Goal: Task Accomplishment & Management: Use online tool/utility

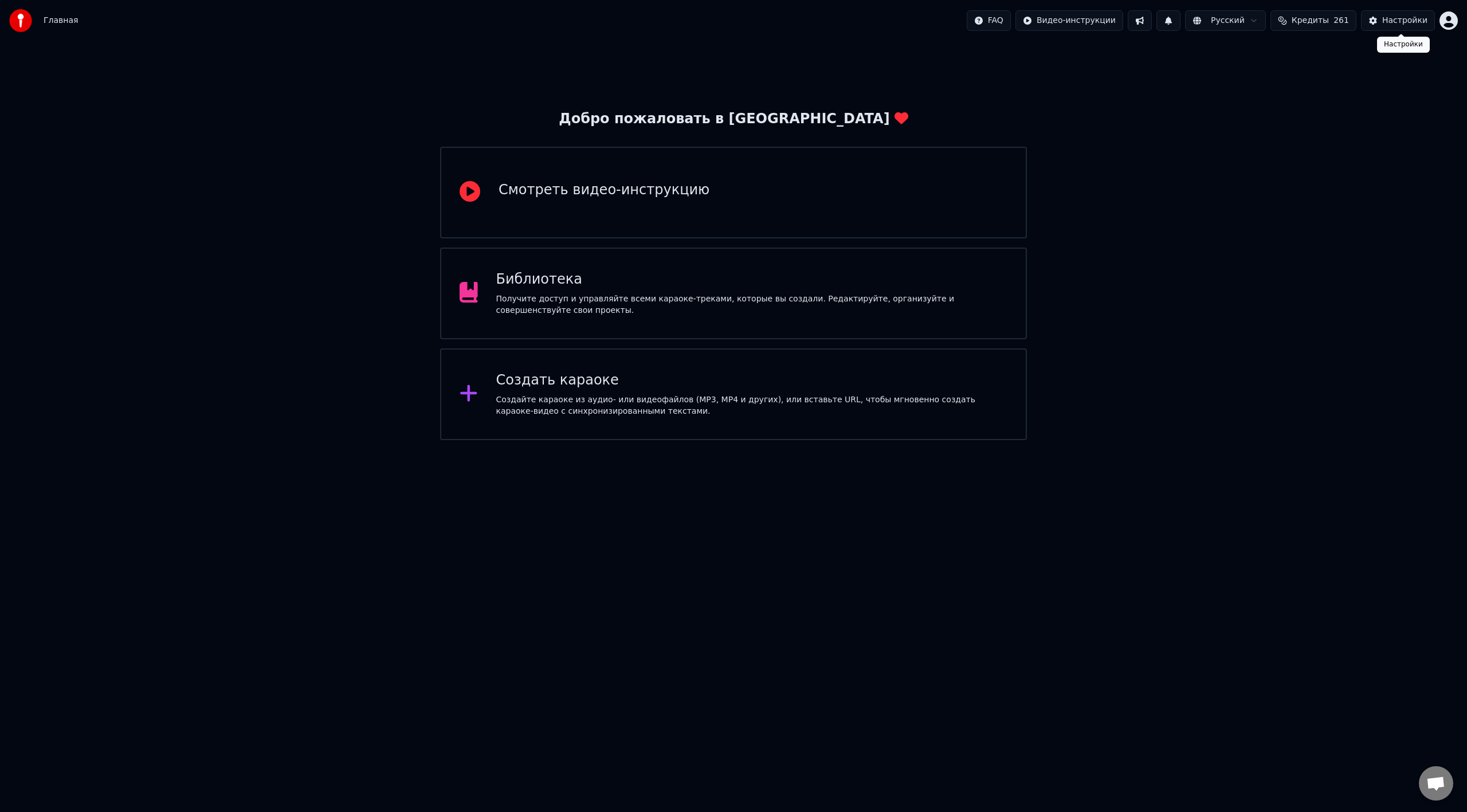
click at [879, 16] on html "Главная FAQ Видео-инструкции Русский Кредиты 261 Настройки Добро пожаловать в Y…" at bounding box center [733, 220] width 1467 height 440
click at [879, 65] on div "Оплата" at bounding box center [1398, 73] width 132 height 18
click at [879, 440] on html "Главная FAQ Видео-инструкции Русский Кредиты 261 Настройки Добро пожаловать в Y…" at bounding box center [733, 220] width 1467 height 440
click at [879, 440] on html "Главная Нет интернет-соединения FAQ Видео-инструкции Русский Кредиты 261 Настро…" at bounding box center [733, 220] width 1467 height 440
click at [879, 19] on button "Нет интернет-соединения" at bounding box center [890, 20] width 144 height 20
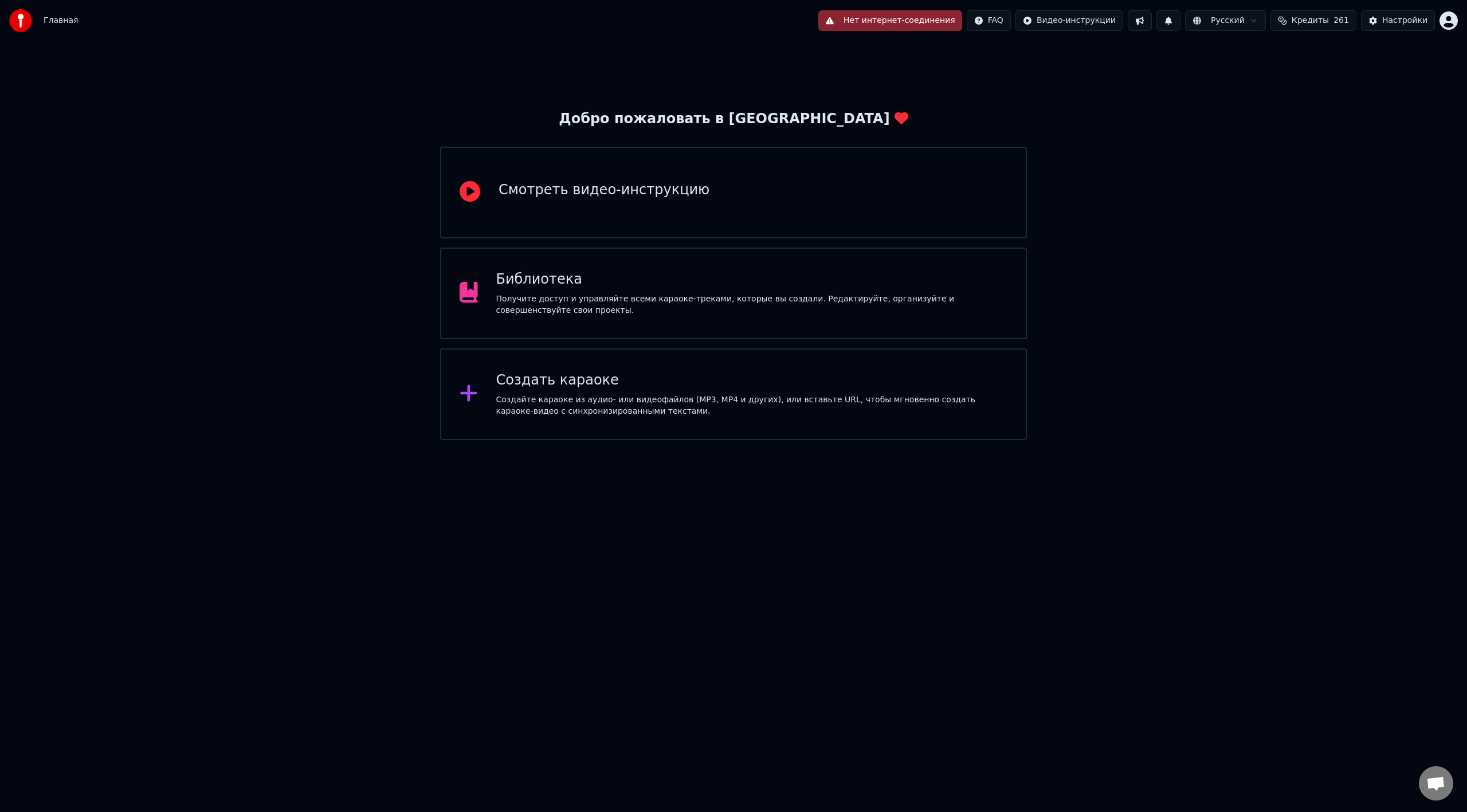
click at [879, 440] on html "Главная Нет интернет-соединения FAQ Видео-инструкции Русский Кредиты 261 Настро…" at bounding box center [733, 220] width 1467 height 440
click at [879, 20] on button "Нет интернет-соединения" at bounding box center [890, 20] width 144 height 20
click at [697, 374] on div "Создать караоке" at bounding box center [752, 380] width 512 height 18
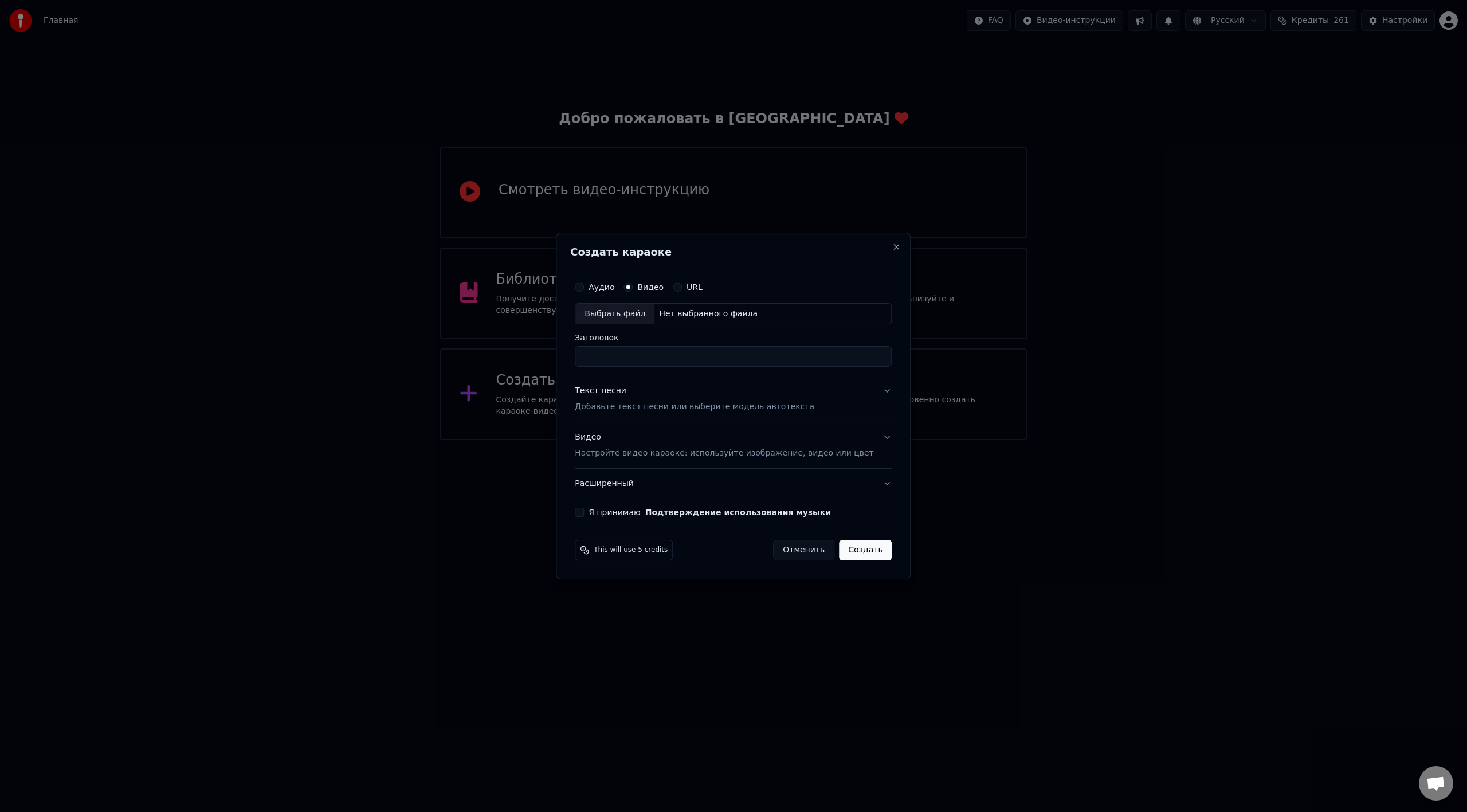
click at [640, 313] on div "Выбрать файл" at bounding box center [615, 314] width 79 height 20
type input "**********"
click at [868, 389] on button "Текст песни Добавьте текст песни или выберите модель автотекста" at bounding box center [733, 399] width 317 height 46
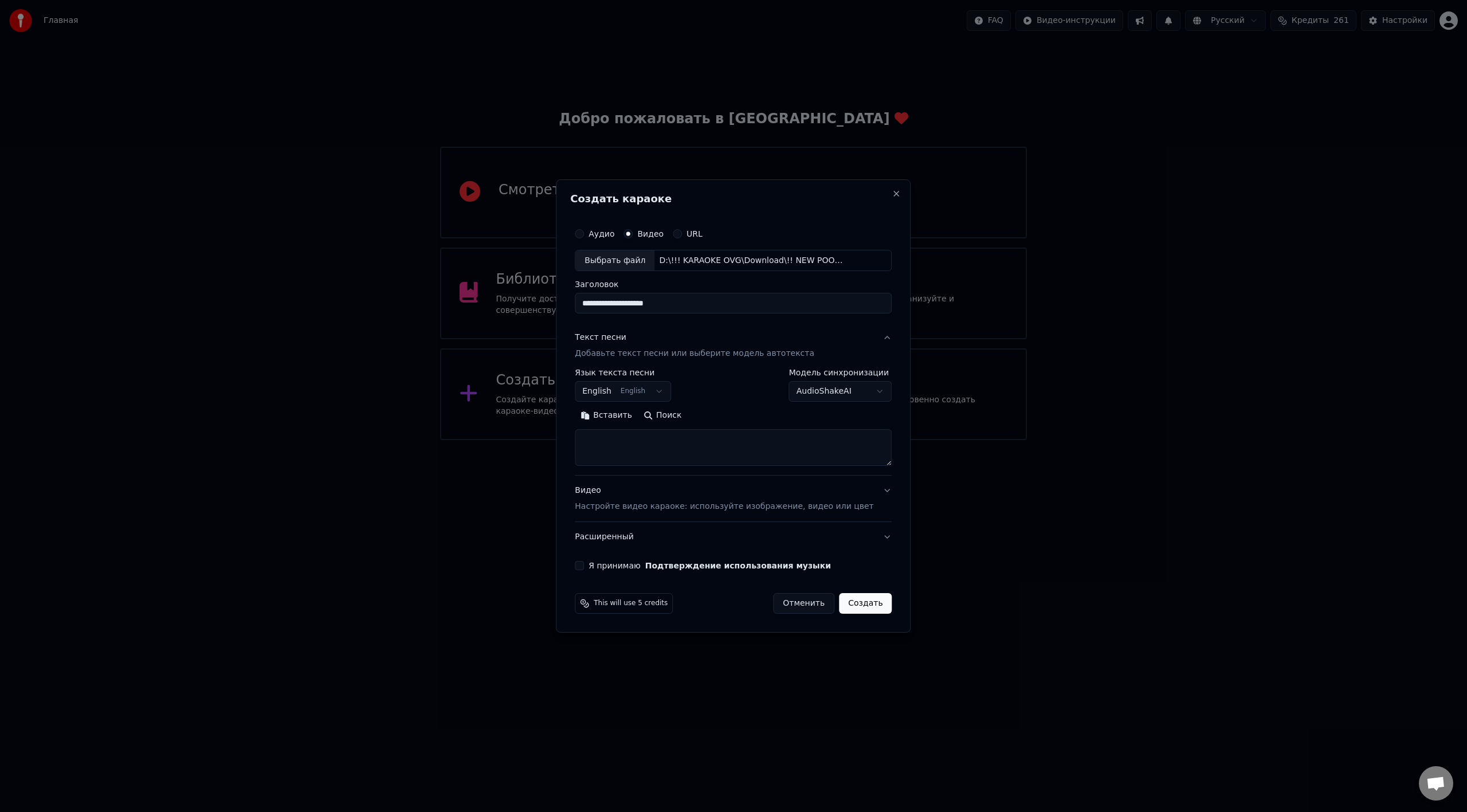
click at [668, 431] on textarea at bounding box center [733, 448] width 317 height 37
drag, startPoint x: 620, startPoint y: 406, endPoint x: 624, endPoint y: 411, distance: 6.4
click at [620, 406] on div "**********" at bounding box center [733, 417] width 317 height 97
click at [627, 417] on button "Вставить" at bounding box center [606, 416] width 63 height 18
click at [660, 390] on button "English English" at bounding box center [623, 392] width 96 height 20
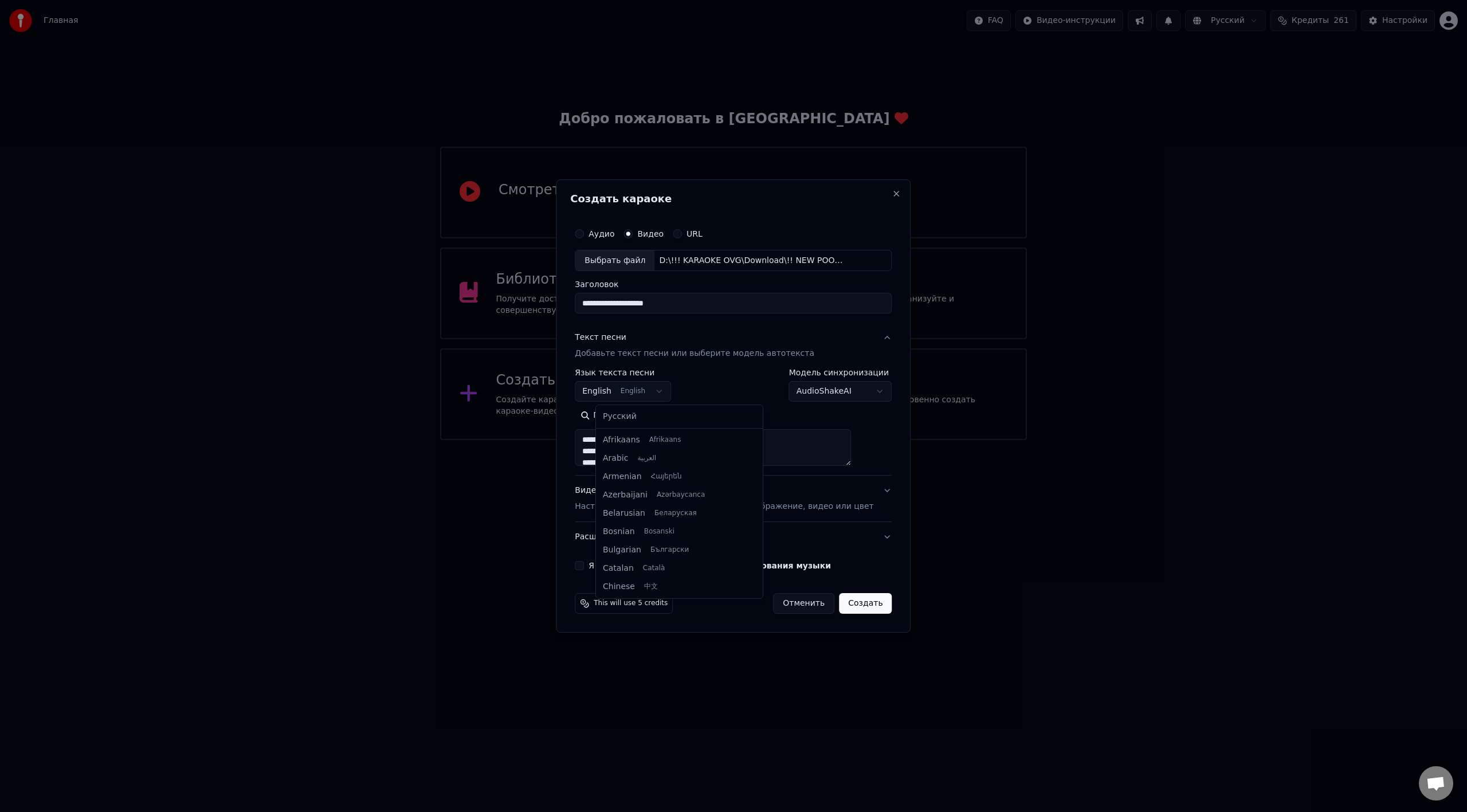
type textarea "**********"
select select "**"
click at [648, 455] on div "Видео Настройте видео караоке: используйте изображение, видео или цвет" at bounding box center [724, 499] width 298 height 27
type textarea "**********"
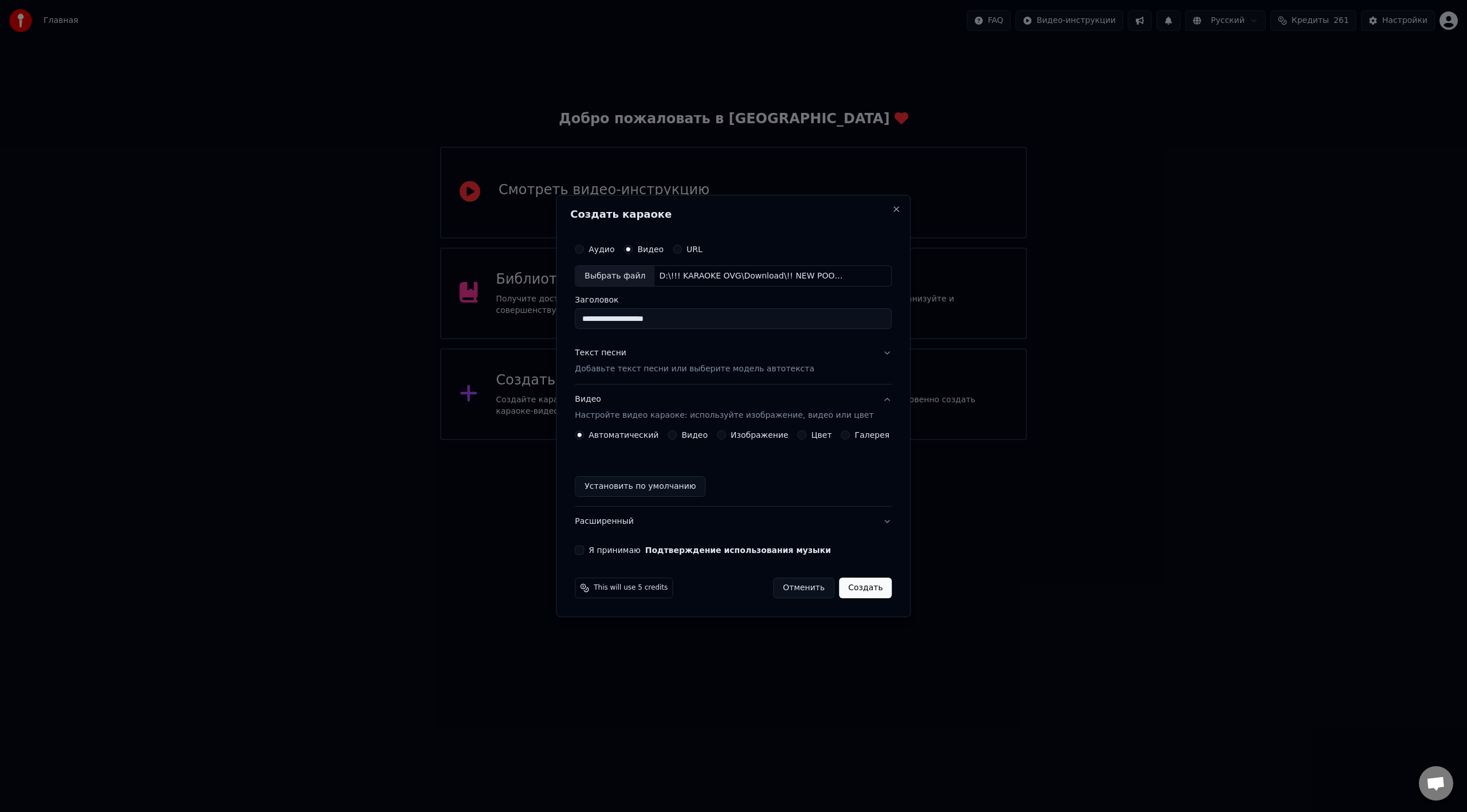
click at [641, 455] on button "Установить по умолчанию" at bounding box center [640, 487] width 130 height 20
click at [621, 455] on button "Расширенный" at bounding box center [733, 521] width 317 height 30
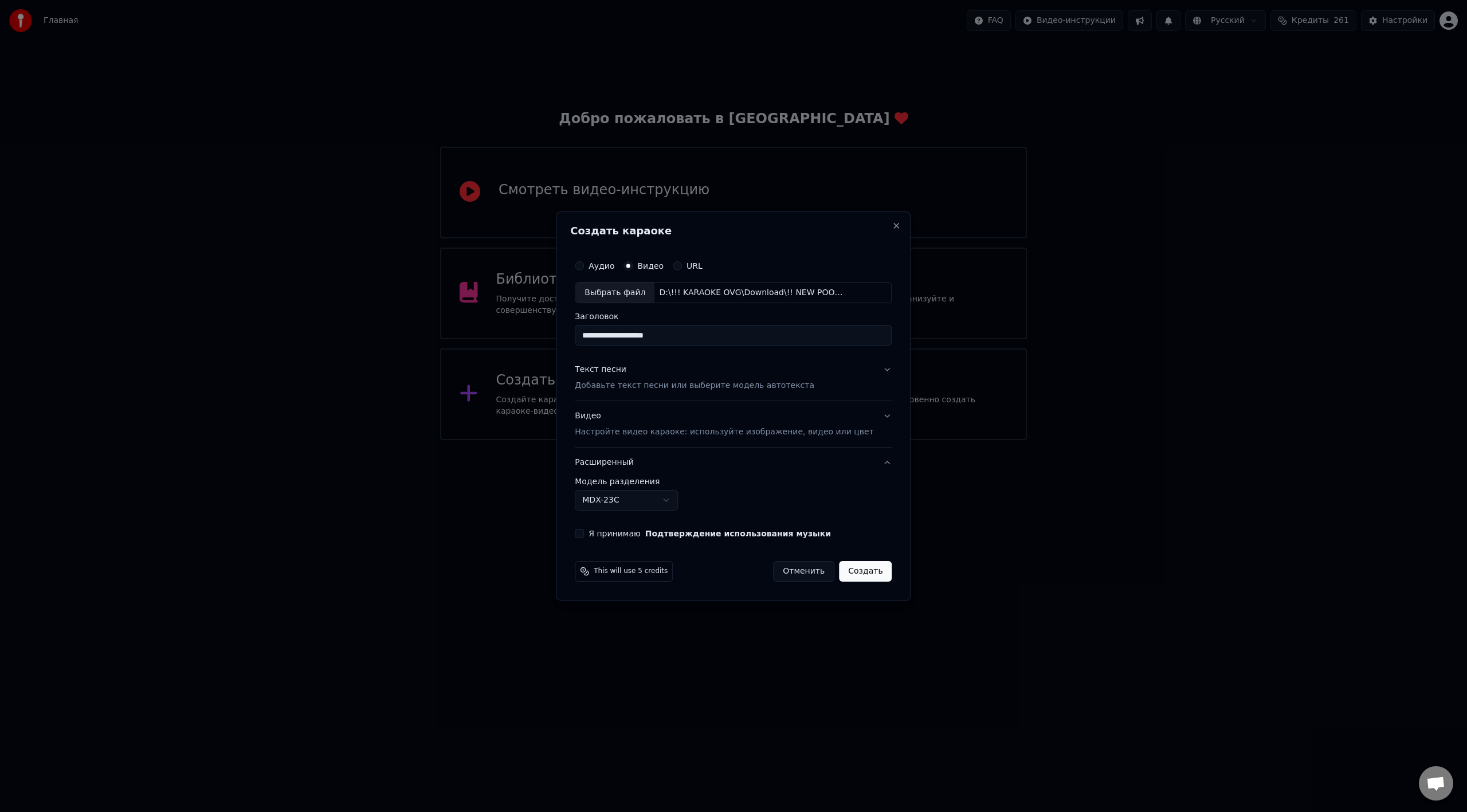
click at [605, 455] on div "Я принимаю Подтверждение использования музыки" at bounding box center [733, 533] width 317 height 9
click at [584, 455] on button "Я принимаю Подтверждение использования музыки" at bounding box center [579, 533] width 9 height 9
click at [849, 455] on button "Создать" at bounding box center [866, 571] width 53 height 20
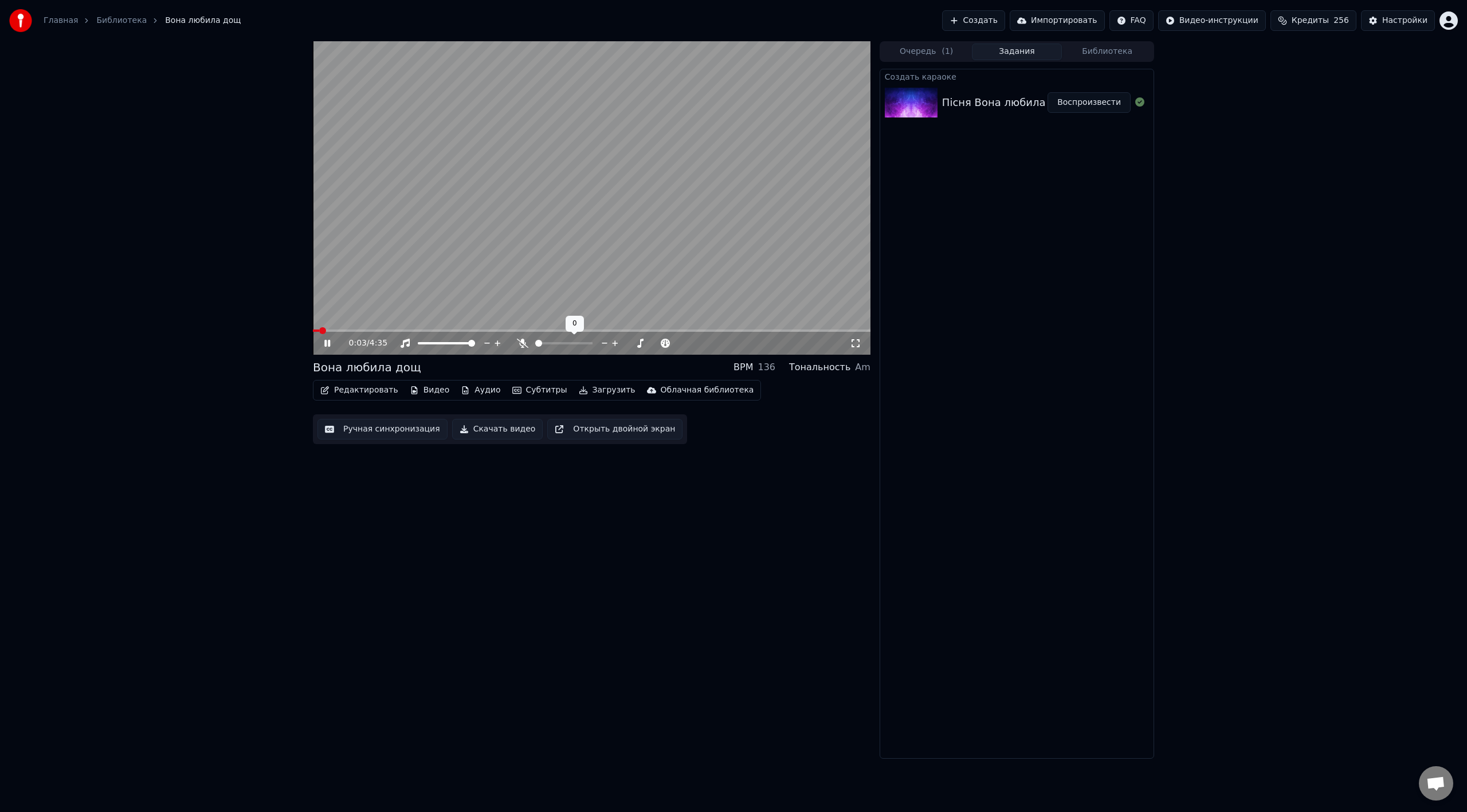
click at [567, 342] on span at bounding box center [564, 342] width 57 height 2
click at [666, 249] on video at bounding box center [591, 198] width 557 height 313
click at [313, 332] on span at bounding box center [330, 330] width 35 height 2
click at [363, 389] on button "Редактировать" at bounding box center [359, 390] width 87 height 16
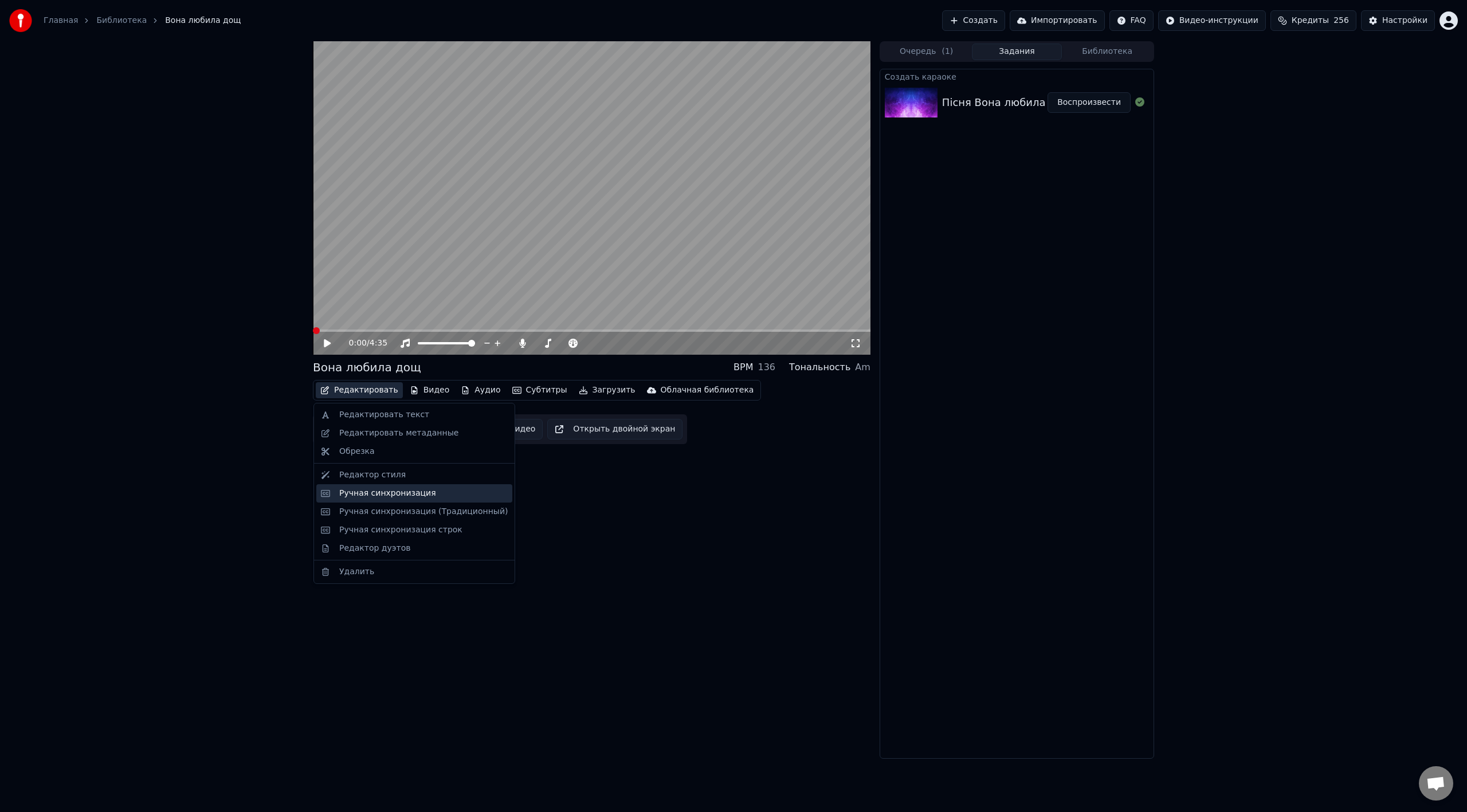
click at [394, 455] on div "Ручная синхронизация" at bounding box center [387, 493] width 97 height 12
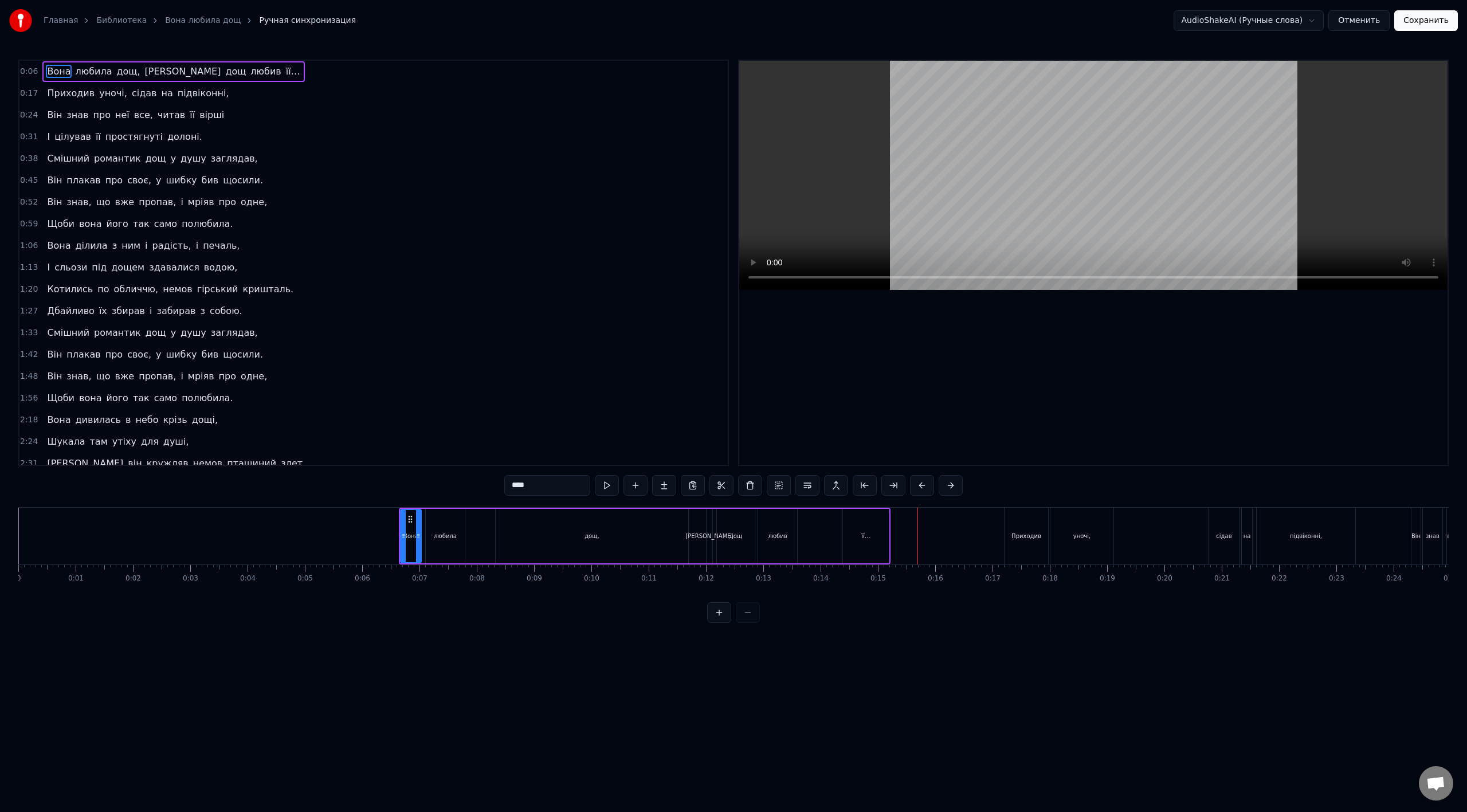
click at [879, 18] on button "Отменить" at bounding box center [1359, 20] width 61 height 20
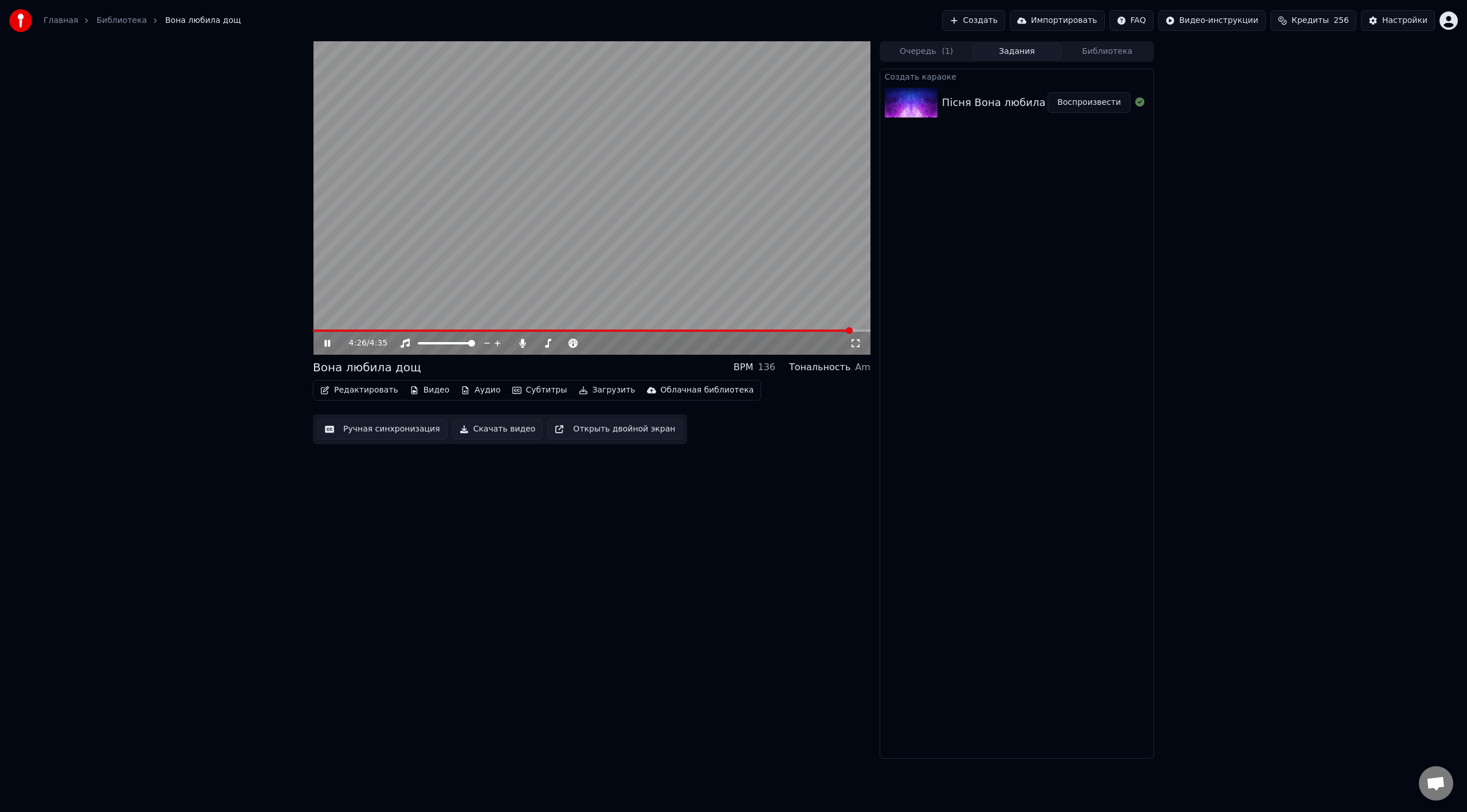
click at [586, 251] on video at bounding box center [591, 198] width 557 height 313
click at [590, 386] on button "Загрузить" at bounding box center [607, 390] width 66 height 16
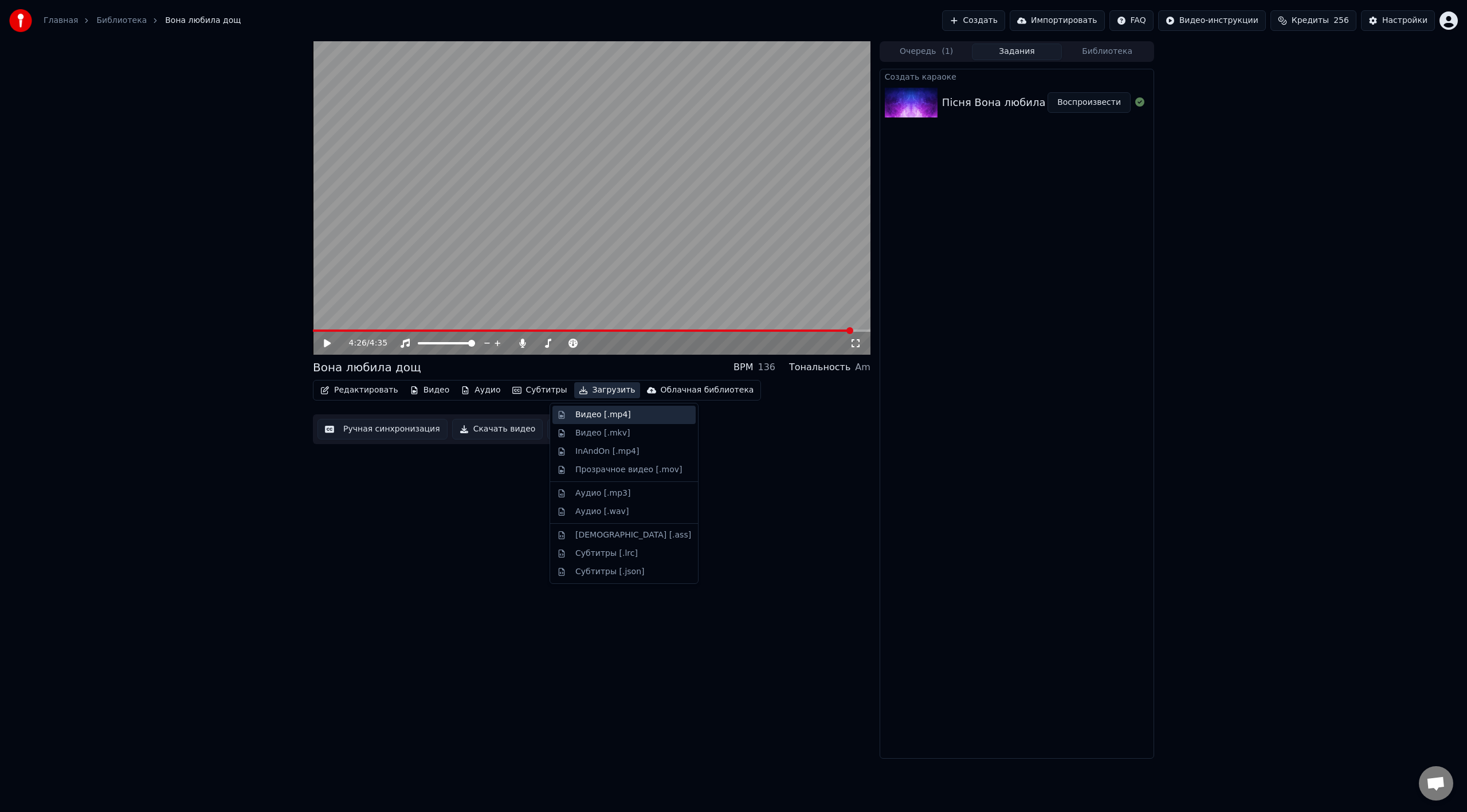
click at [609, 415] on div "Видео [.mp4]" at bounding box center [603, 414] width 56 height 12
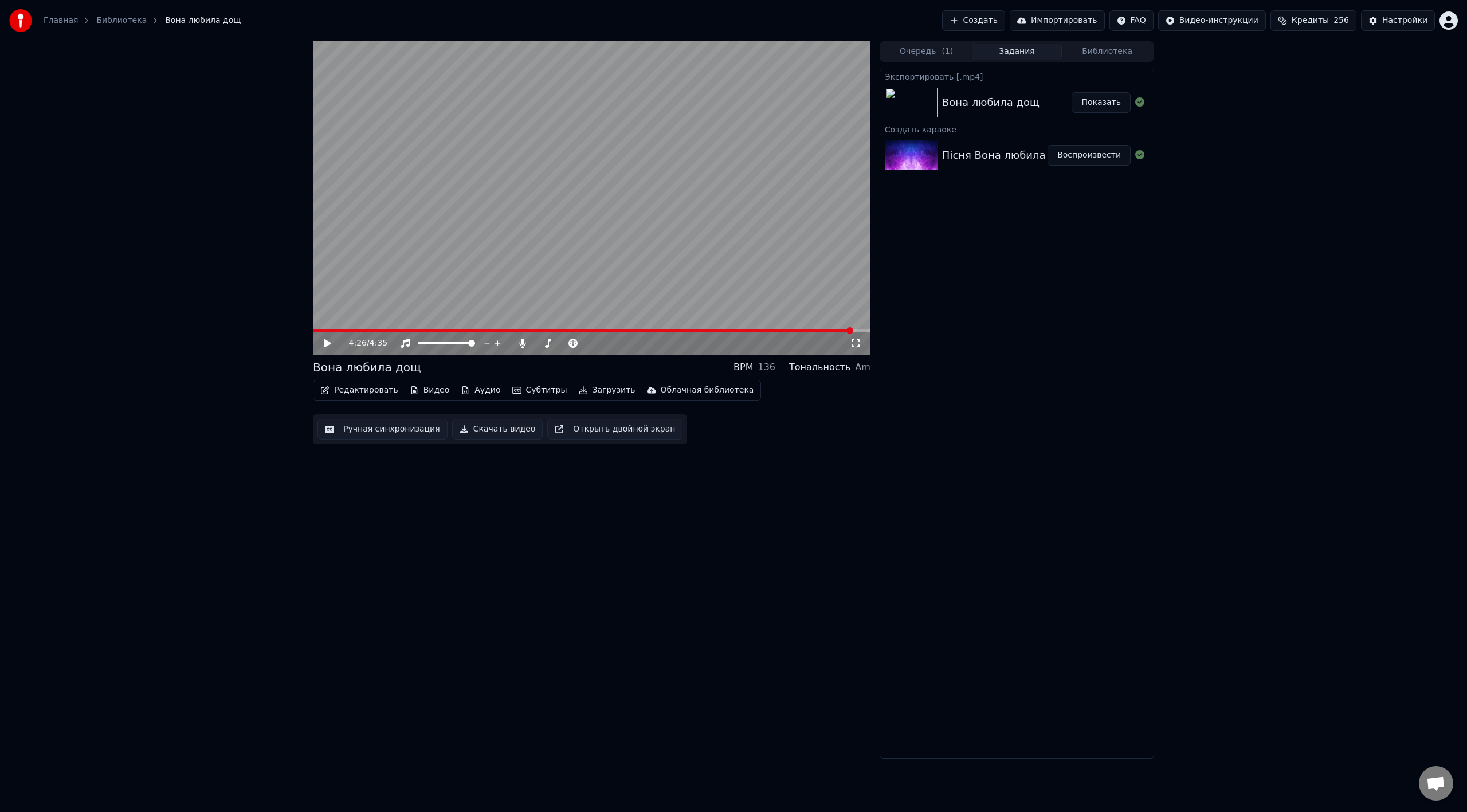
click at [879, 21] on button "Создать" at bounding box center [973, 20] width 63 height 20
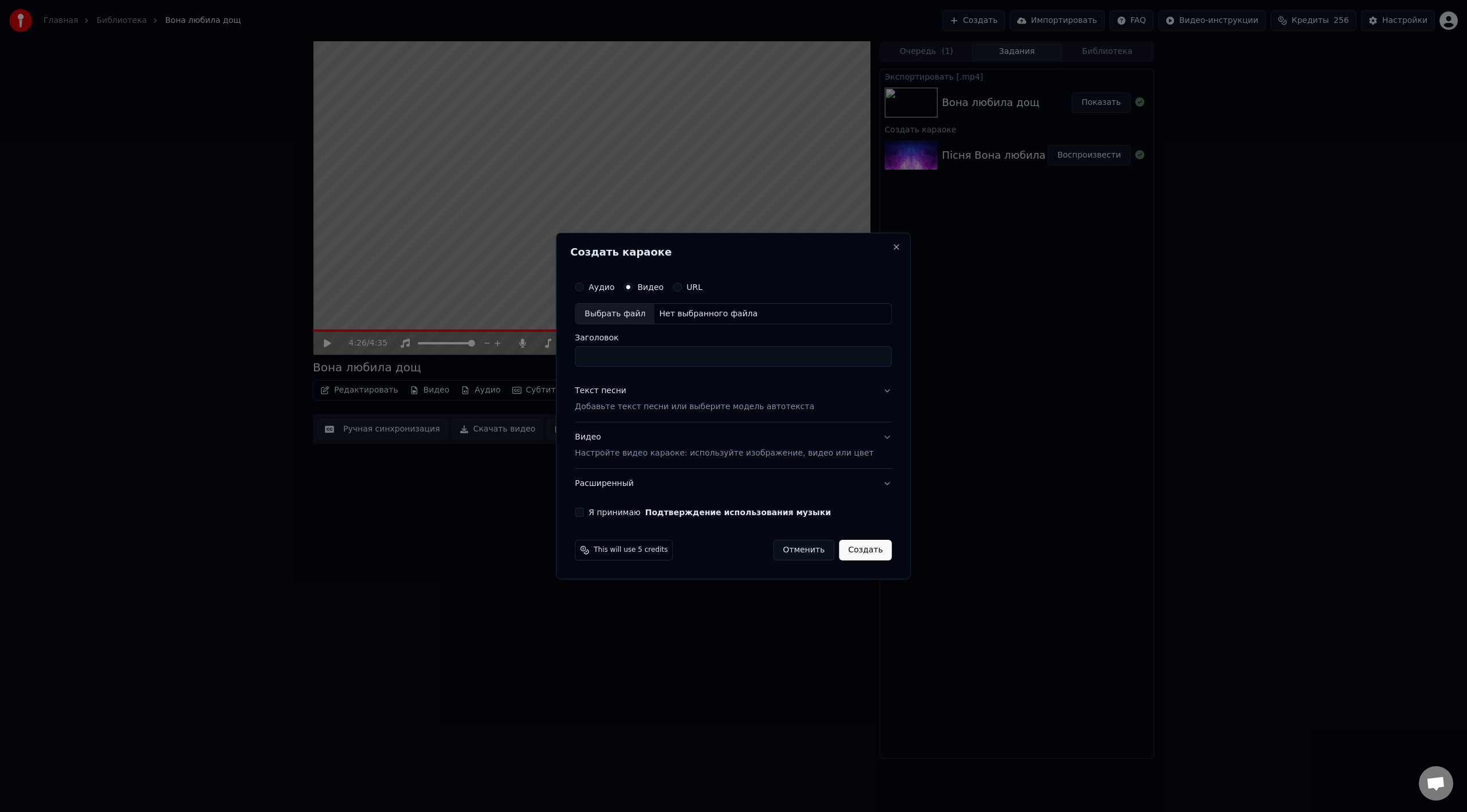
click at [654, 308] on div "Выбрать файл" at bounding box center [615, 314] width 79 height 20
type input "**********"
click at [865, 389] on button "Текст песни Добавьте текст песни или выберите модель автотекста" at bounding box center [733, 399] width 317 height 46
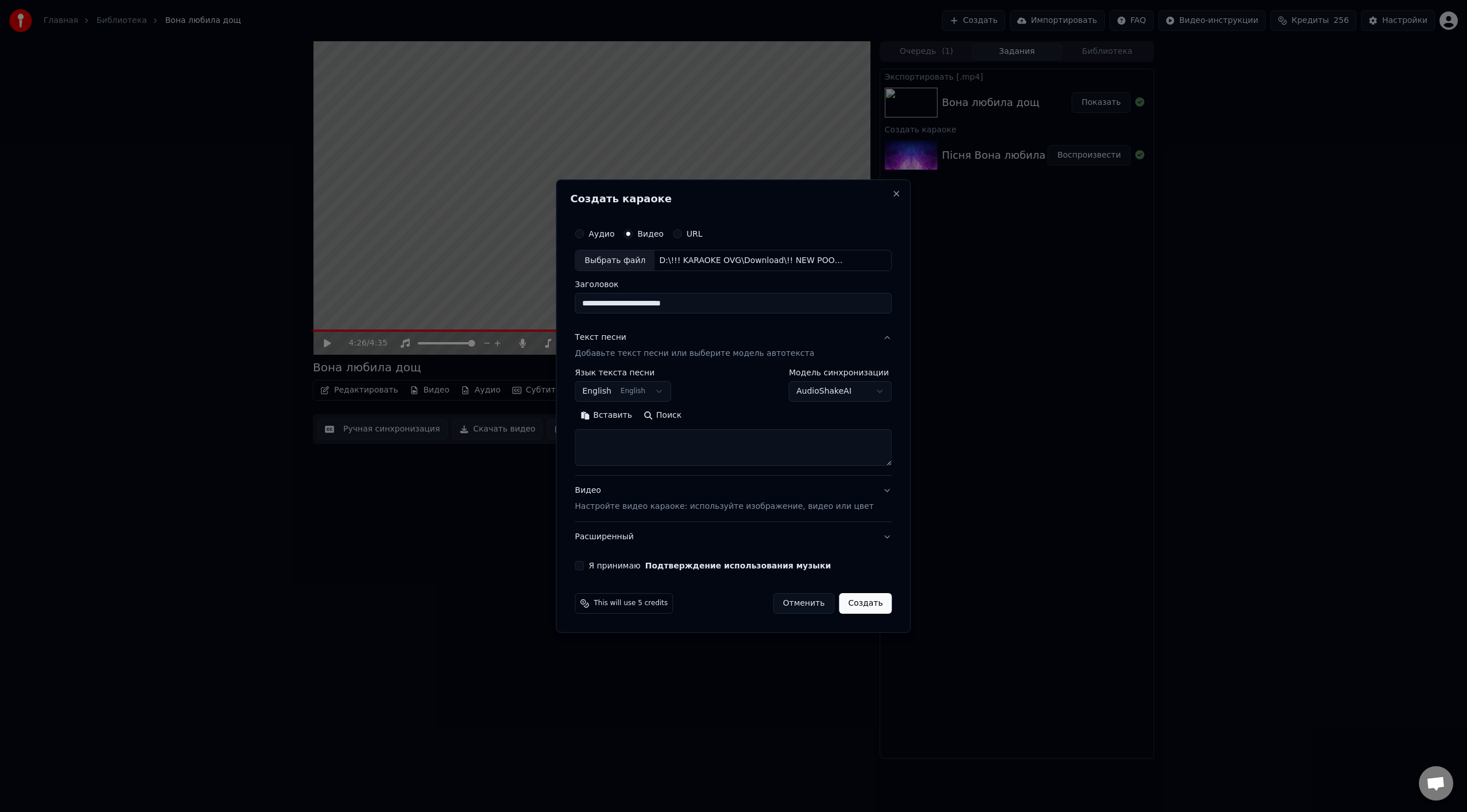
click at [631, 416] on button "Вставить" at bounding box center [606, 416] width 63 height 18
click at [667, 392] on body "Главная Библиотека Вона любила дощ Создать Импортировать FAQ Видео-инструкции К…" at bounding box center [733, 406] width 1467 height 812
type textarea "**********"
drag, startPoint x: 726, startPoint y: 455, endPoint x: 726, endPoint y: 486, distance: 31.0
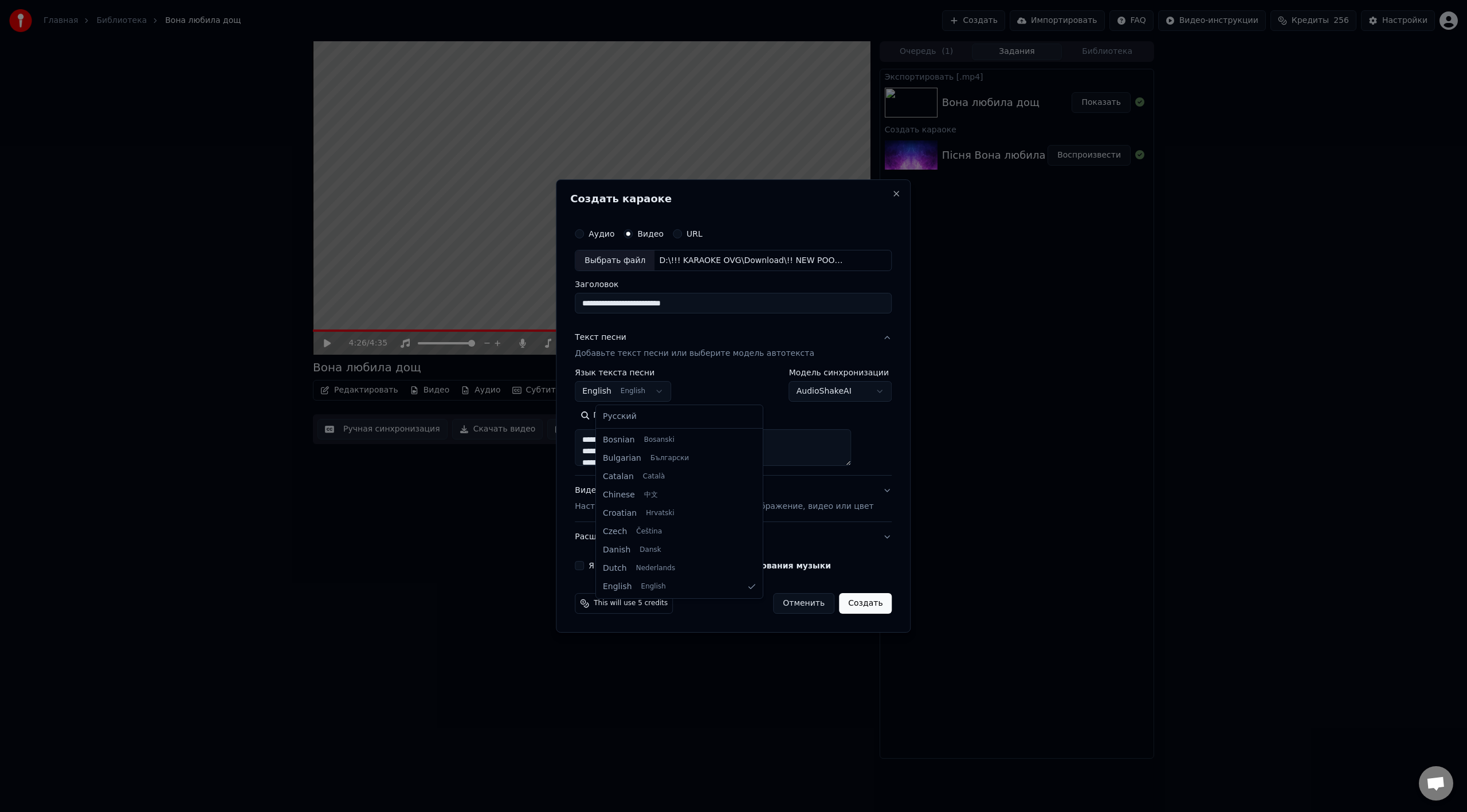
click at [726, 455] on div "Русский Afrikaans Afrikaans Arabic العربية Armenian Հայերեն Azerbaijani Azərbay…" at bounding box center [679, 501] width 166 height 193
drag, startPoint x: 721, startPoint y: 461, endPoint x: 724, endPoint y: 578, distance: 117.0
click at [756, 455] on div at bounding box center [758, 576] width 4 height 26
select select "**"
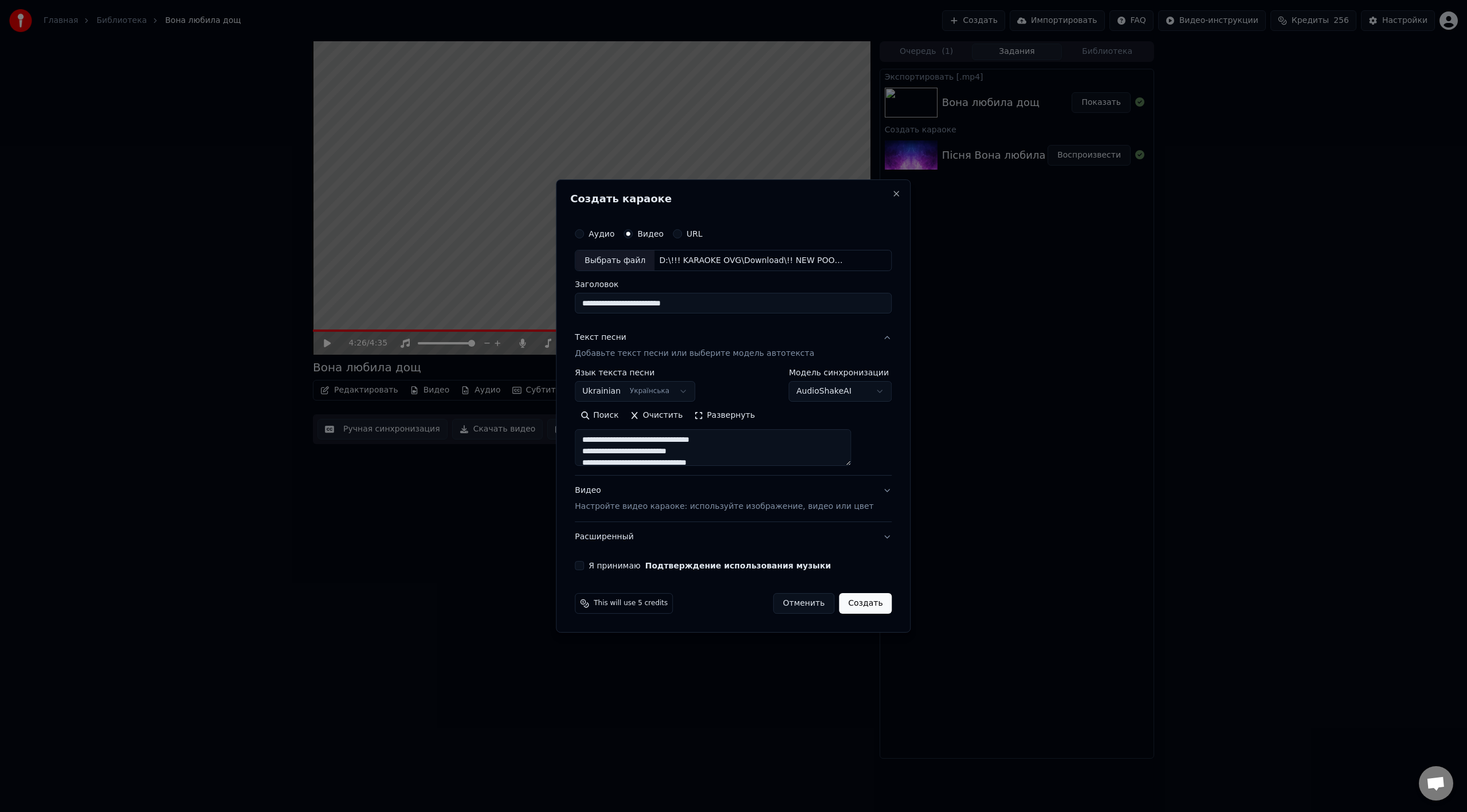
click at [600, 455] on div "Видео Настройте видео караоке: используйте изображение, видео или цвет" at bounding box center [724, 499] width 298 height 27
type textarea "**********"
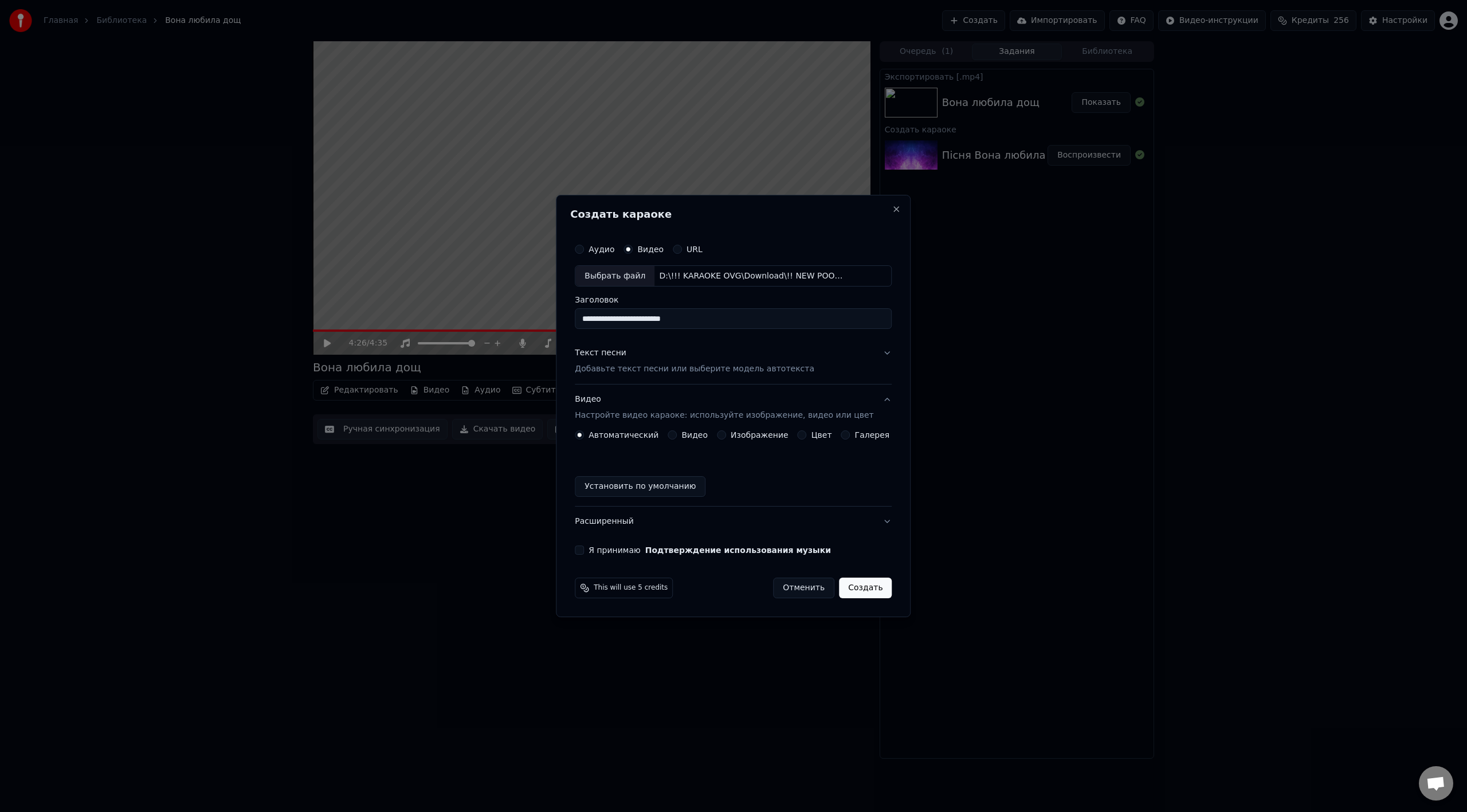
click at [614, 455] on button "Установить по умолчанию" at bounding box center [640, 487] width 130 height 20
click at [627, 455] on button "Расширенный" at bounding box center [733, 521] width 317 height 30
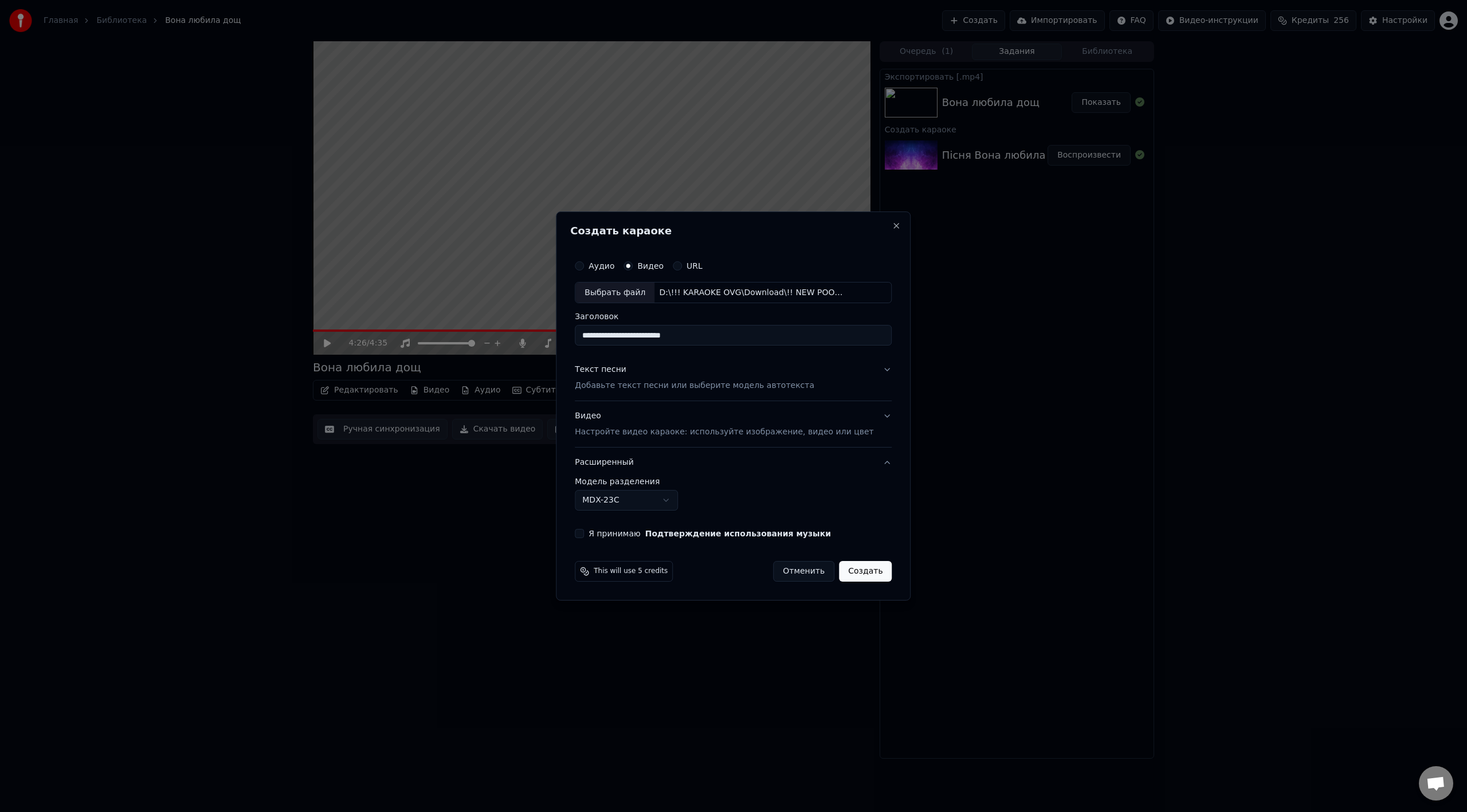
click at [584, 455] on button "Я принимаю Подтверждение использования музыки" at bounding box center [579, 533] width 9 height 9
click at [849, 455] on button "Создать" at bounding box center [866, 571] width 53 height 20
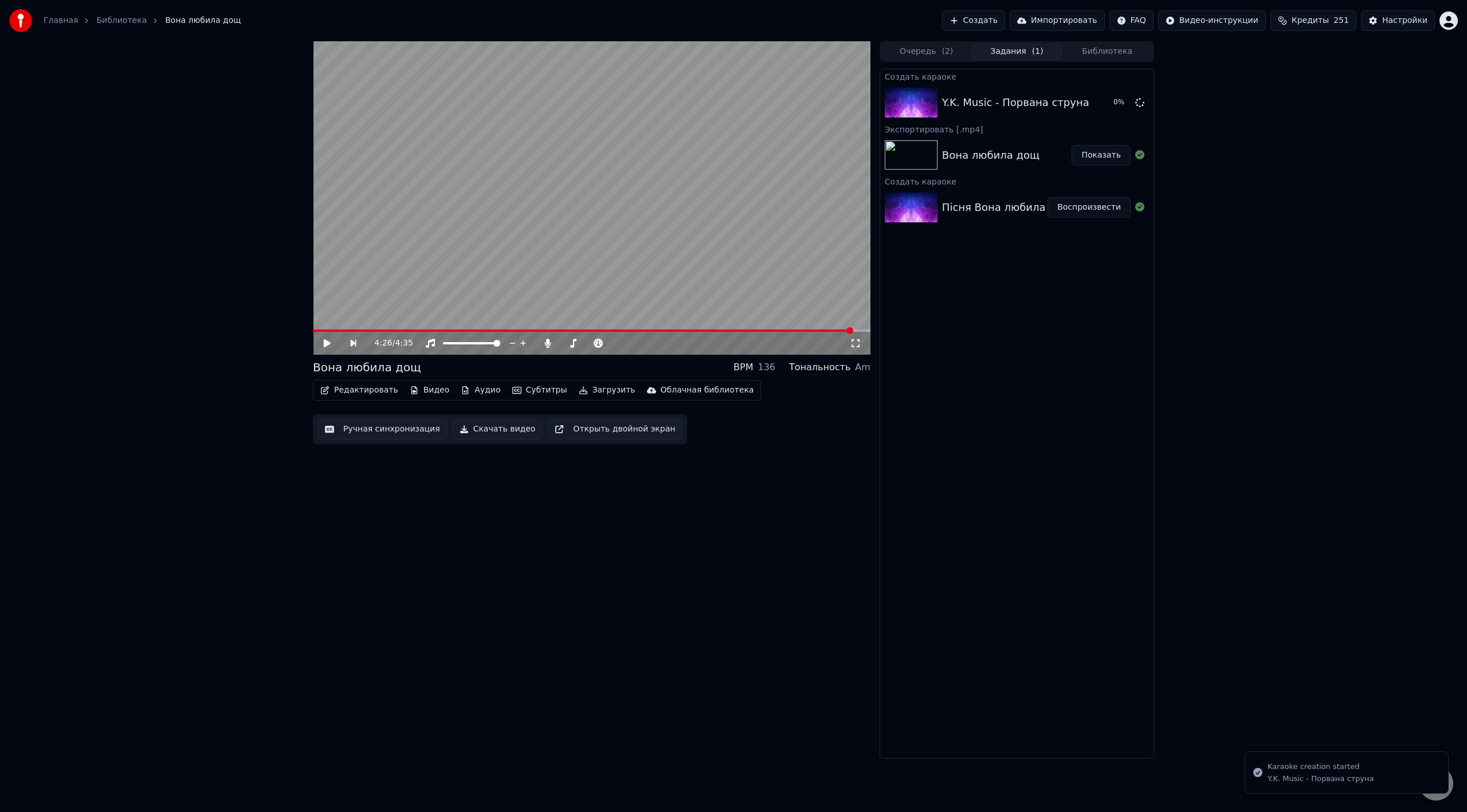
click at [879, 159] on button "Показать" at bounding box center [1101, 155] width 59 height 20
click at [879, 101] on button "Воспроизвести" at bounding box center [1089, 103] width 83 height 20
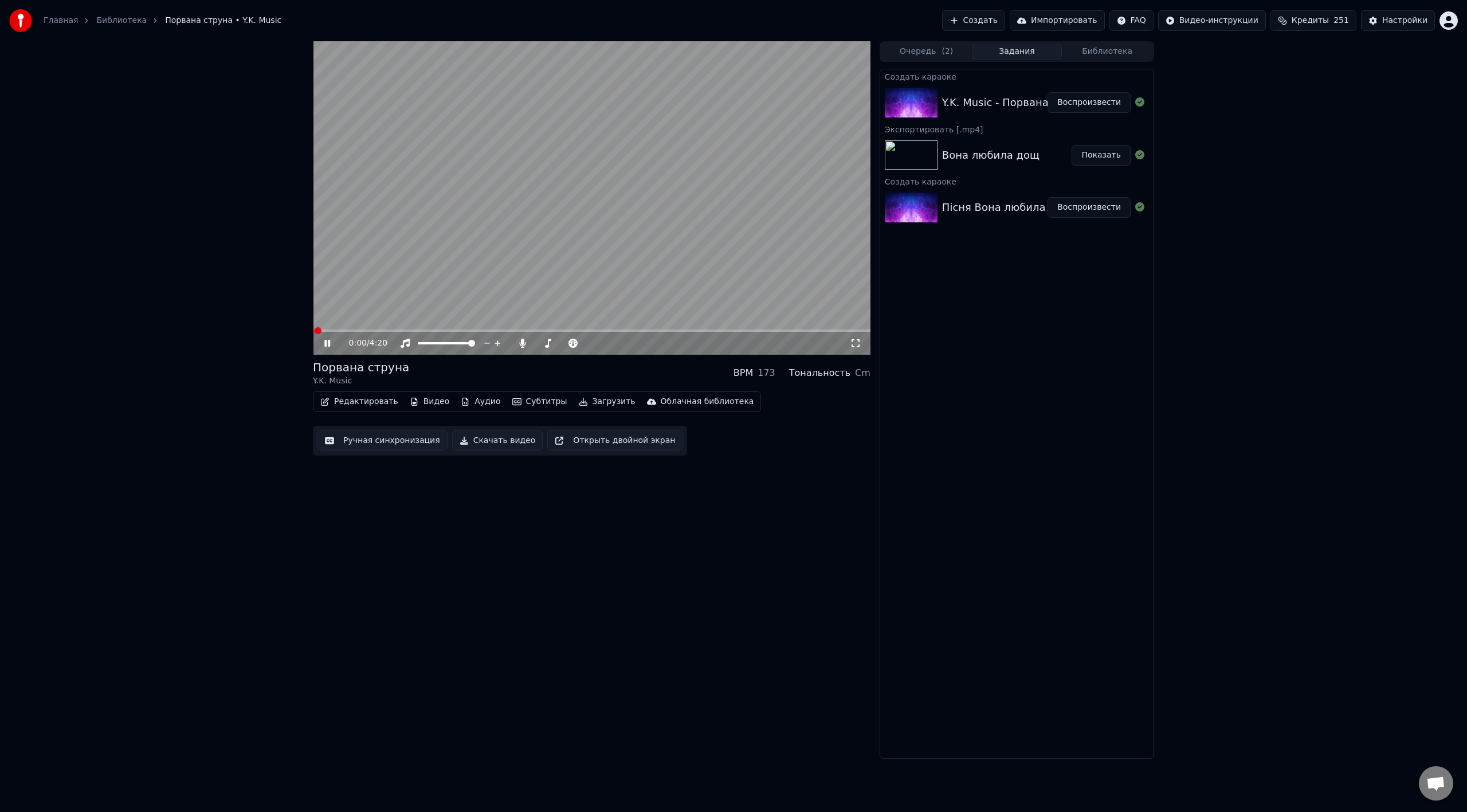
click at [644, 229] on video at bounding box center [591, 198] width 557 height 313
click at [879, 20] on button "Создать" at bounding box center [973, 20] width 63 height 20
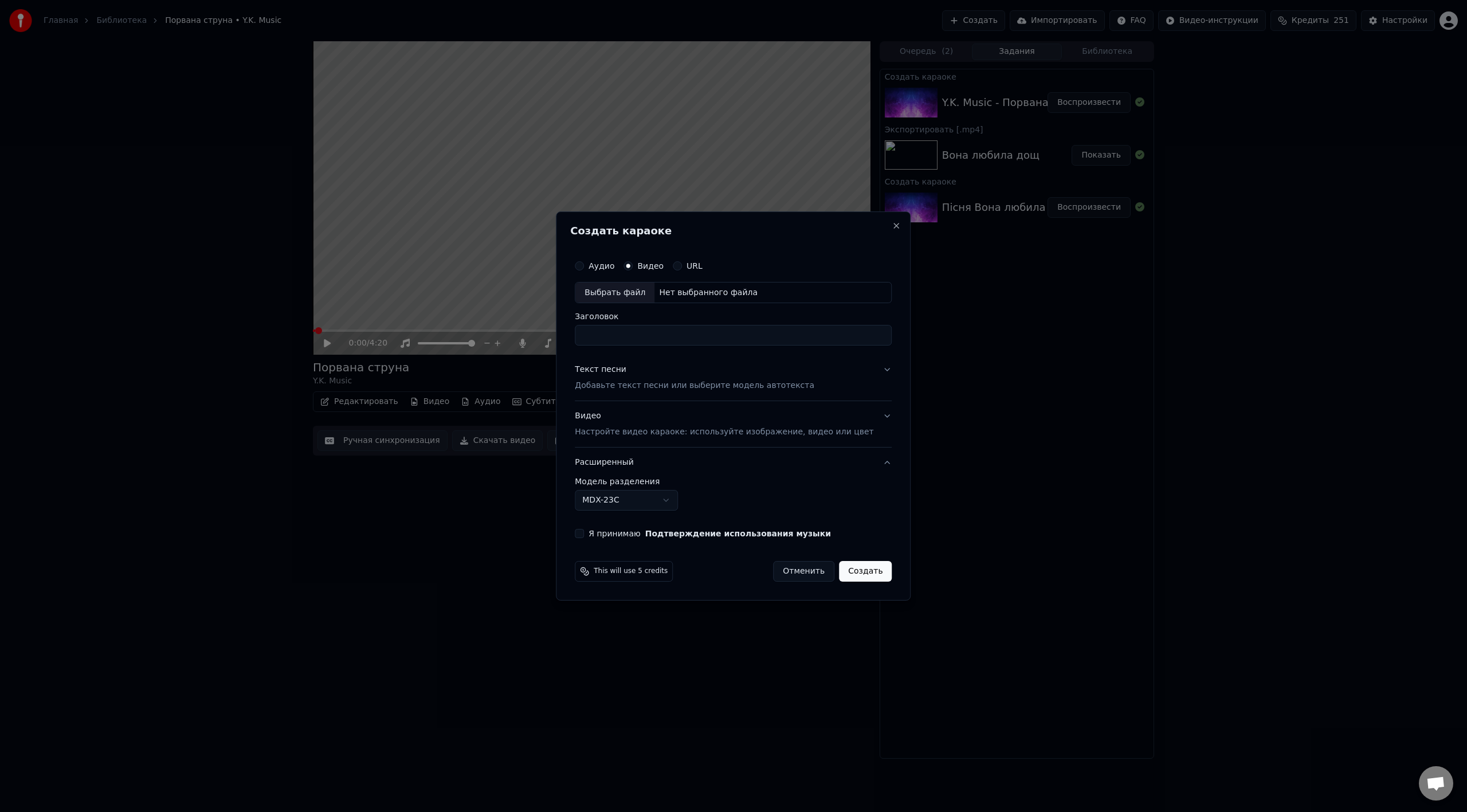
click at [637, 296] on div "Выбрать файл" at bounding box center [615, 293] width 79 height 20
type input "**********"
click at [729, 378] on div "Текст песни Добавьте текст песни или выберите модель автотекста" at bounding box center [694, 378] width 239 height 27
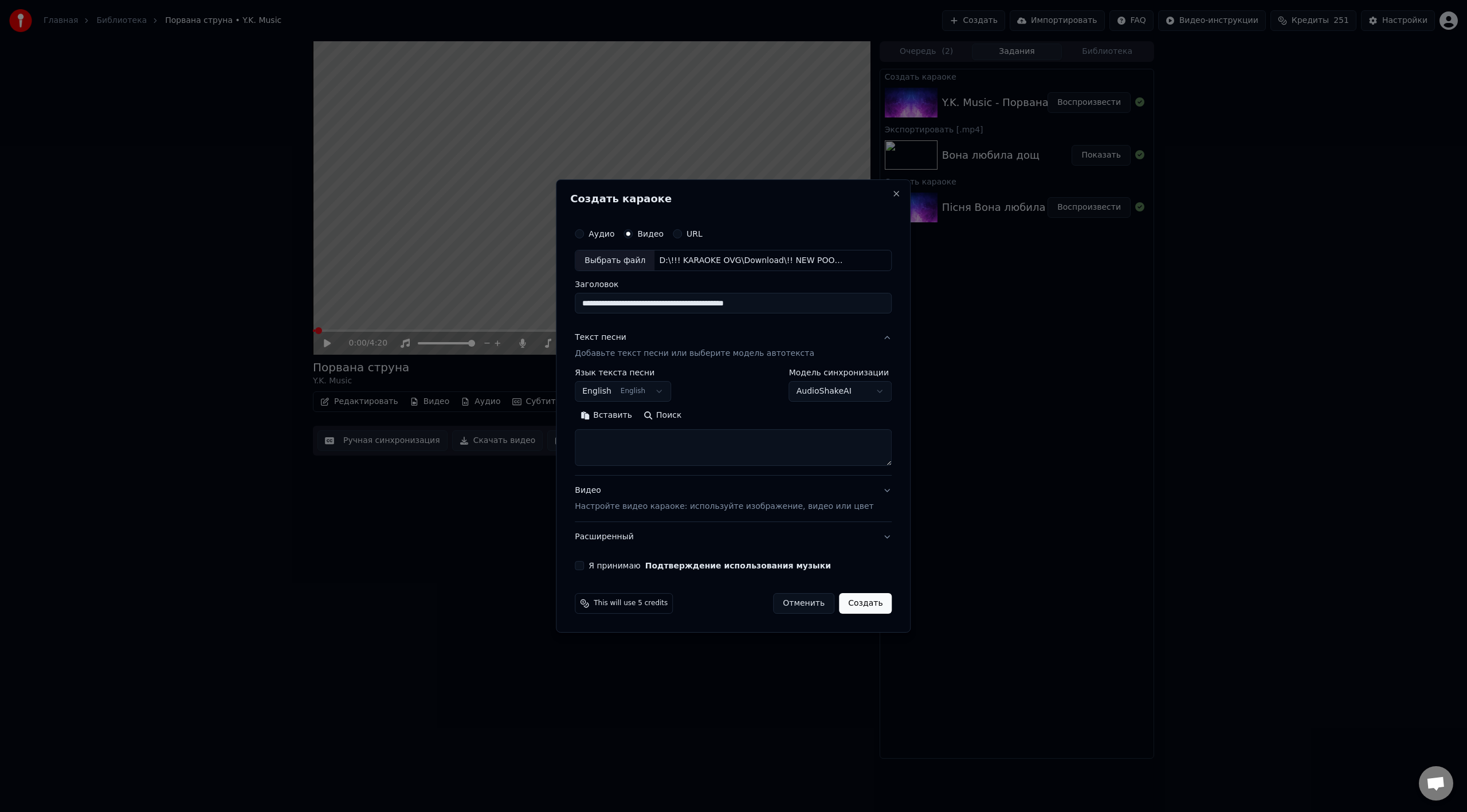
click at [620, 416] on button "Вставить" at bounding box center [606, 416] width 63 height 18
click at [648, 397] on body "Главная Библиотека Порвана струна • Y.K. Music Создать Импортировать FAQ Видео-…" at bounding box center [733, 406] width 1467 height 812
type textarea "**********"
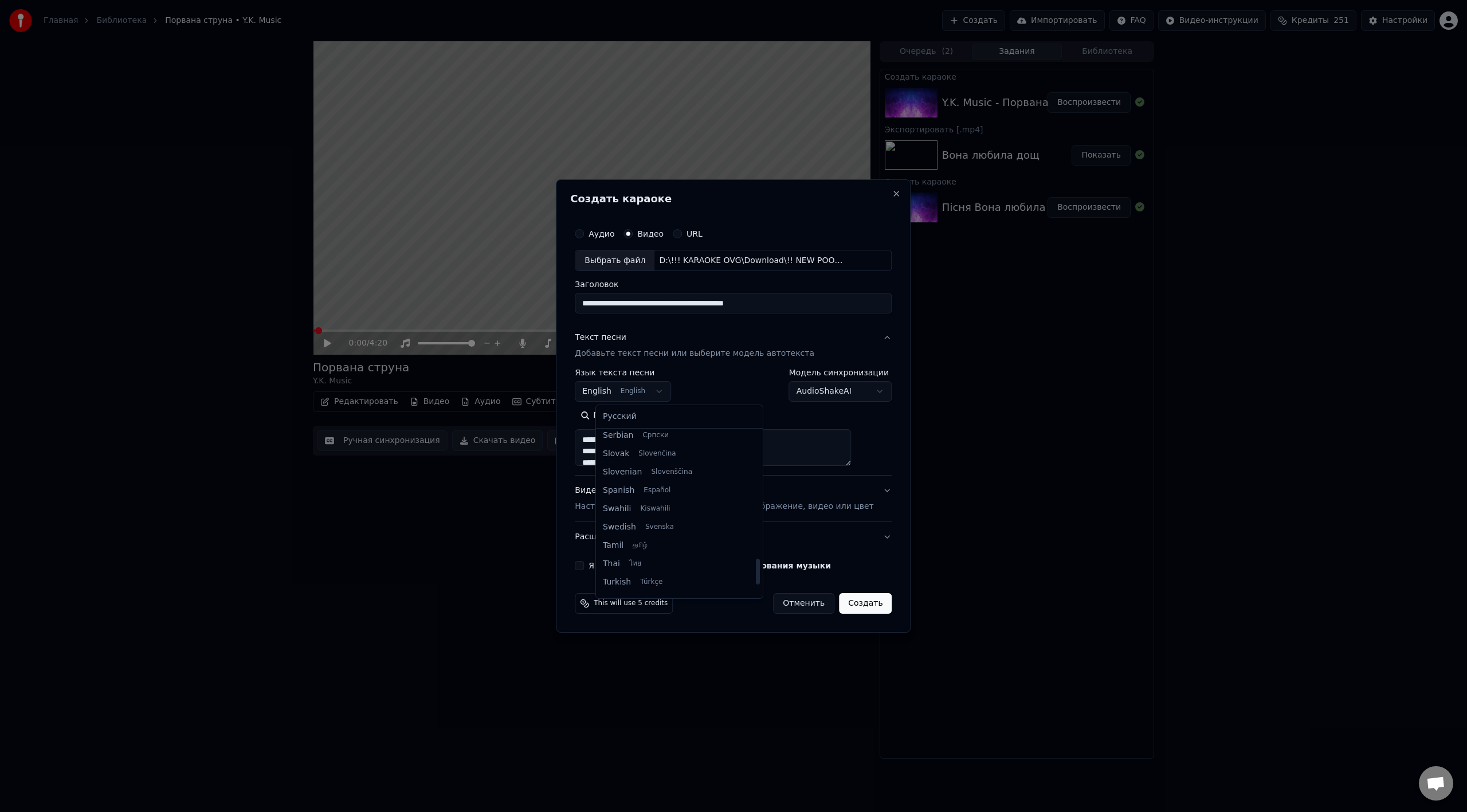
drag, startPoint x: 721, startPoint y: 461, endPoint x: 716, endPoint y: 574, distance: 113.1
click at [756, 455] on div at bounding box center [758, 571] width 4 height 26
select select "**"
drag, startPoint x: 650, startPoint y: 506, endPoint x: 642, endPoint y: 523, distance: 18.8
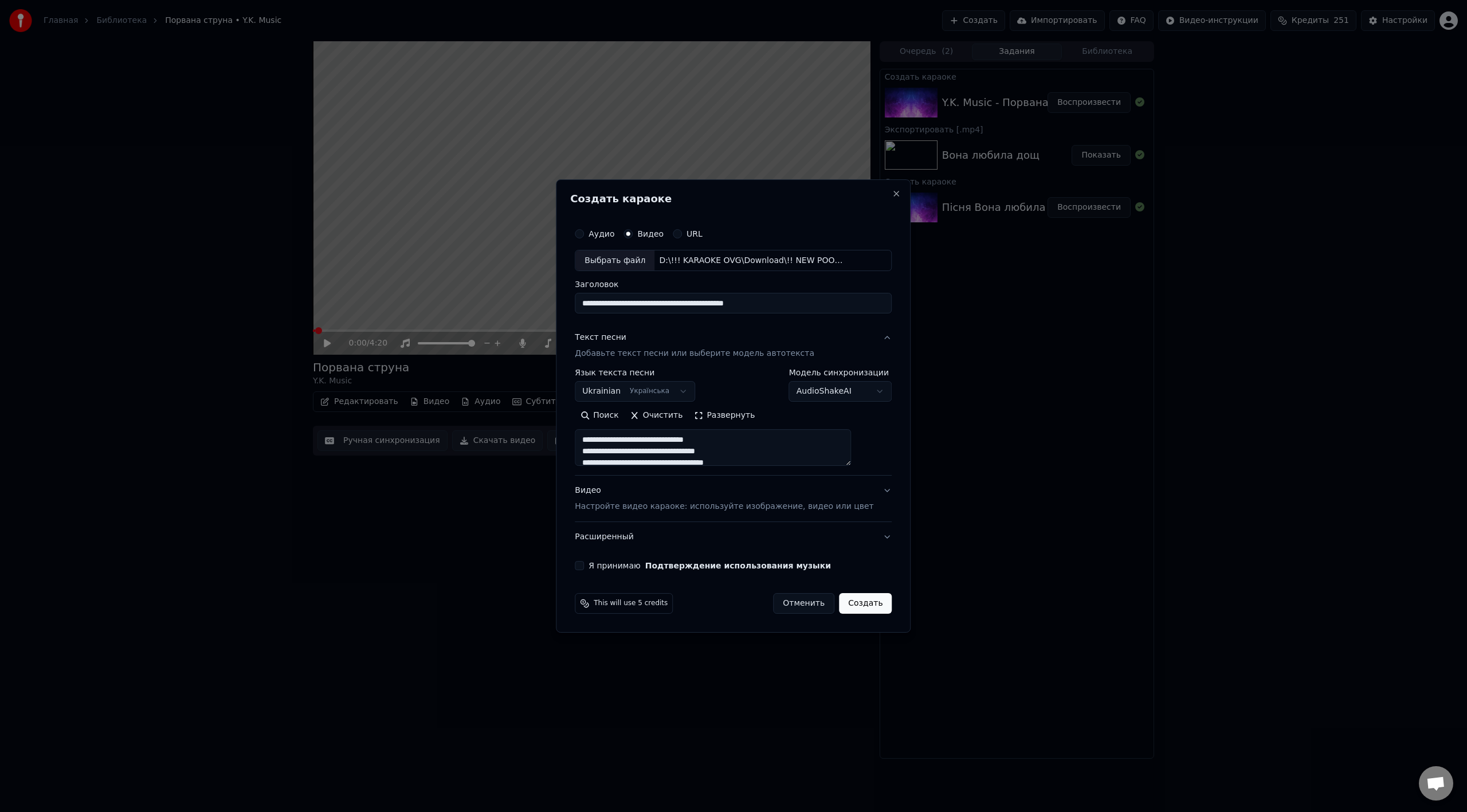
click at [650, 455] on p "Настройте видео караоке: используйте изображение, видео или цвет" at bounding box center [724, 506] width 298 height 12
type textarea "**********"
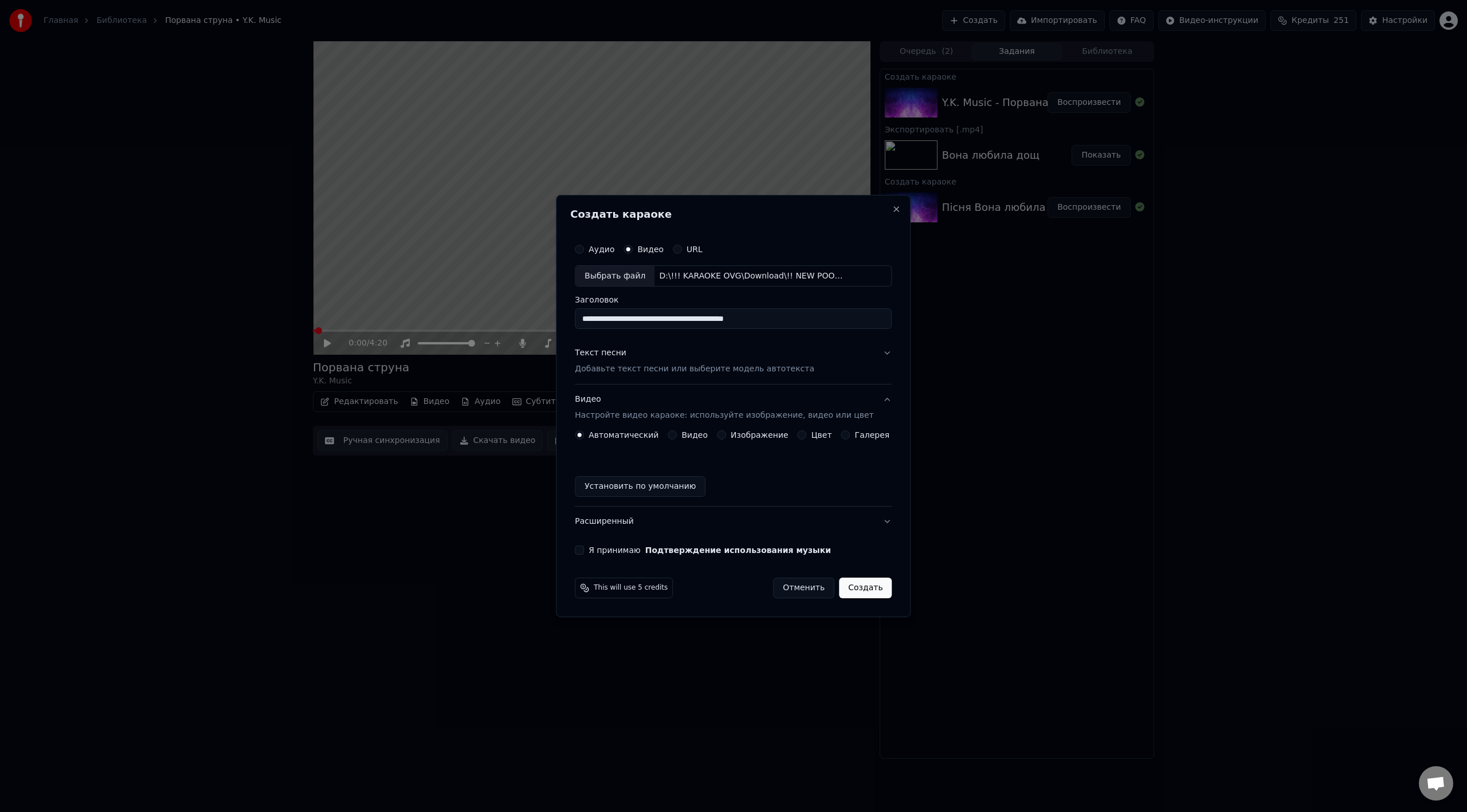
click at [637, 455] on button "Установить по умолчанию" at bounding box center [640, 487] width 130 height 20
click at [619, 455] on button "Расширенный" at bounding box center [733, 521] width 317 height 30
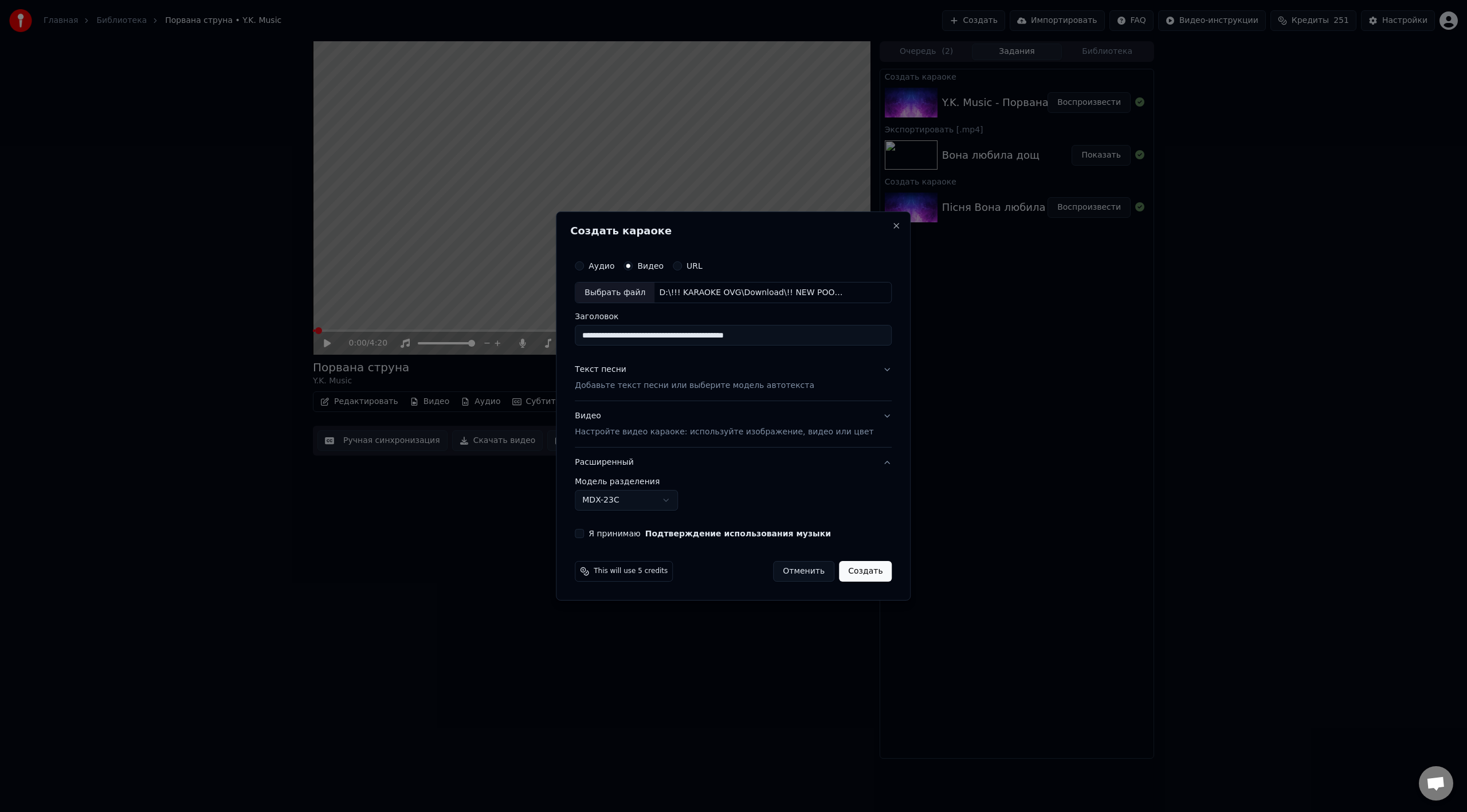
drag, startPoint x: 595, startPoint y: 532, endPoint x: 605, endPoint y: 537, distance: 11.2
click at [584, 455] on button "Я принимаю Подтверждение использования музыки" at bounding box center [579, 533] width 9 height 9
click at [846, 455] on button "Создать" at bounding box center [866, 571] width 53 height 20
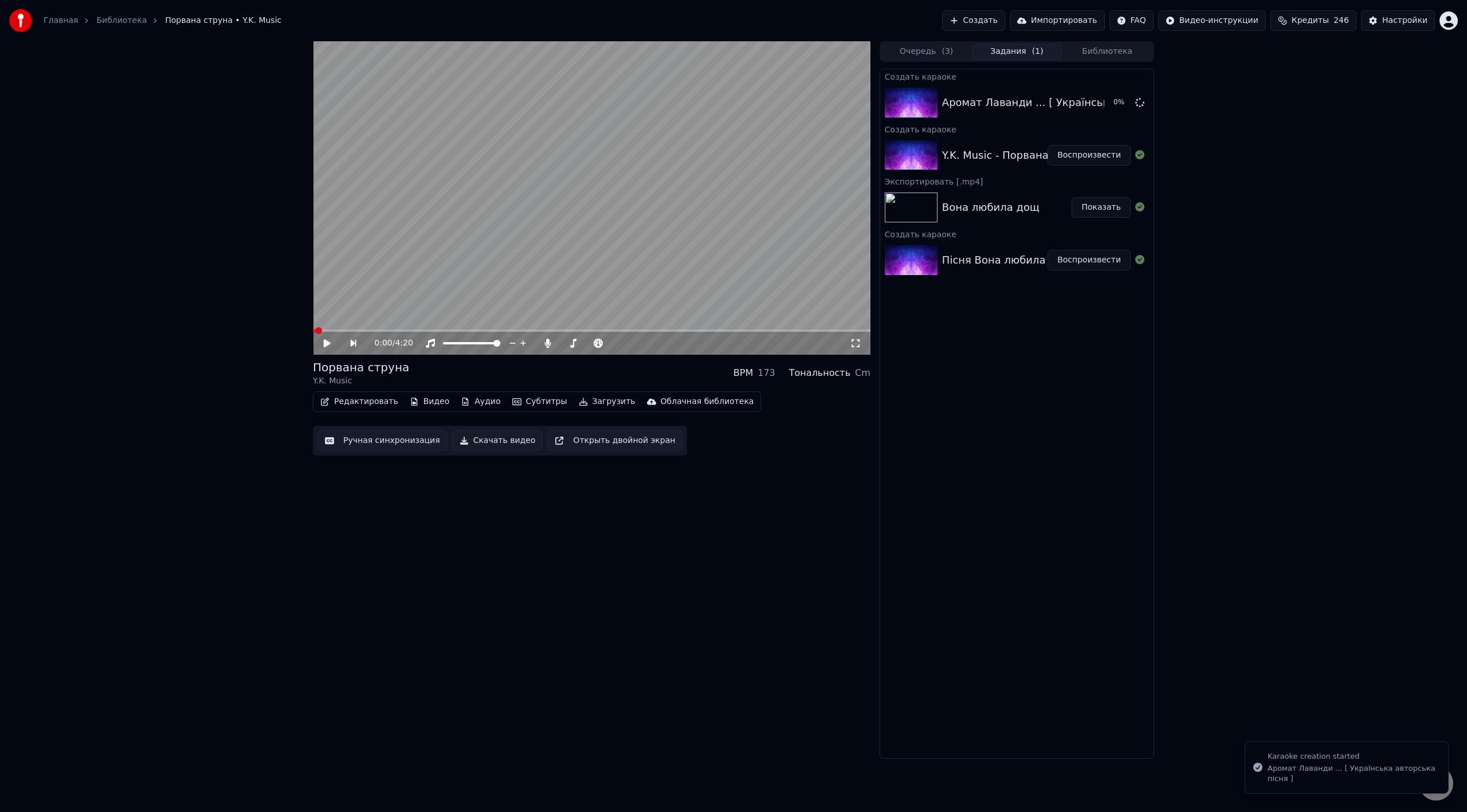
click at [879, 154] on button "Воспроизвести" at bounding box center [1089, 155] width 83 height 20
click at [586, 345] on span at bounding box center [586, 343] width 7 height 7
click at [698, 243] on video at bounding box center [591, 198] width 557 height 313
click at [574, 398] on button "Загрузить" at bounding box center [607, 402] width 66 height 16
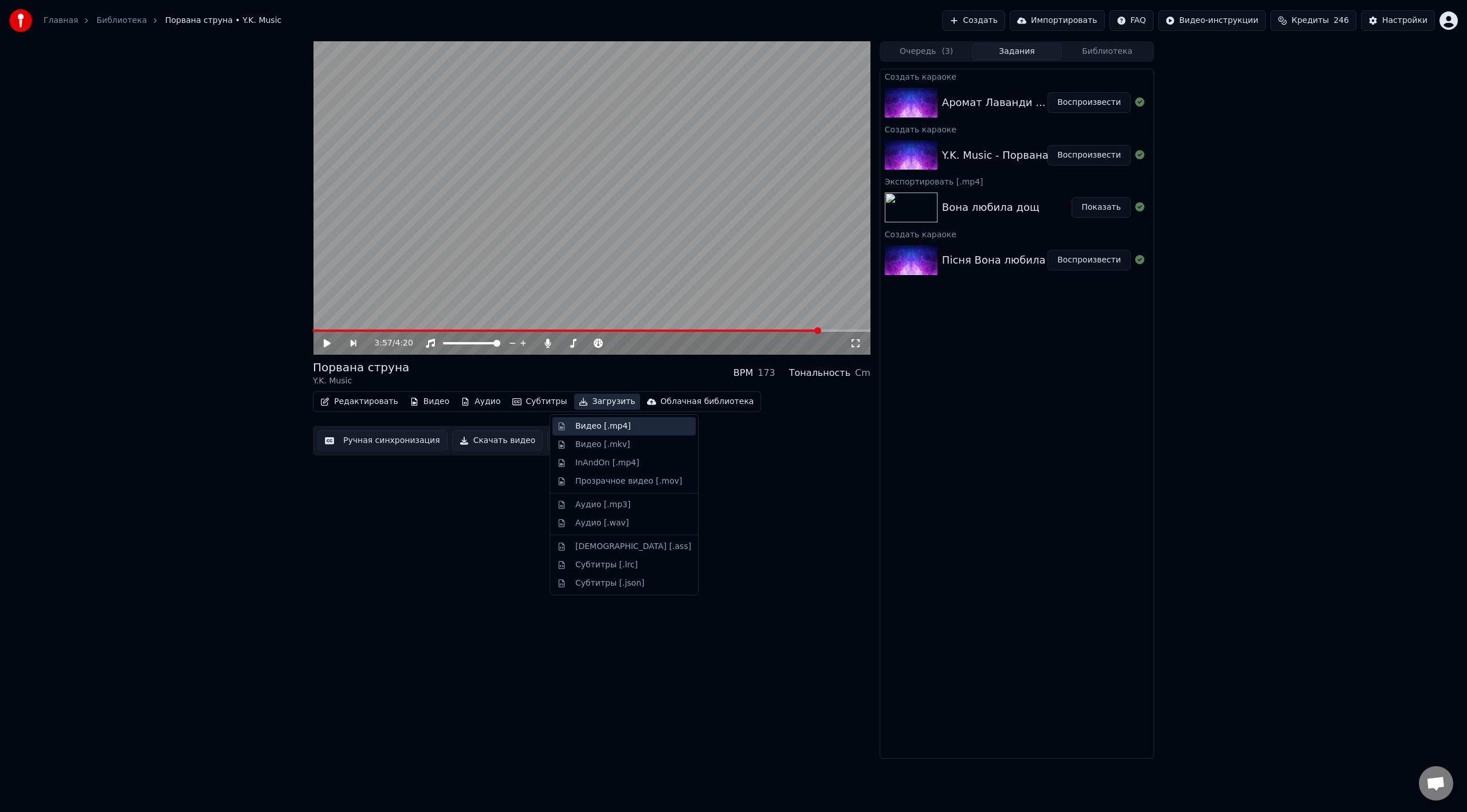
click at [597, 428] on div "Видео [.mp4]" at bounding box center [603, 426] width 56 height 12
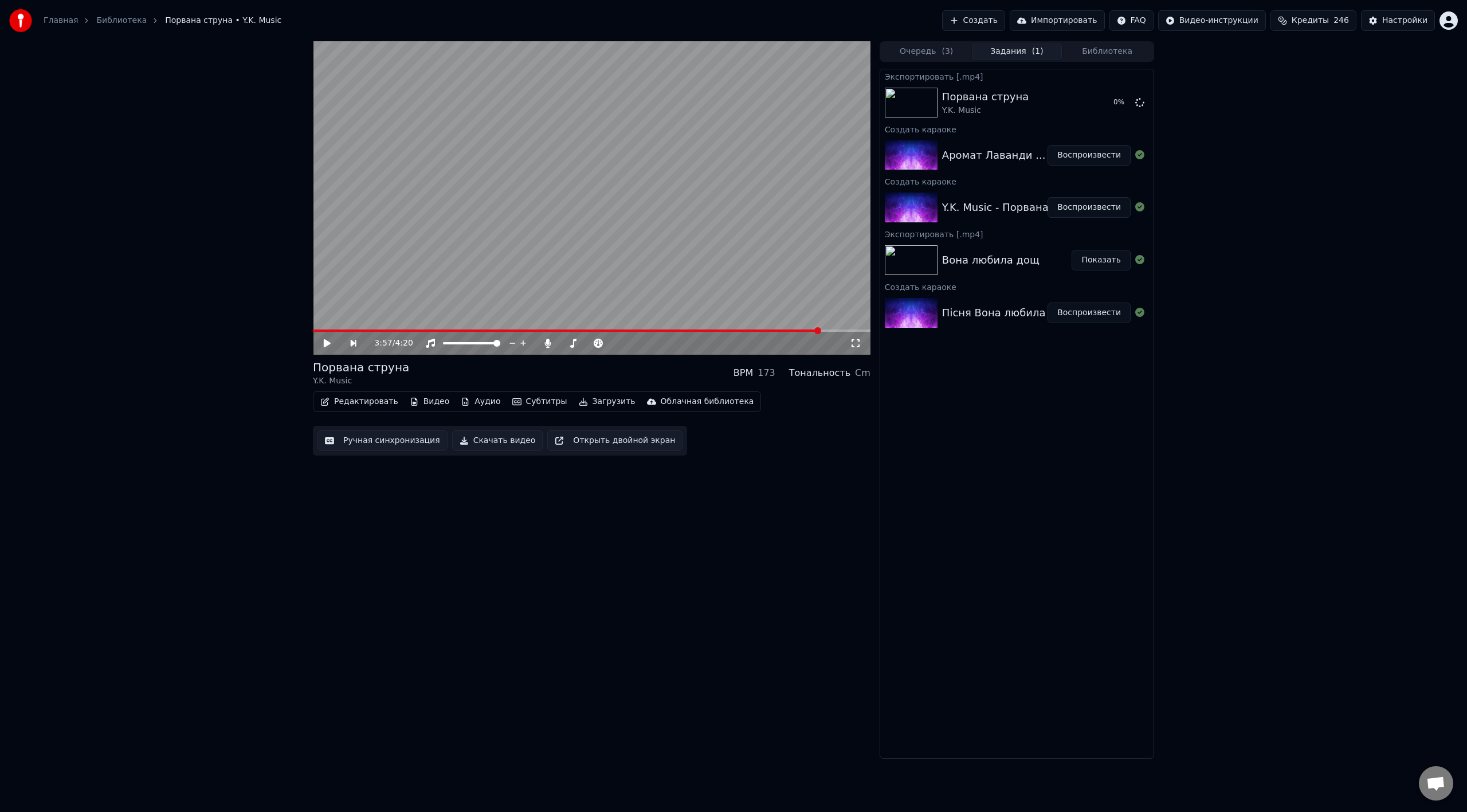
click at [879, 158] on button "Воспроизвести" at bounding box center [1089, 155] width 83 height 20
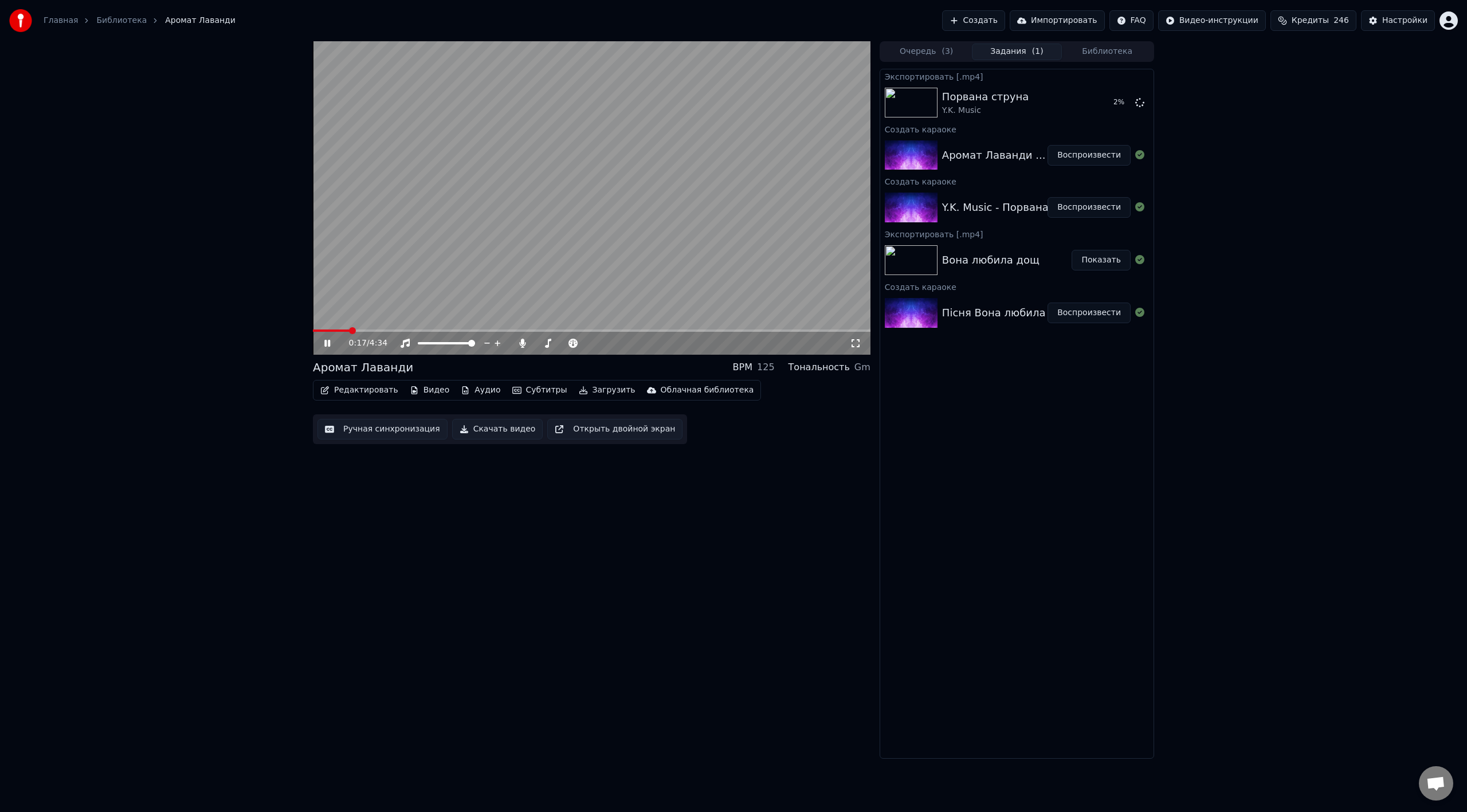
click at [649, 101] on video at bounding box center [591, 198] width 557 height 313
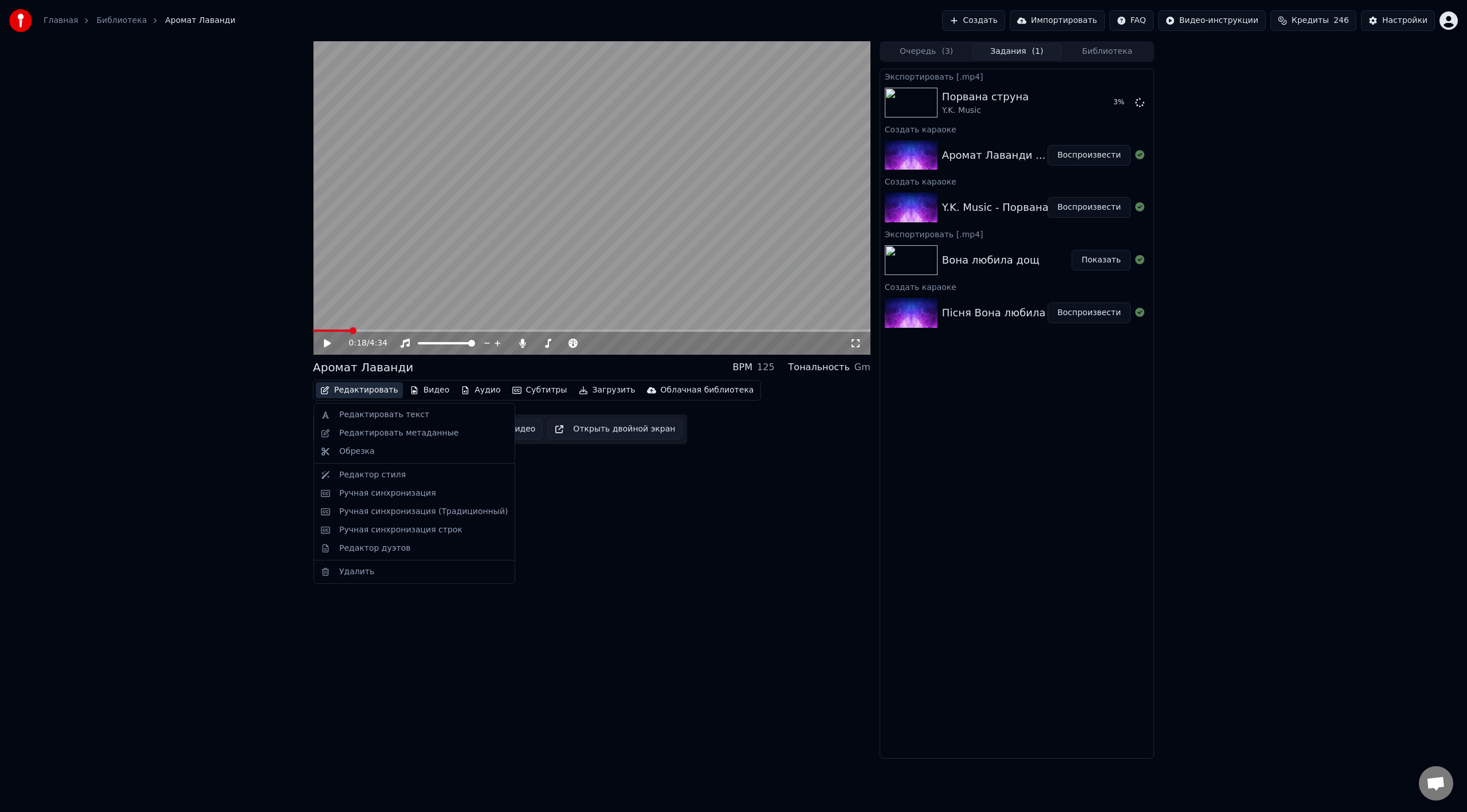
click at [376, 387] on button "Редактировать" at bounding box center [359, 390] width 87 height 16
click at [361, 411] on div "Редактировать текст" at bounding box center [384, 414] width 90 height 12
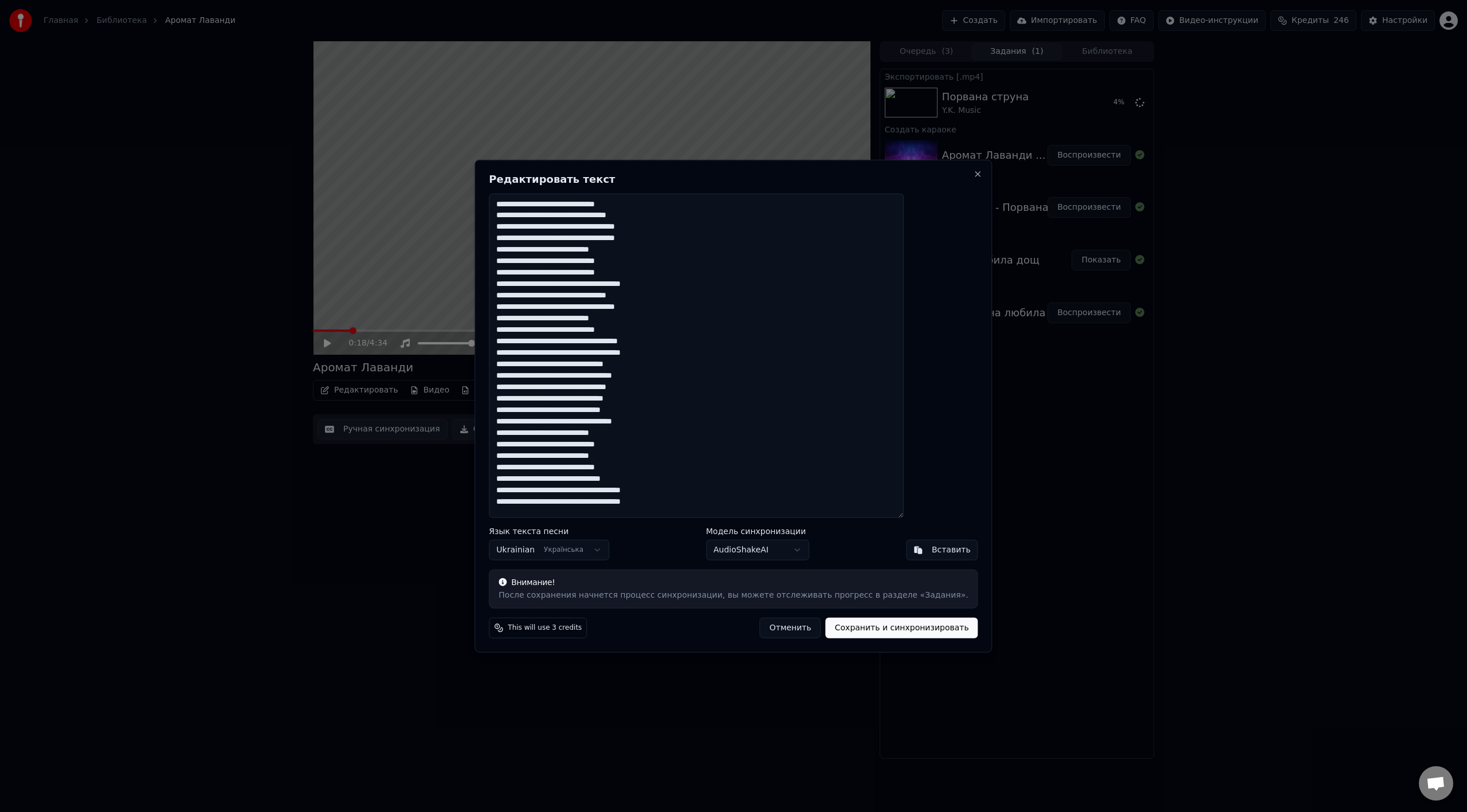
click at [599, 206] on textarea at bounding box center [696, 355] width 415 height 325
type textarea "**********"
click at [879, 455] on button "Сохранить и синхронизировать" at bounding box center [902, 628] width 152 height 20
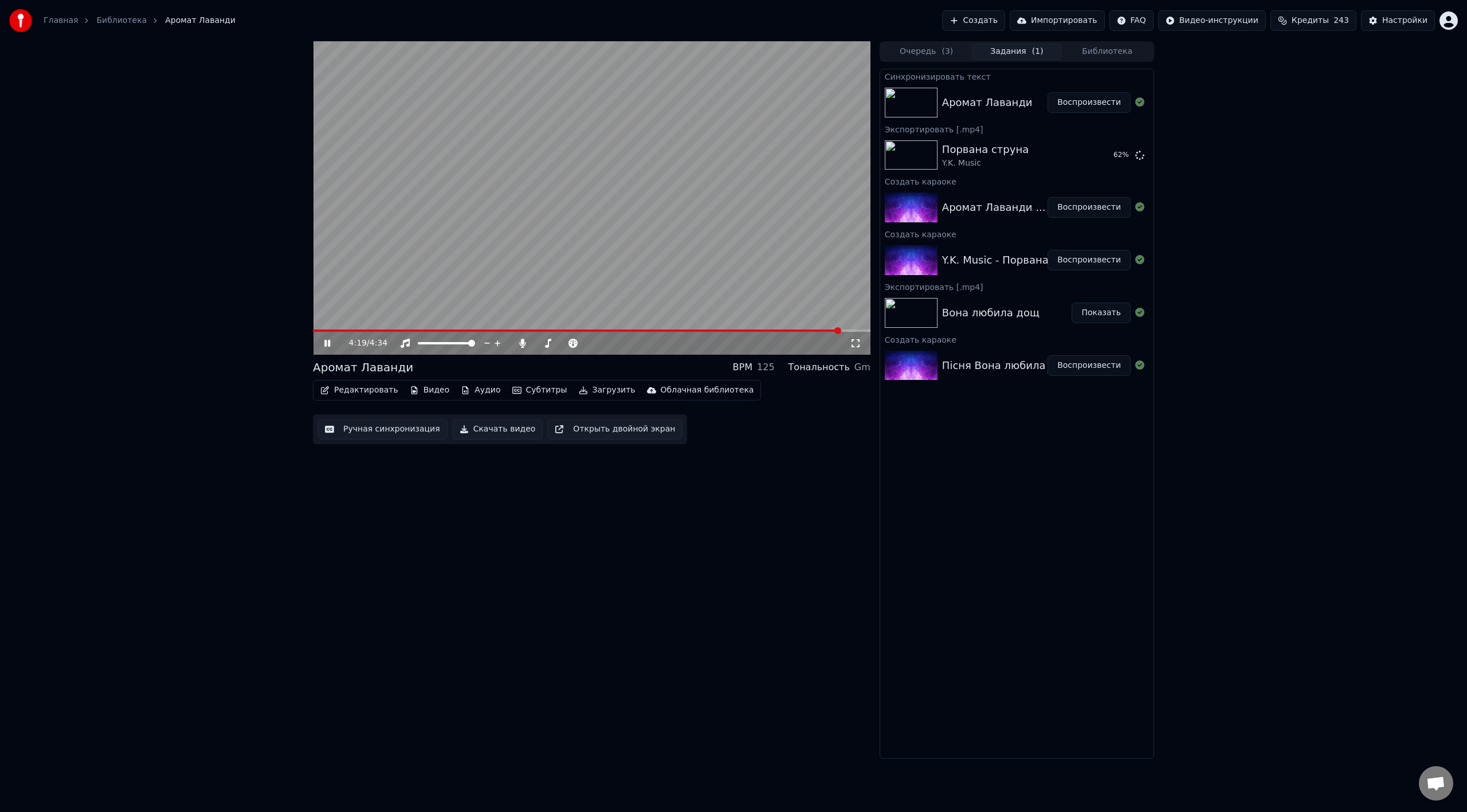
click at [692, 254] on video at bounding box center [591, 198] width 557 height 313
click at [583, 389] on button "Загрузить" at bounding box center [607, 390] width 66 height 16
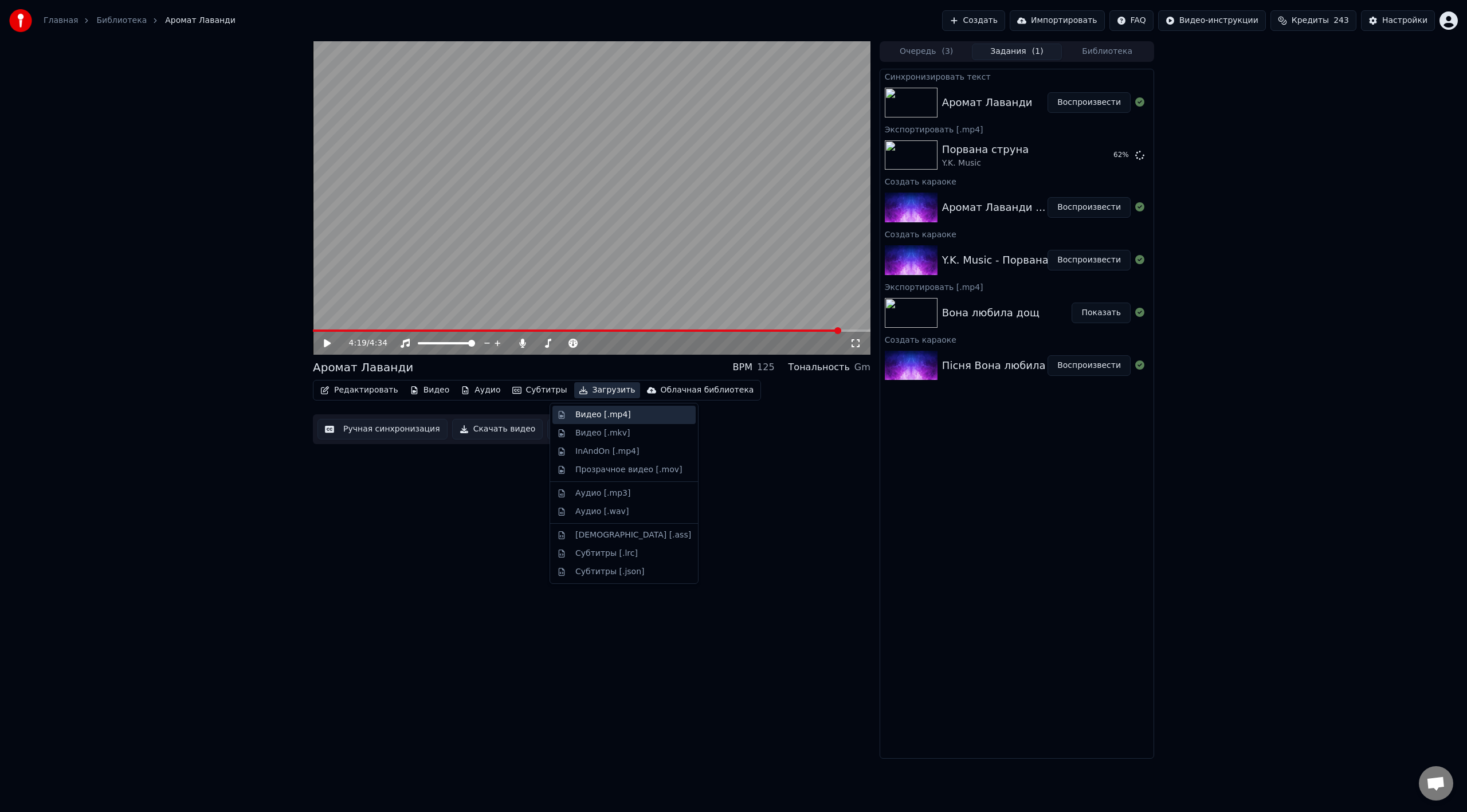
click at [602, 419] on div "Видео [.mp4]" at bounding box center [603, 414] width 56 height 12
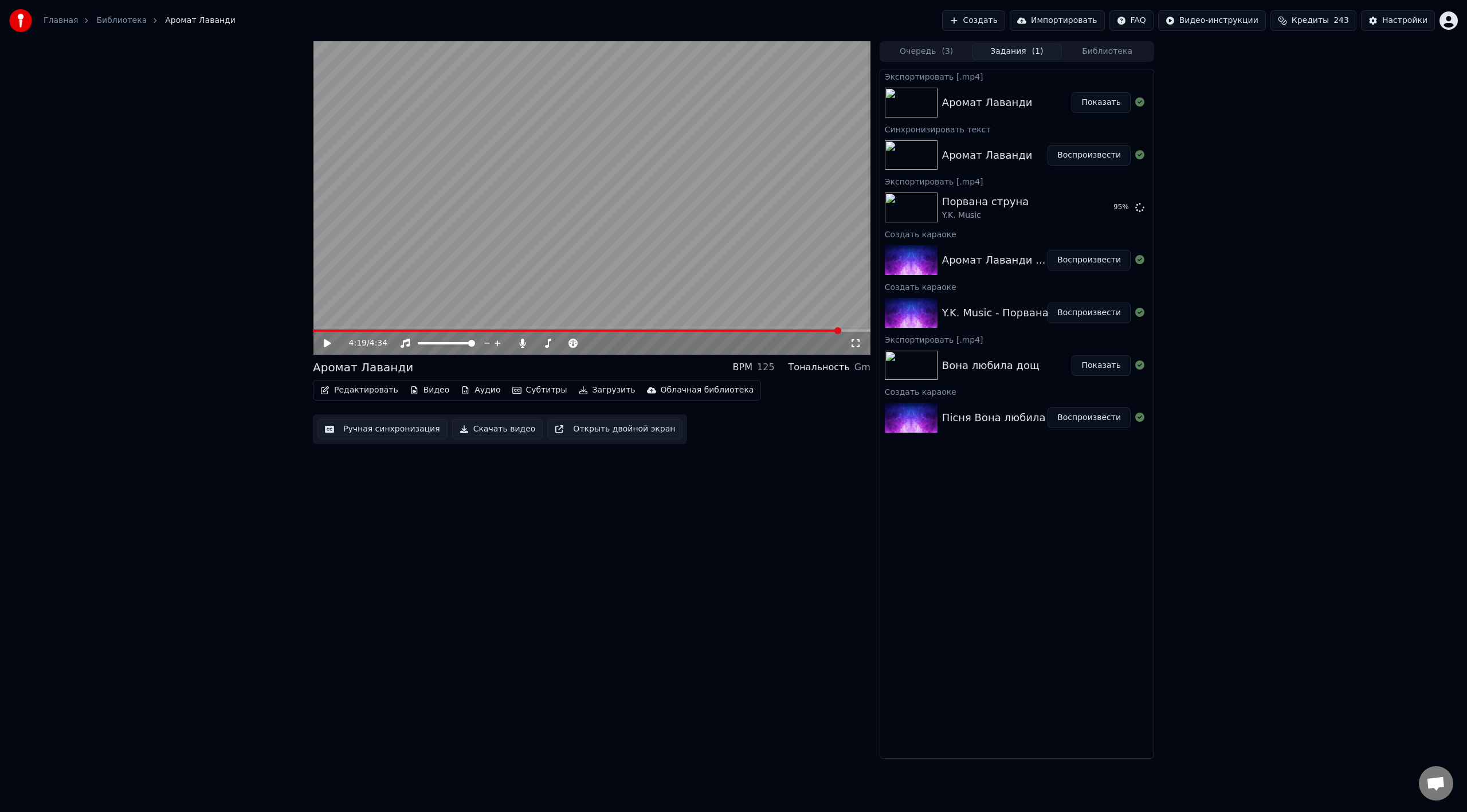
click at [879, 102] on button "Показать" at bounding box center [1101, 103] width 59 height 20
click at [879, 210] on button "Показать" at bounding box center [1101, 207] width 59 height 20
click at [879, 20] on button "Создать" at bounding box center [973, 20] width 63 height 20
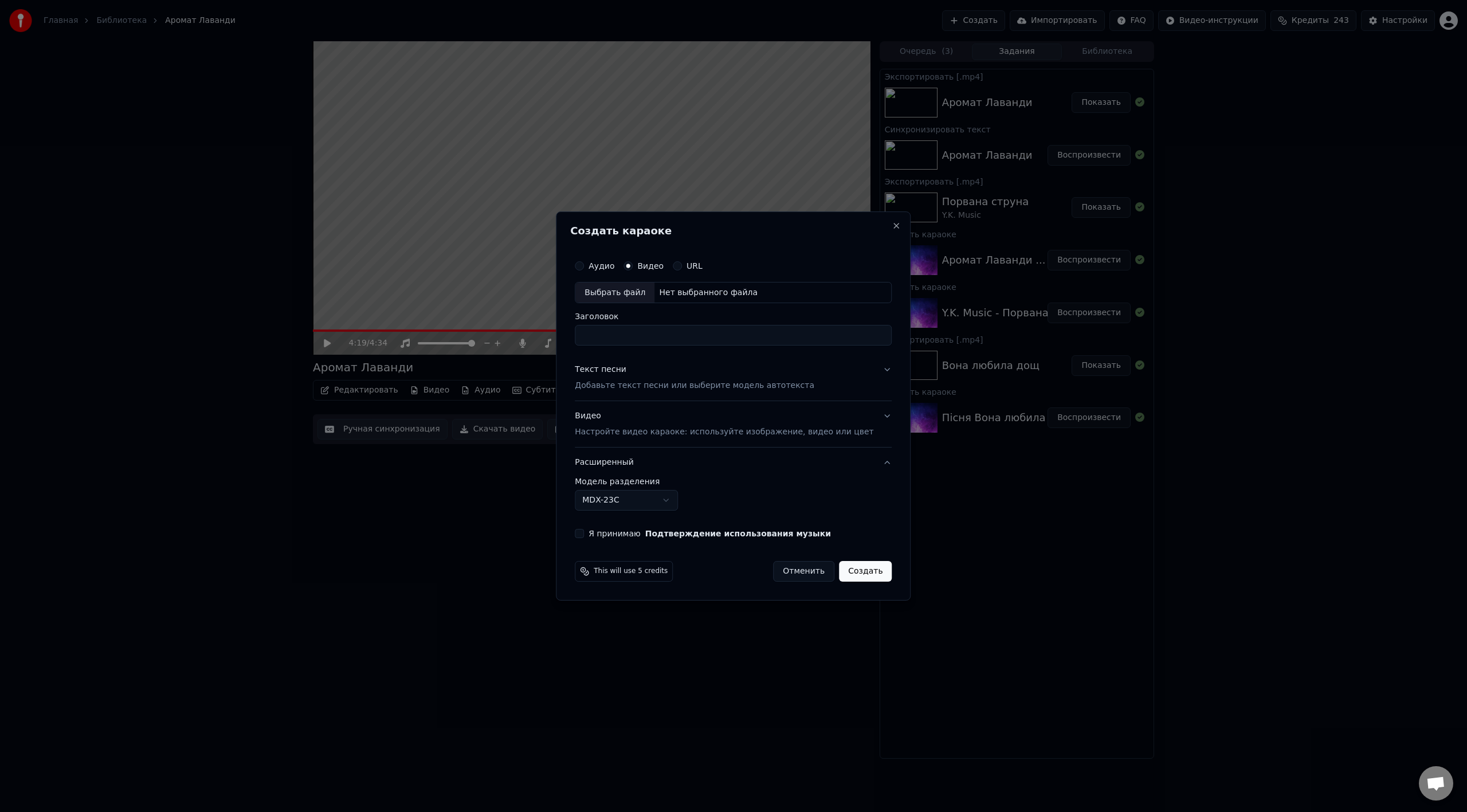
click at [648, 291] on div "Выбрать файл" at bounding box center [615, 293] width 79 height 20
type input "**********"
click at [643, 381] on p "Добавьте текст песни или выберите модель автотекста" at bounding box center [694, 386] width 239 height 12
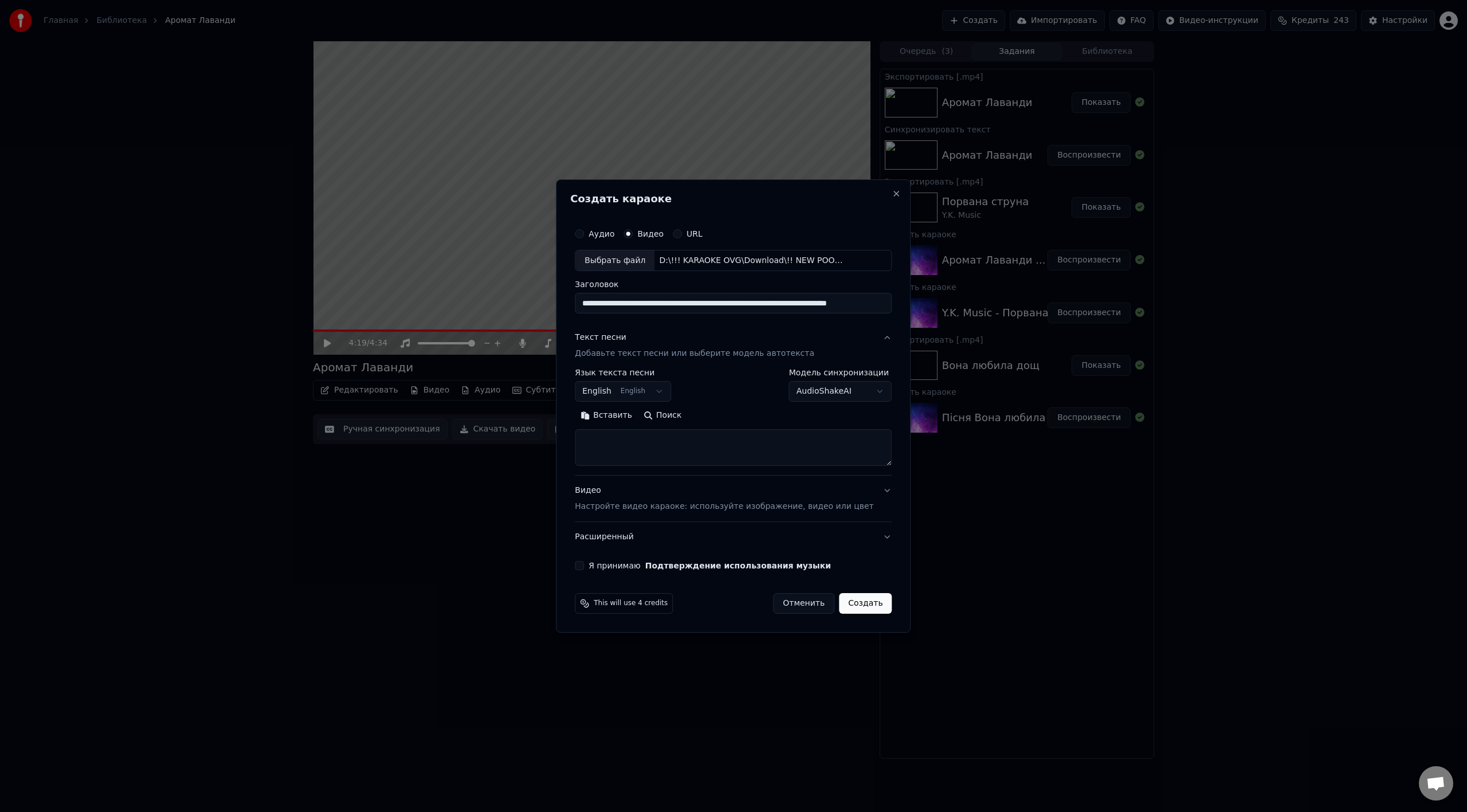
click at [638, 412] on button "Вставить" at bounding box center [606, 416] width 63 height 18
click at [653, 391] on body "Главная Библиотека Аромат Лаванди Создать Импортировать FAQ Видео-инструкции Кр…" at bounding box center [733, 406] width 1467 height 812
type textarea "**********"
drag, startPoint x: 723, startPoint y: 460, endPoint x: 719, endPoint y: 581, distance: 121.1
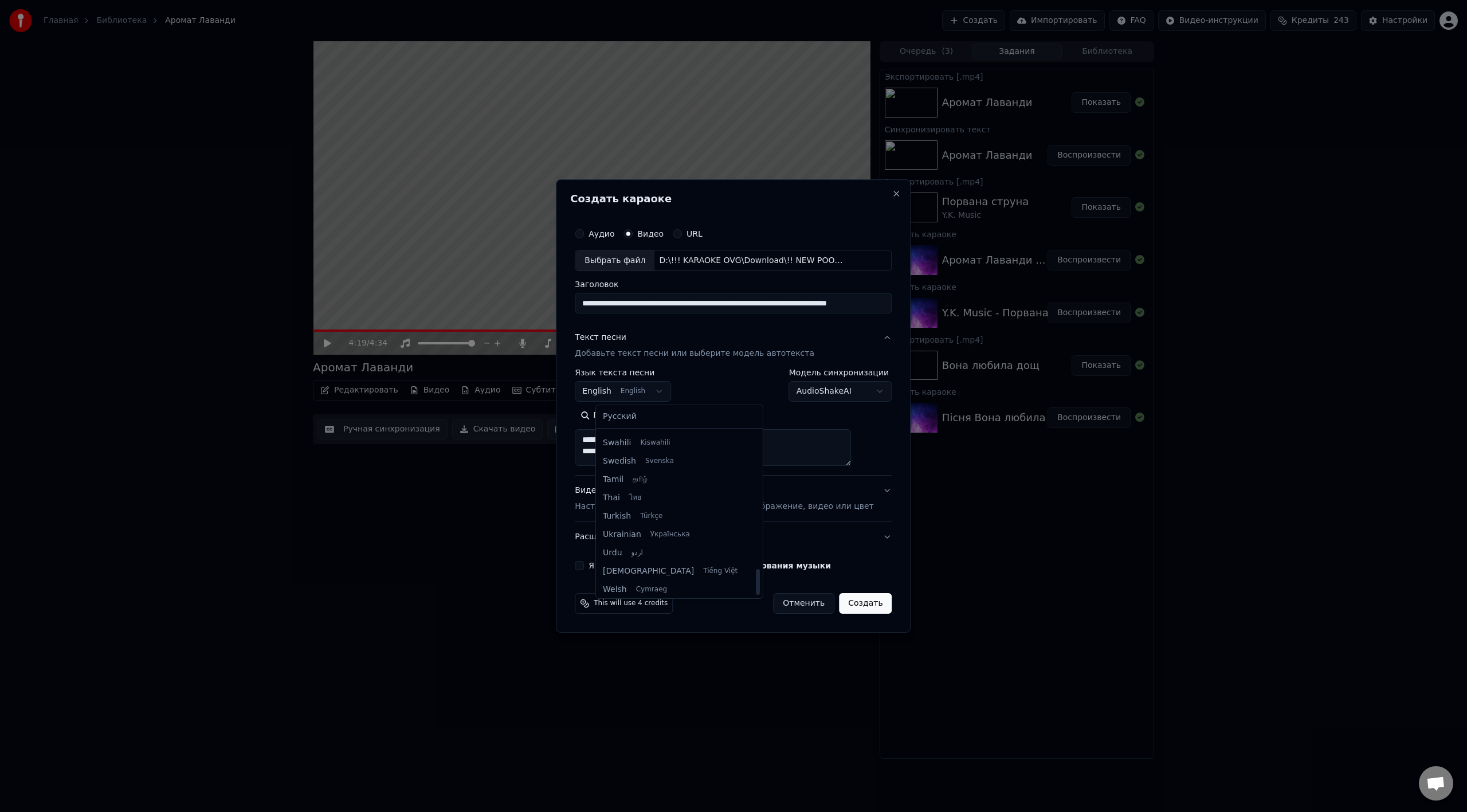
click at [756, 455] on div at bounding box center [758, 582] width 4 height 26
select select "**"
click at [631, 455] on p "Настройте видео караоке: используйте изображение, видео или цвет" at bounding box center [724, 506] width 298 height 12
type textarea "**********"
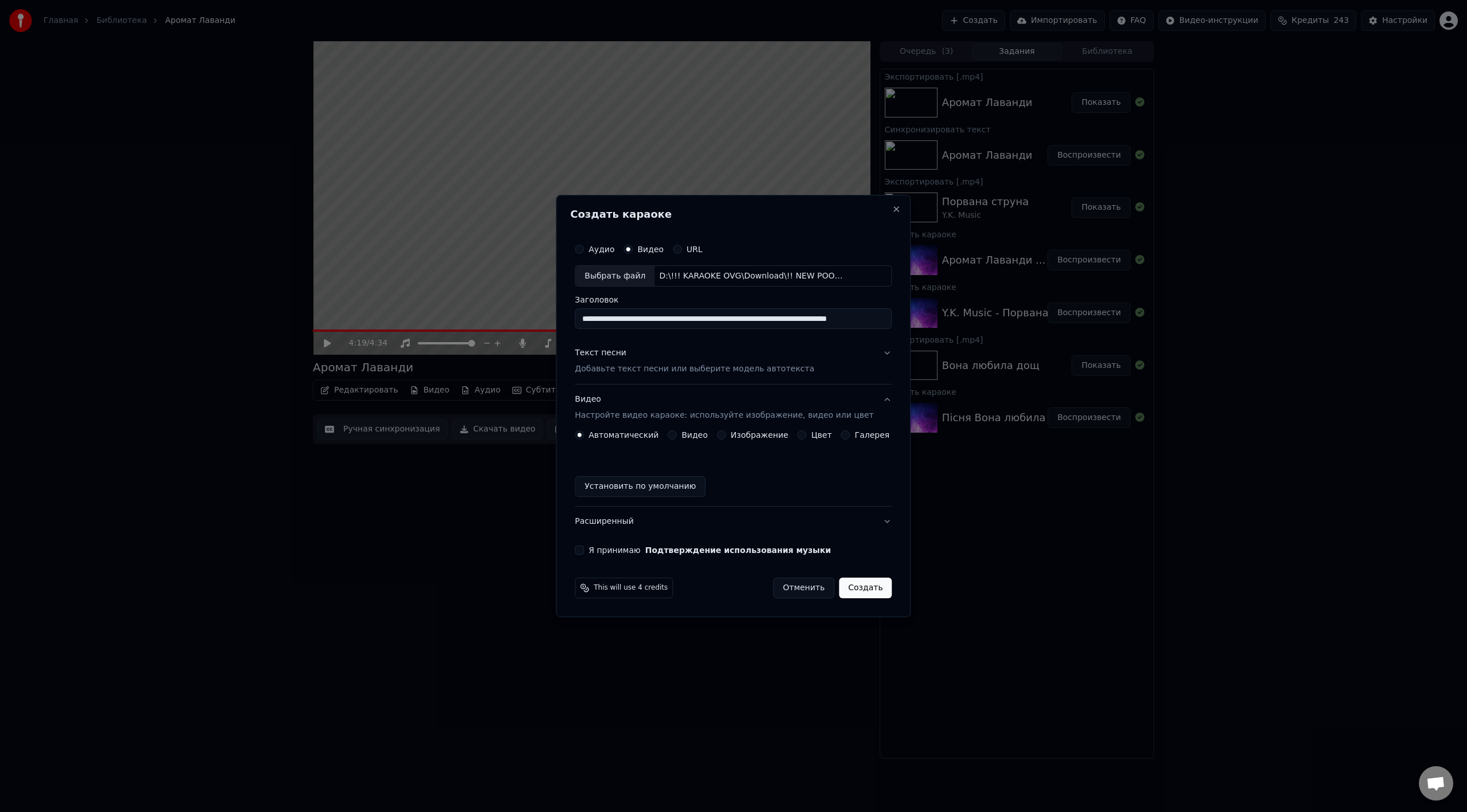
click at [622, 455] on button "Установить по умолчанию" at bounding box center [640, 487] width 130 height 20
click at [622, 455] on button "Расширенный" at bounding box center [733, 521] width 317 height 30
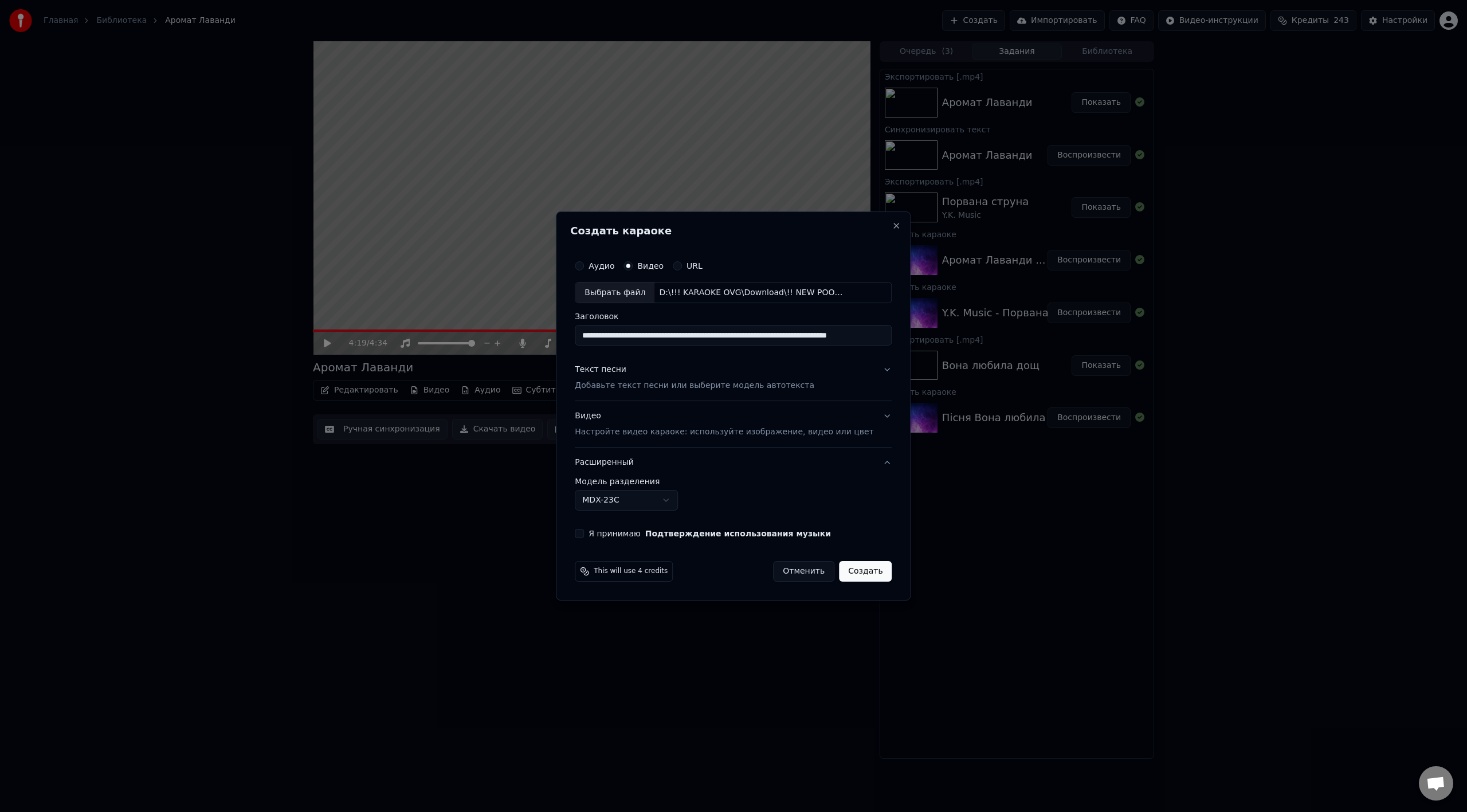
drag, startPoint x: 597, startPoint y: 533, endPoint x: 616, endPoint y: 540, distance: 20.2
click at [584, 455] on button "Я принимаю Подтверждение использования музыки" at bounding box center [579, 533] width 9 height 9
click at [841, 455] on button "Создать" at bounding box center [866, 571] width 53 height 20
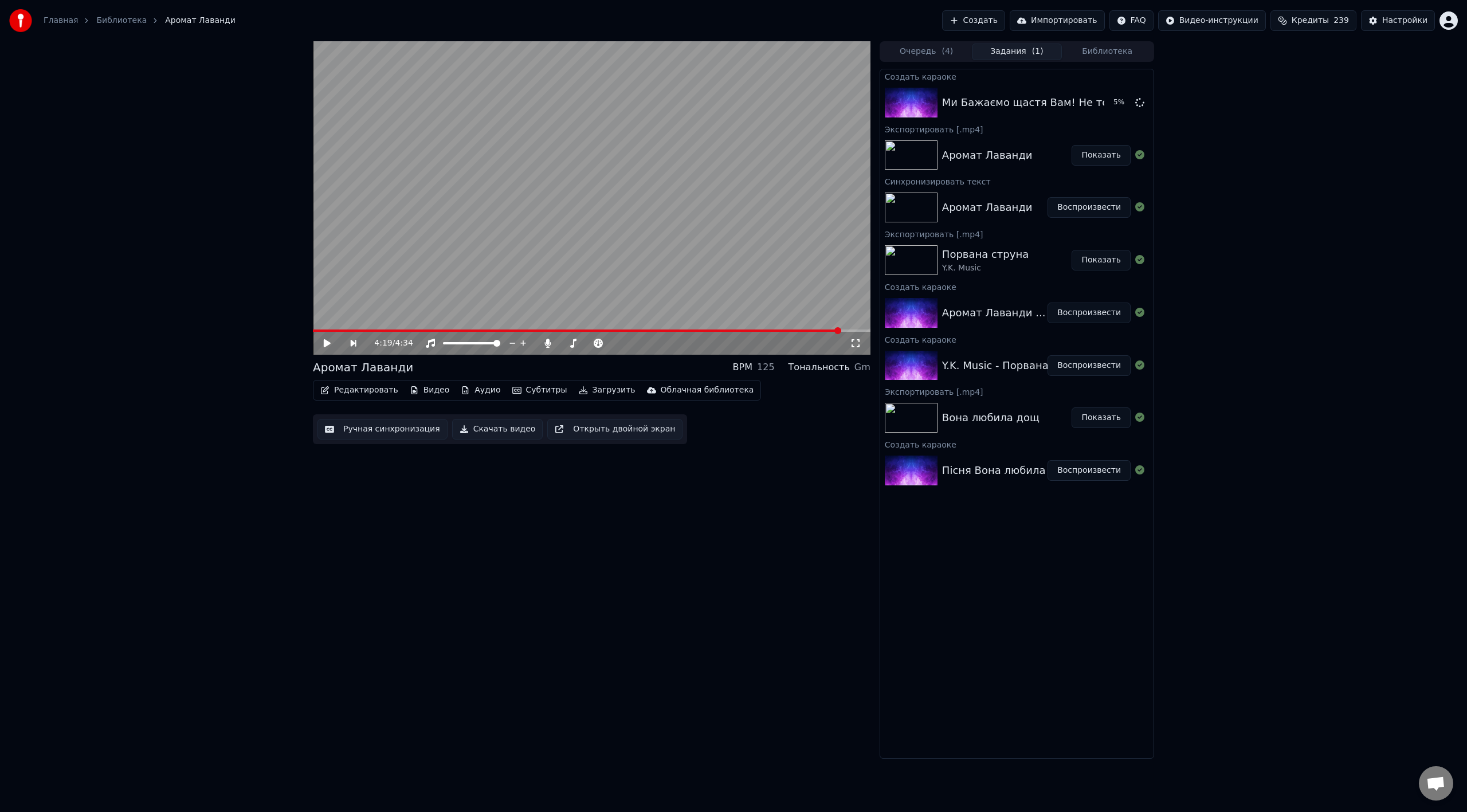
drag, startPoint x: 1325, startPoint y: 150, endPoint x: 1360, endPoint y: 92, distance: 67.7
click at [879, 150] on div "4:19 / 4:34 Аромат Лаванди BPM 125 Тональность Gm Редактировать Видео Аудио Суб…" at bounding box center [733, 400] width 1467 height 718
click at [879, 21] on button "Создать" at bounding box center [973, 20] width 63 height 20
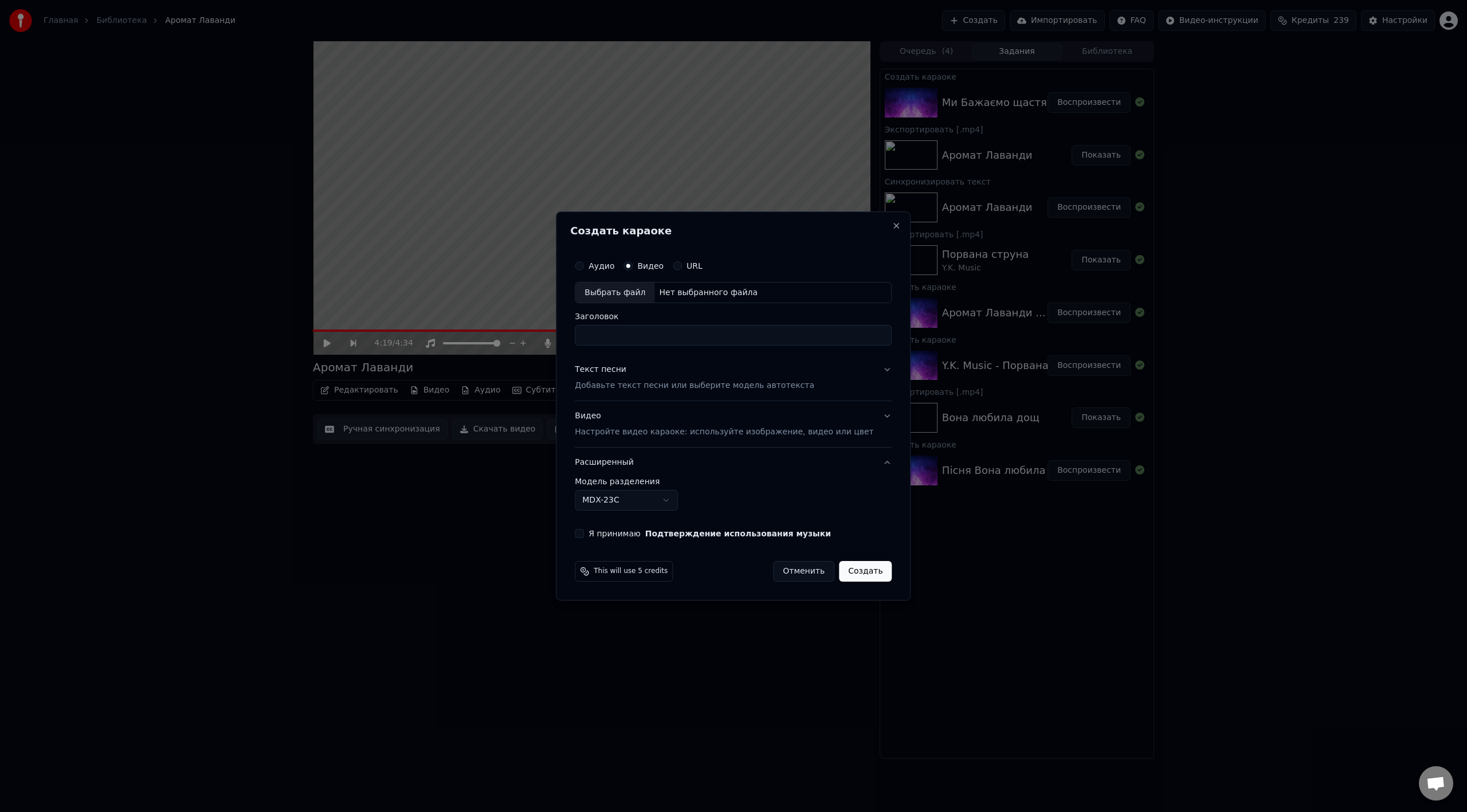
click at [646, 291] on div "Выбрать файл" at bounding box center [615, 293] width 79 height 20
type input "**********"
click at [626, 378] on div "Текст песни Добавьте текст песни или выберите модель автотекста" at bounding box center [694, 378] width 239 height 27
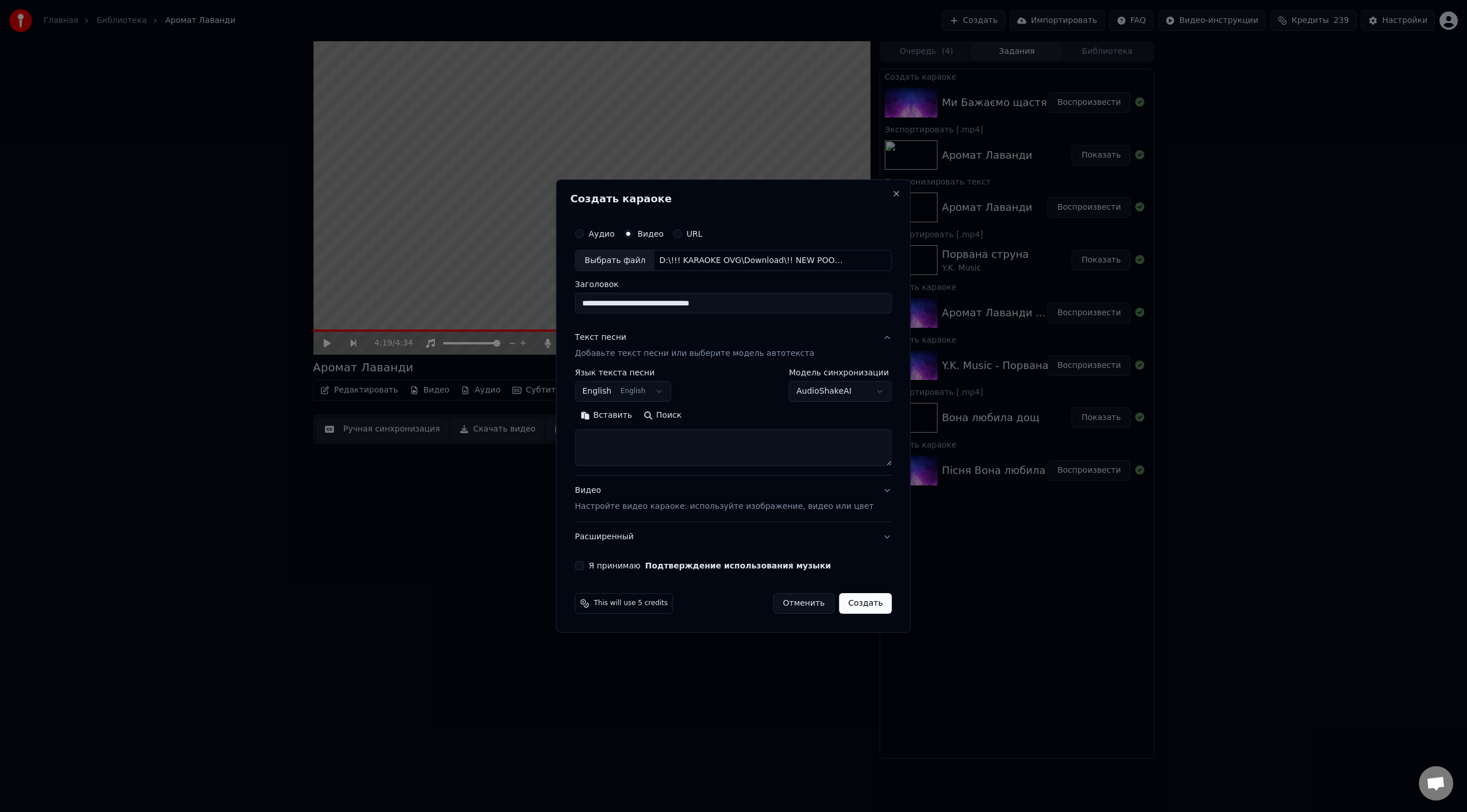
click at [625, 418] on button "Вставить" at bounding box center [606, 416] width 63 height 18
click at [656, 393] on body "Главная Библиотека Аромат Лаванди Создать Импортировать FAQ Видео-инструкции Кр…" at bounding box center [733, 406] width 1467 height 812
type textarea "**********"
drag, startPoint x: 723, startPoint y: 457, endPoint x: 725, endPoint y: 563, distance: 106.0
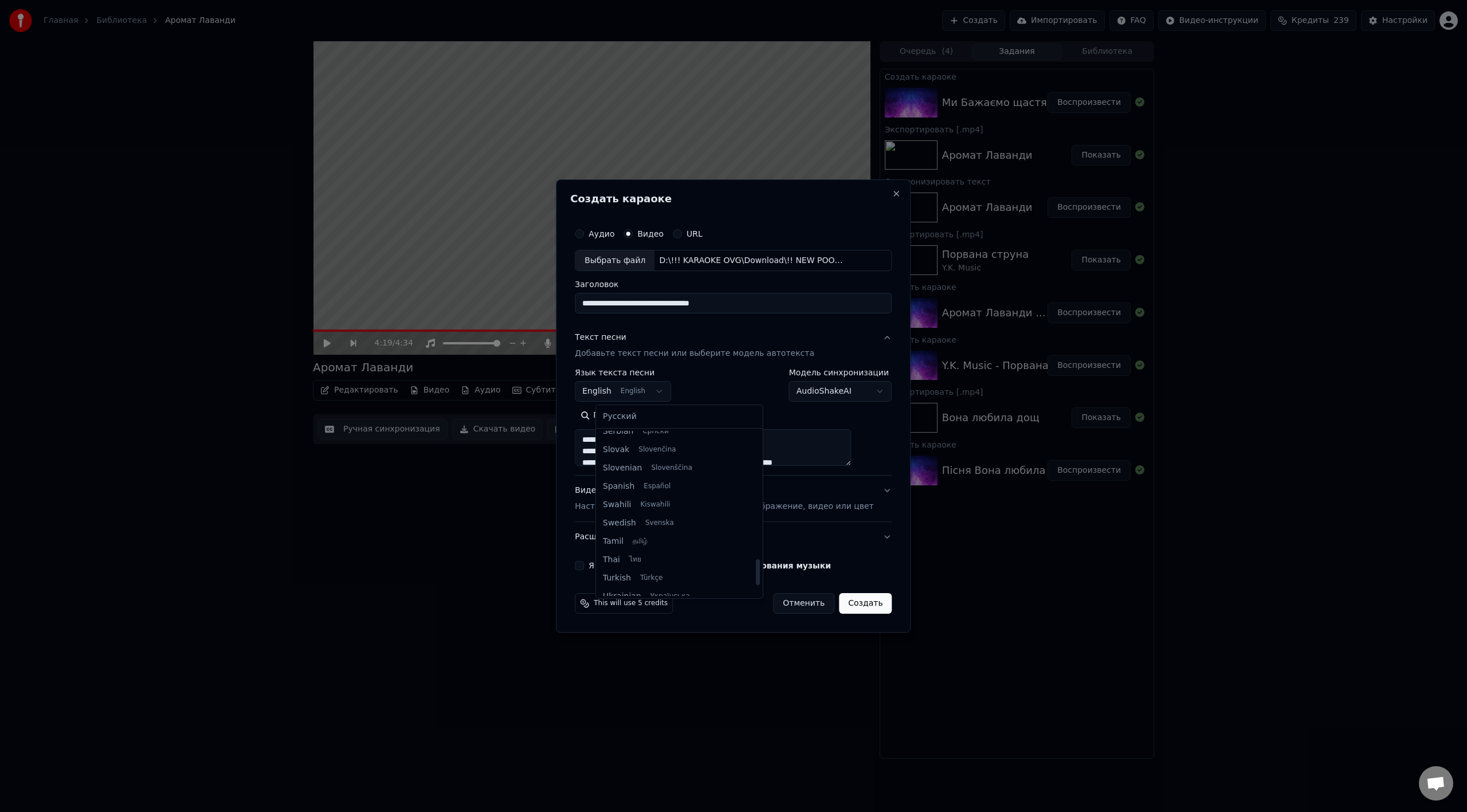
click at [756, 455] on div at bounding box center [758, 572] width 4 height 26
select select "**"
click at [648, 455] on div "Видео Настройте видео караоке: используйте изображение, видео или цвет" at bounding box center [724, 499] width 298 height 27
type textarea "**********"
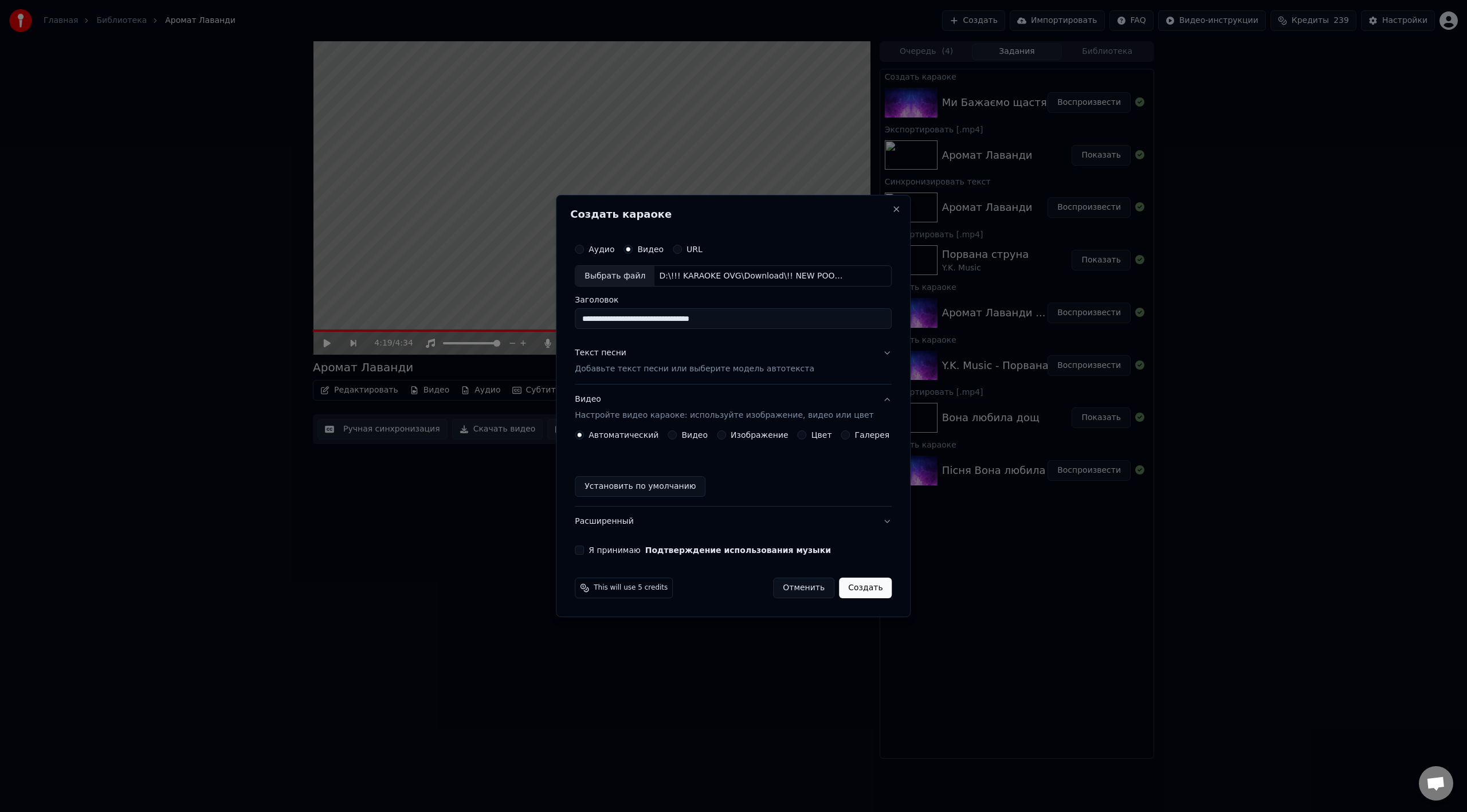
click at [633, 455] on button "Установить по умолчанию" at bounding box center [640, 487] width 130 height 20
click at [584, 455] on button "Я принимаю Подтверждение использования музыки" at bounding box center [579, 550] width 9 height 9
click at [856, 455] on button "Создать" at bounding box center [866, 588] width 53 height 20
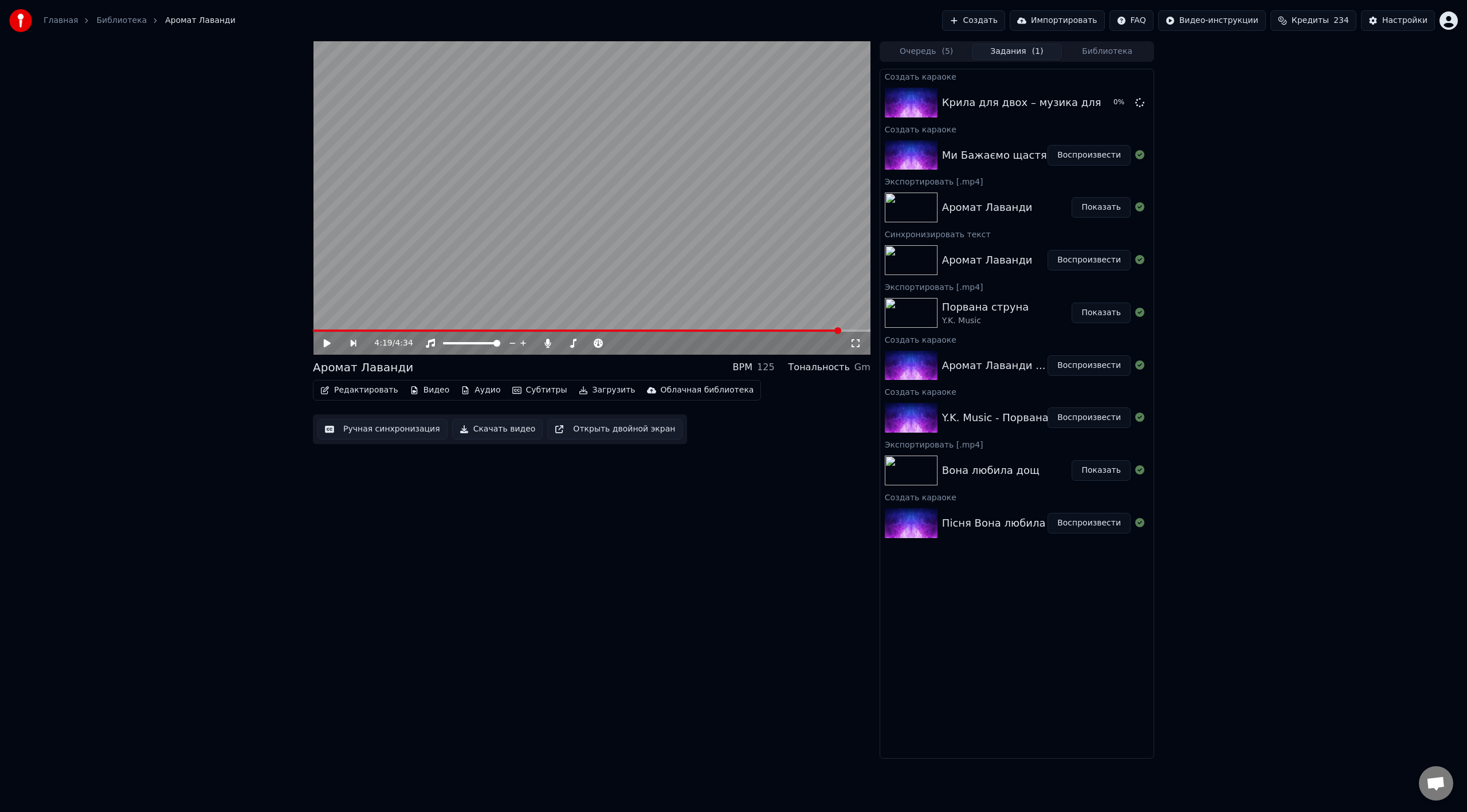
click at [879, 153] on button "Воспроизвести" at bounding box center [1089, 155] width 83 height 20
click at [594, 345] on div at bounding box center [600, 343] width 92 height 12
click at [590, 340] on span at bounding box center [590, 343] width 7 height 7
click at [728, 444] on div "Редактировать Видео Аудио Субтитры Загрузить Облачная библиотека Ручная синхрон…" at bounding box center [591, 412] width 557 height 64
click at [557, 228] on video at bounding box center [591, 198] width 557 height 313
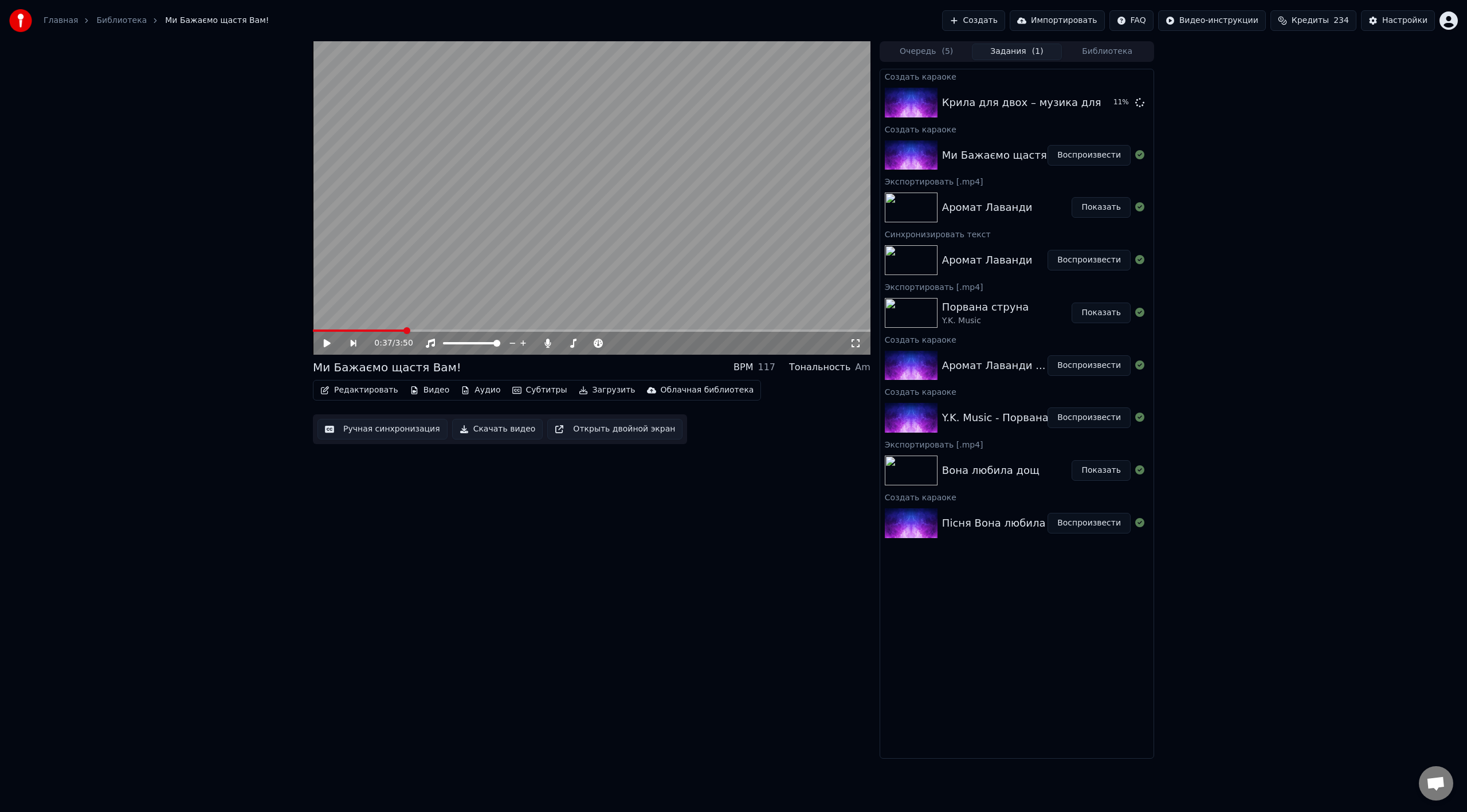
click at [557, 228] on video at bounding box center [591, 198] width 557 height 313
click at [646, 236] on video at bounding box center [591, 198] width 557 height 313
click at [574, 394] on button "Загрузить" at bounding box center [607, 390] width 66 height 16
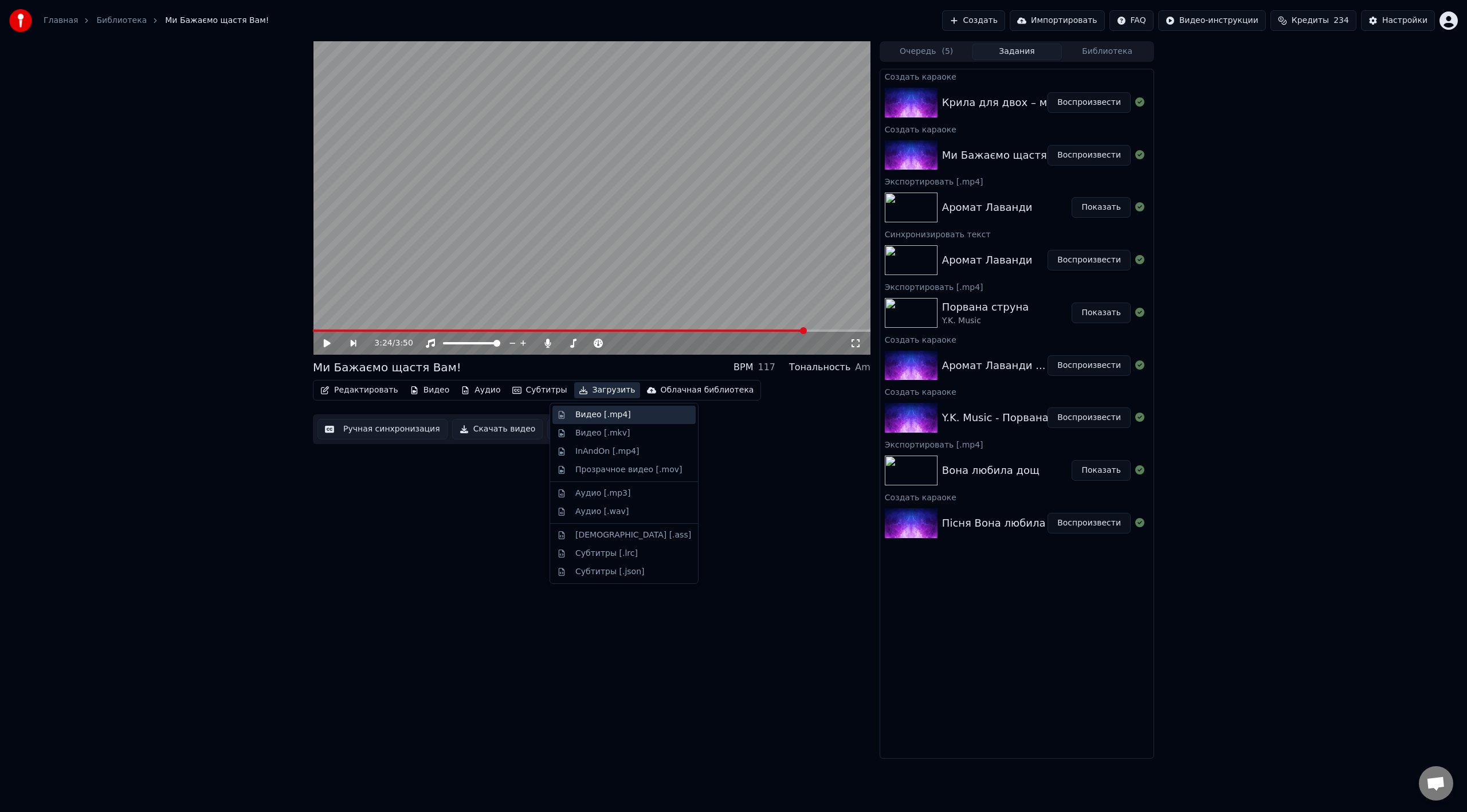
click at [601, 413] on div "Видео [.mp4]" at bounding box center [603, 414] width 56 height 12
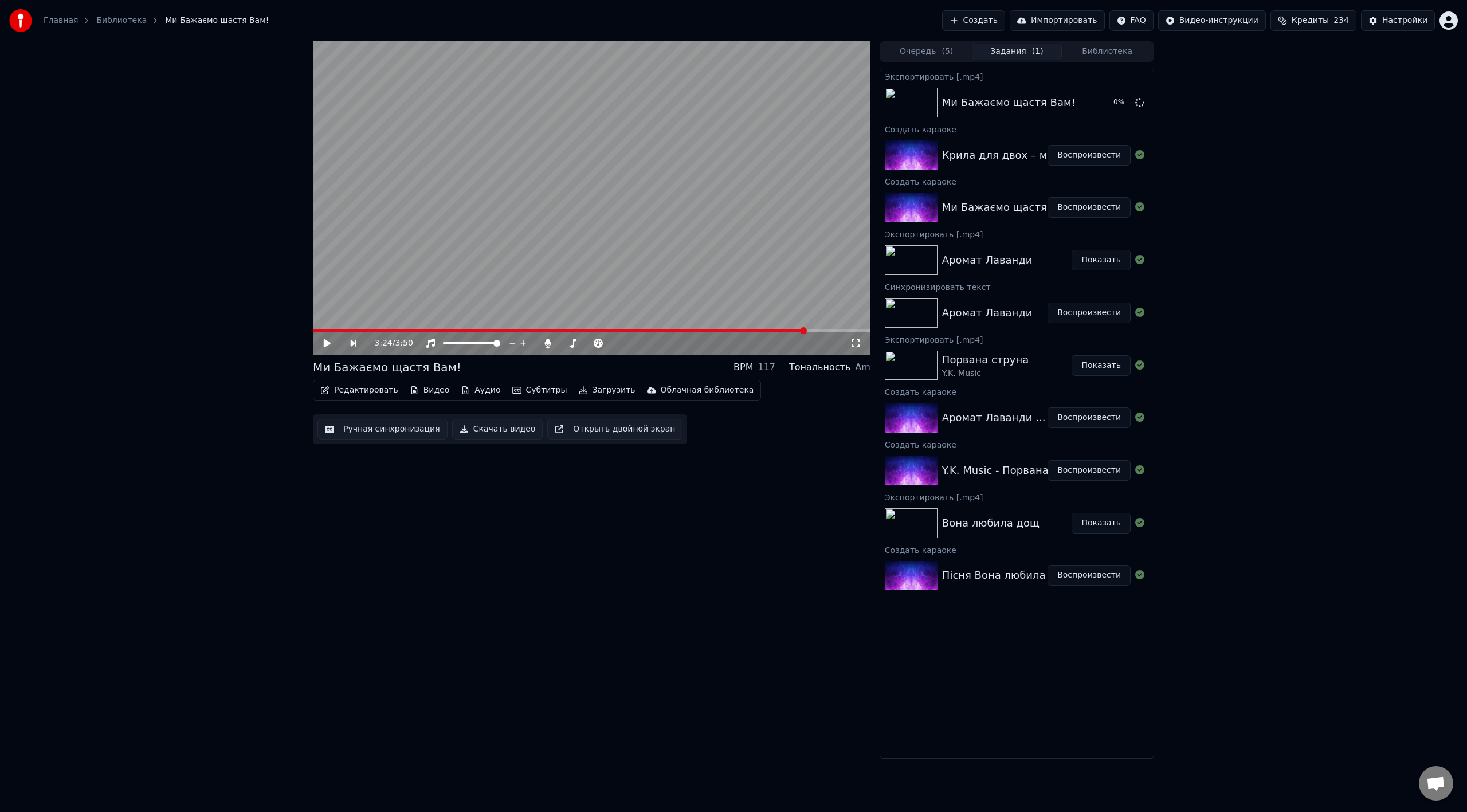
click at [879, 155] on button "Воспроизвести" at bounding box center [1089, 155] width 83 height 20
click at [482, 241] on video at bounding box center [591, 198] width 557 height 313
click at [383, 434] on button "Ручная синхронизация" at bounding box center [382, 429] width 130 height 20
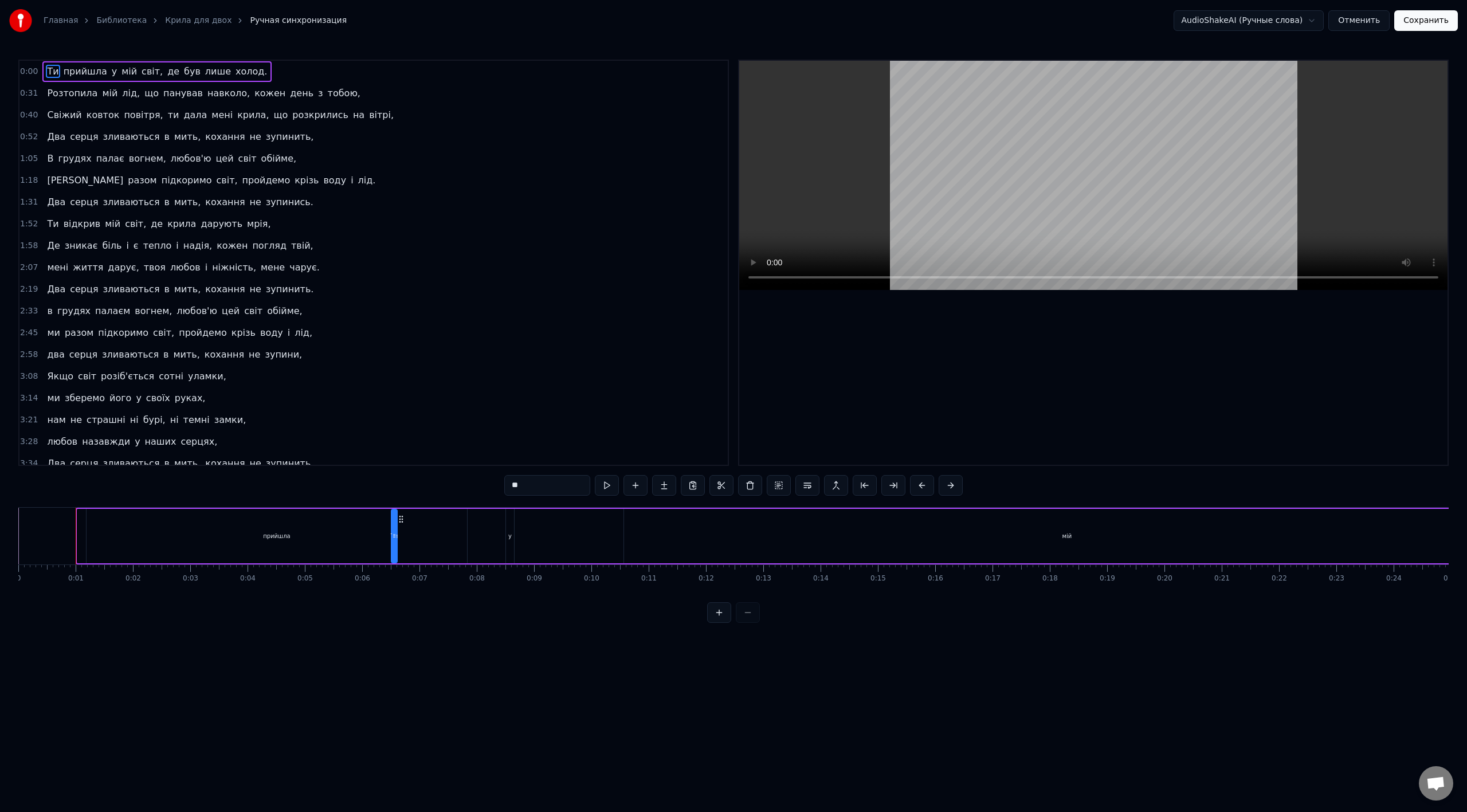
drag, startPoint x: 88, startPoint y: 521, endPoint x: 402, endPoint y: 525, distance: 314.0
drag, startPoint x: 395, startPoint y: 520, endPoint x: 225, endPoint y: 520, distance: 170.0
click at [389, 455] on div "прийшла Ти у мій світ, де був лише холод." at bounding box center [1070, 535] width 1362 height 56
drag, startPoint x: 272, startPoint y: 532, endPoint x: 427, endPoint y: 528, distance: 155.1
click at [427, 455] on div "прийшла" at bounding box center [277, 536] width 381 height 54
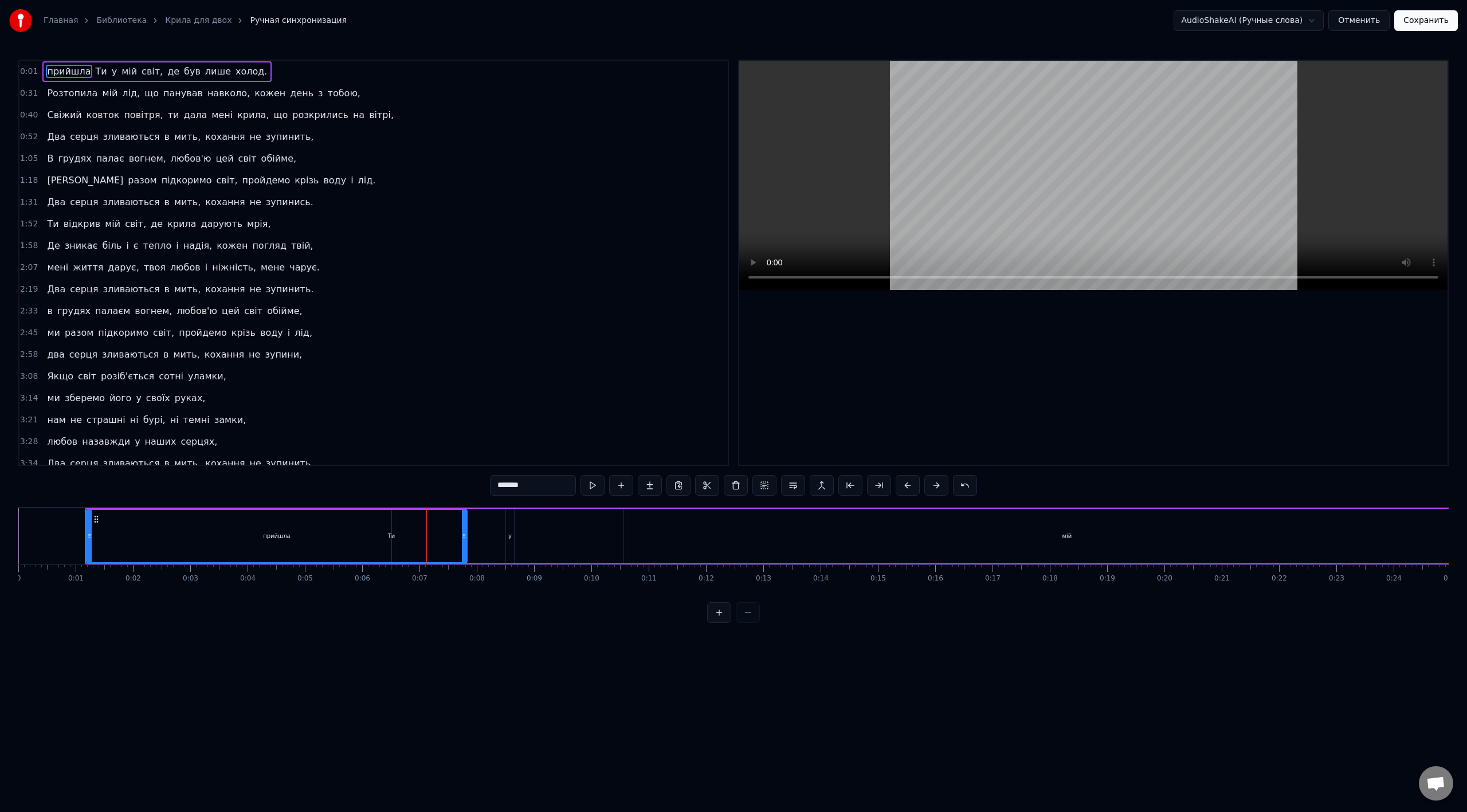
drag, startPoint x: 214, startPoint y: 533, endPoint x: 345, endPoint y: 533, distance: 131.0
click at [345, 455] on div "прийшла" at bounding box center [277, 536] width 379 height 52
click at [479, 455] on div "прийшла Ти у мій світ, де був лише холод." at bounding box center [919, 535] width 1667 height 56
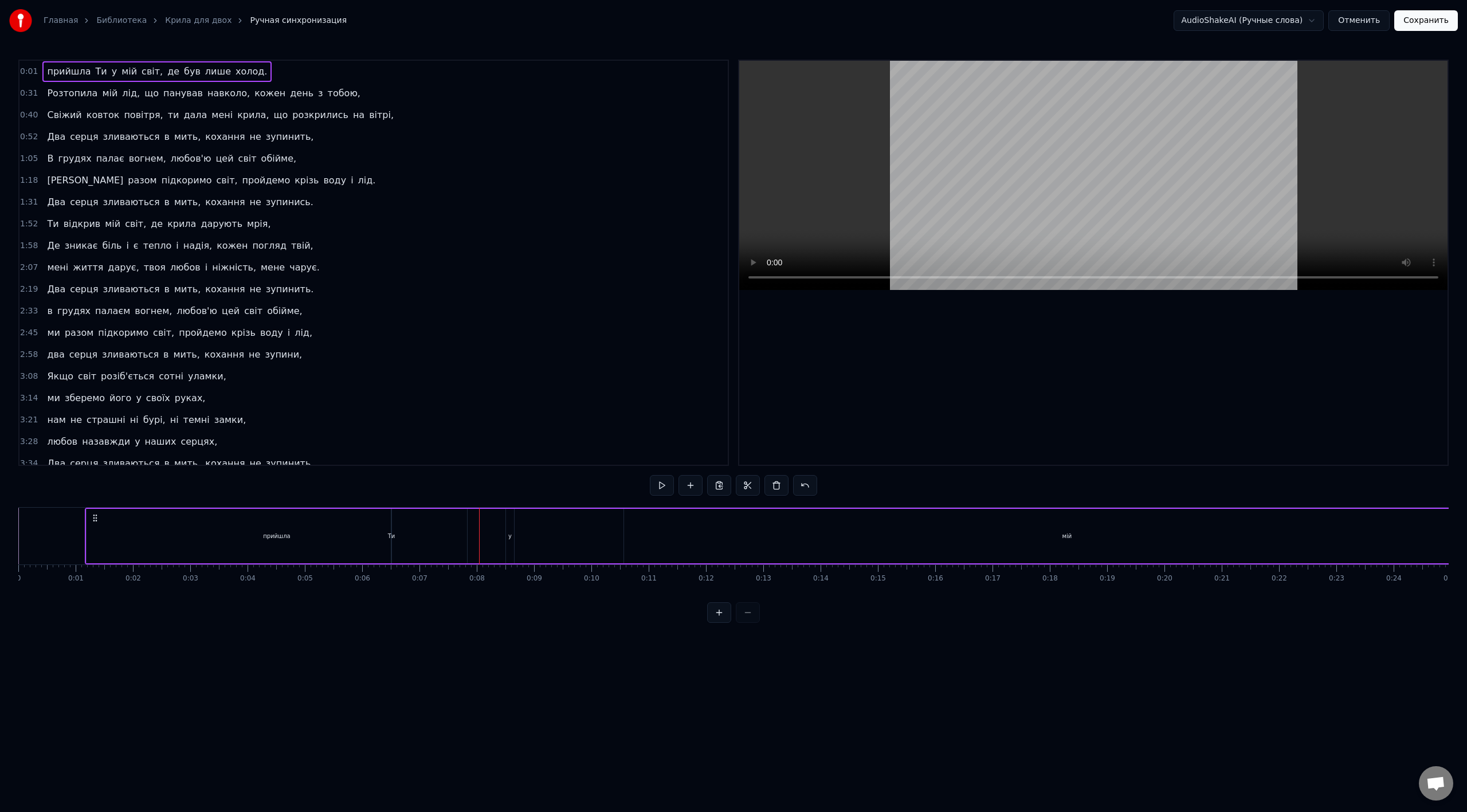
click at [493, 455] on div "прийшла Ти у мій світ, де був лише холод." at bounding box center [919, 535] width 1667 height 56
click at [397, 455] on div "прийшла" at bounding box center [277, 536] width 381 height 54
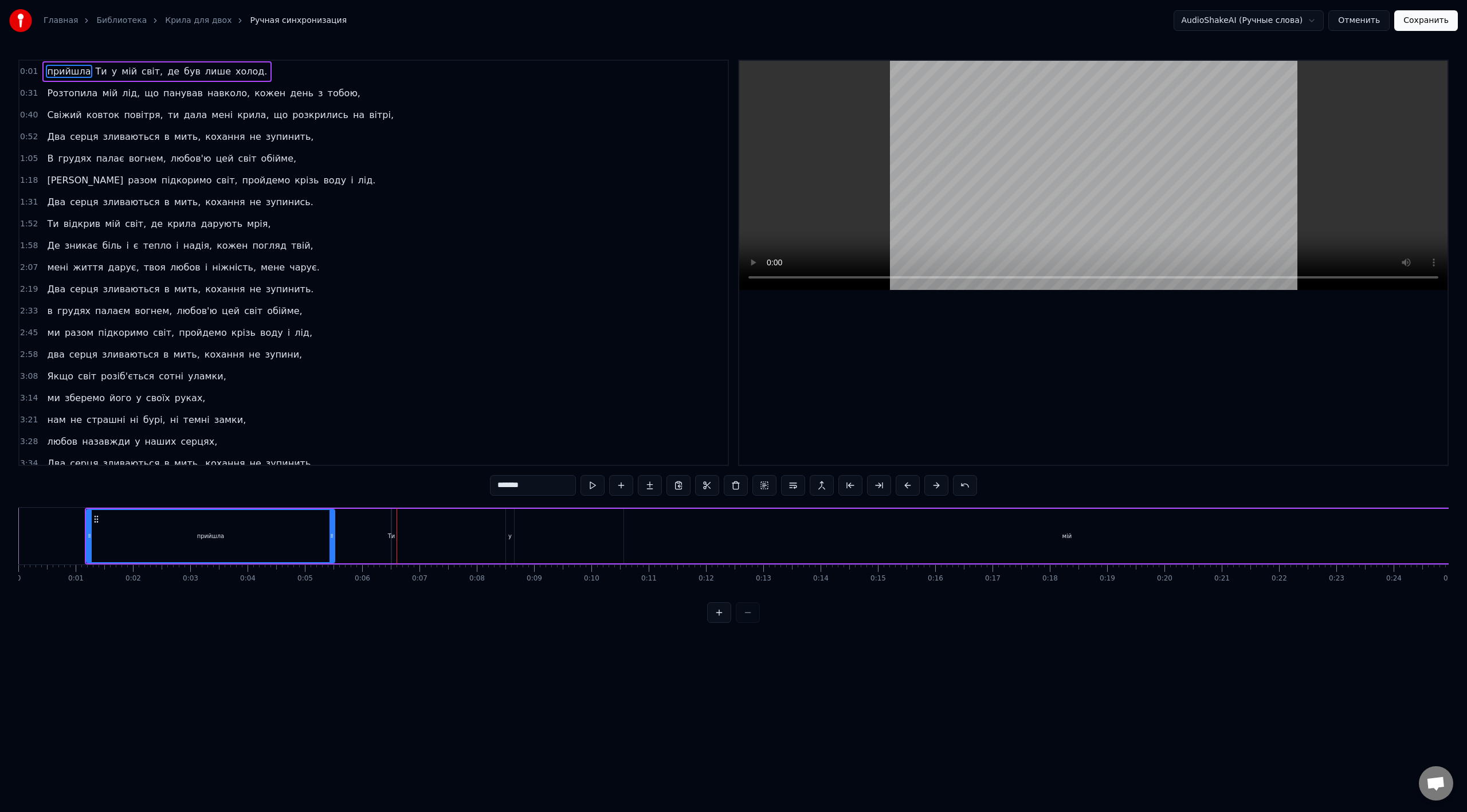
drag, startPoint x: 466, startPoint y: 535, endPoint x: 334, endPoint y: 554, distance: 133.4
click at [334, 455] on div at bounding box center [332, 536] width 5 height 52
click at [389, 455] on div "Ти" at bounding box center [391, 536] width 7 height 9
type input "**"
drag, startPoint x: 393, startPoint y: 535, endPoint x: 438, endPoint y: 538, distance: 45.1
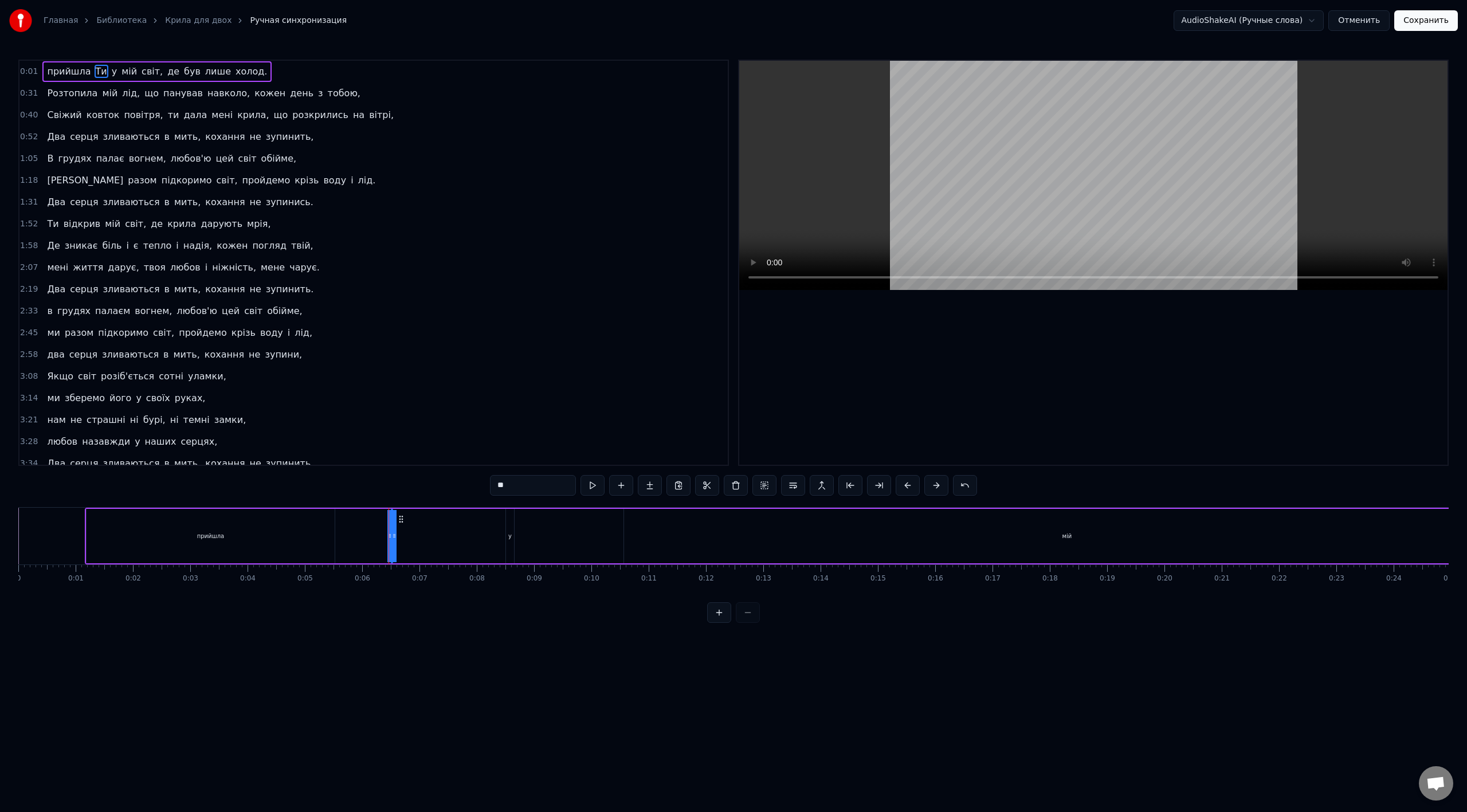
click at [438, 455] on div "прийшла Ти у мій світ, де був лише холод." at bounding box center [919, 535] width 1667 height 56
click at [391, 455] on div "Ти" at bounding box center [391, 536] width 7 height 9
drag, startPoint x: 400, startPoint y: 518, endPoint x: 427, endPoint y: 532, distance: 30.4
click at [427, 455] on div "прийшла Ти у мій світ, де був лише холод." at bounding box center [919, 535] width 1667 height 56
drag, startPoint x: 421, startPoint y: 536, endPoint x: 428, endPoint y: 531, distance: 8.6
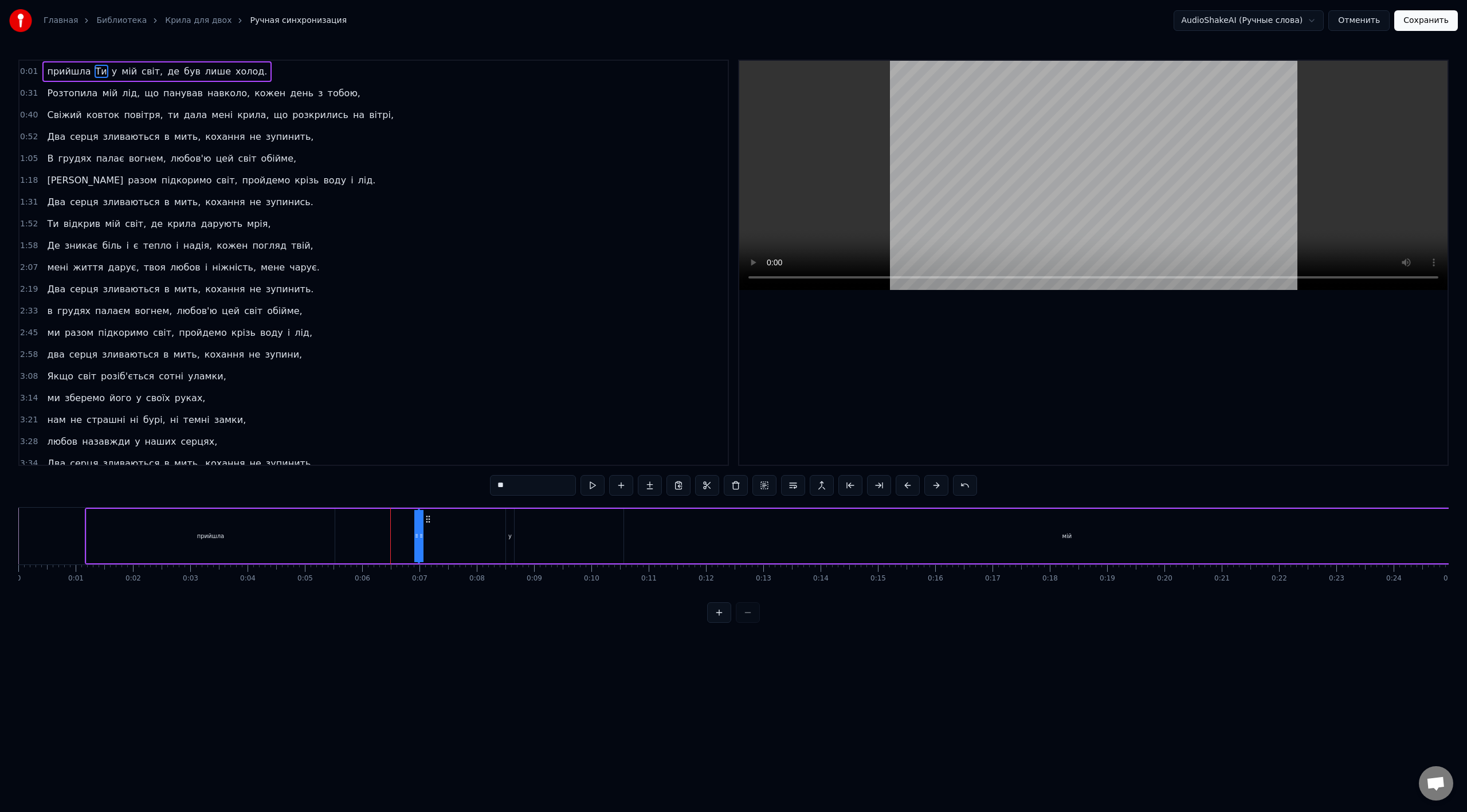
click at [467, 455] on div "прийшла Ти у мій світ, де був лише холод." at bounding box center [919, 535] width 1667 height 56
click at [663, 455] on button at bounding box center [661, 485] width 24 height 20
click at [660, 455] on button at bounding box center [661, 485] width 24 height 20
click at [759, 455] on div "мій" at bounding box center [1067, 536] width 886 height 54
drag, startPoint x: 626, startPoint y: 535, endPoint x: 1389, endPoint y: 528, distance: 763.0
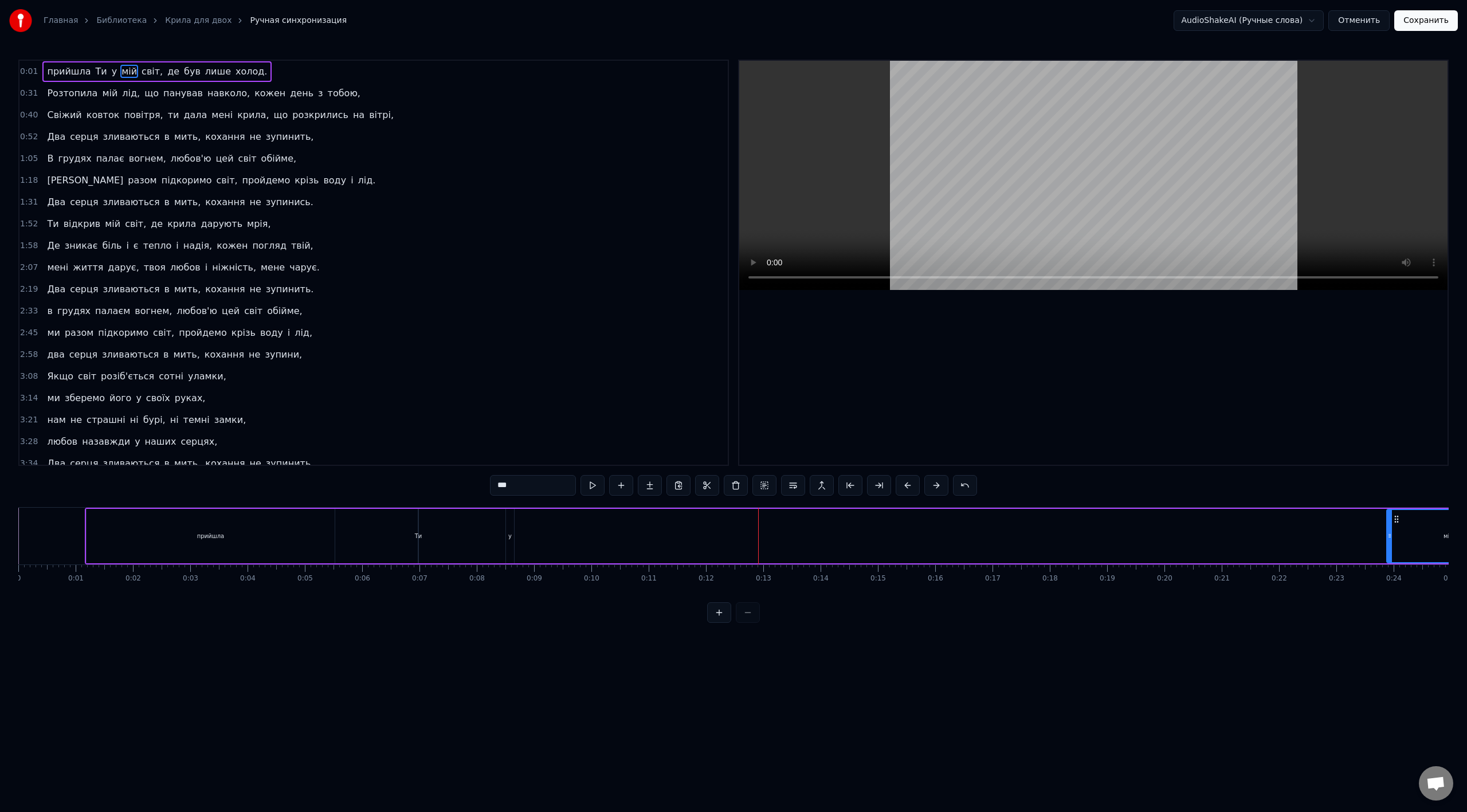
click at [879, 455] on div at bounding box center [1390, 536] width 5 height 52
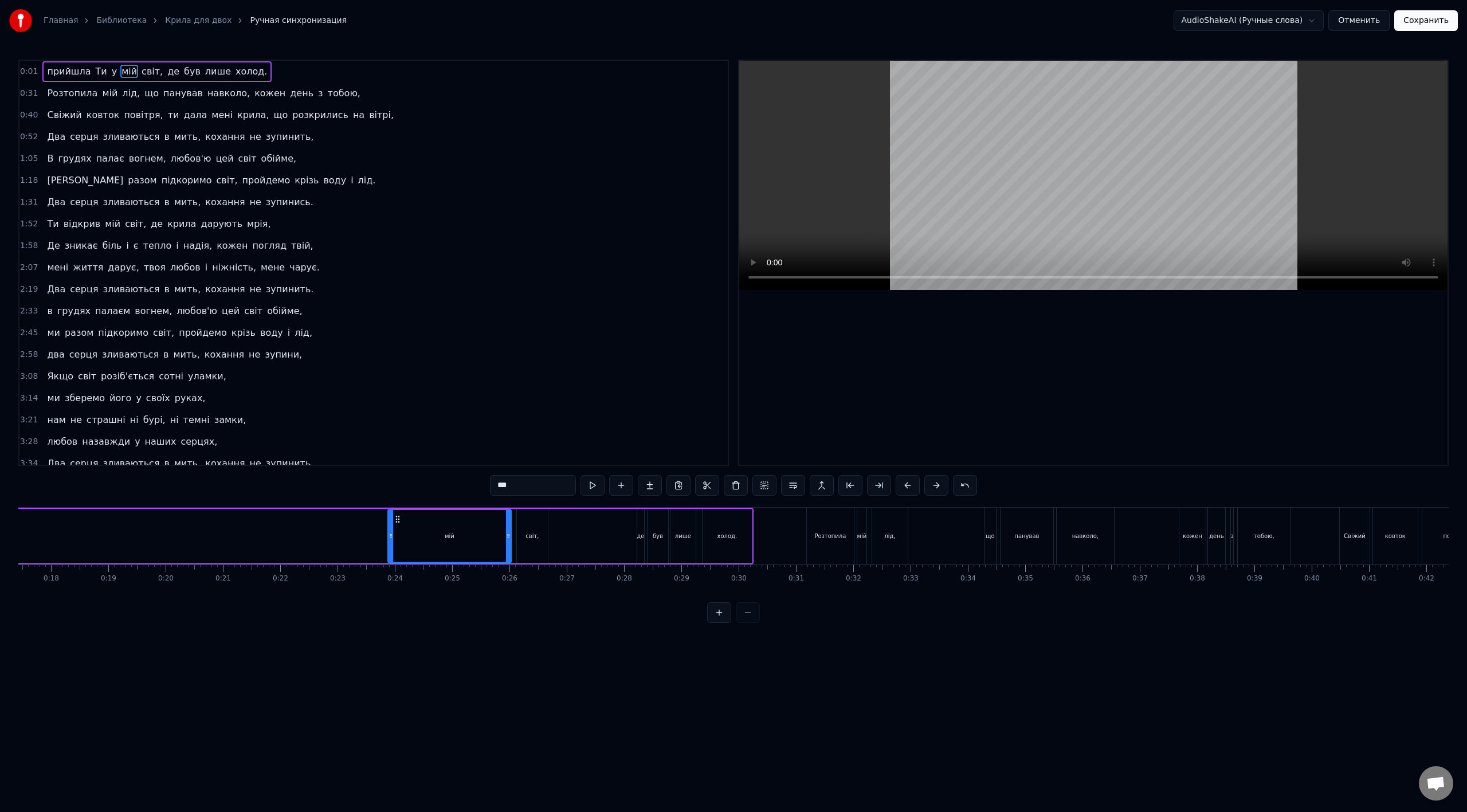
scroll to position [0, 1005]
click at [666, 455] on button at bounding box center [661, 485] width 24 height 20
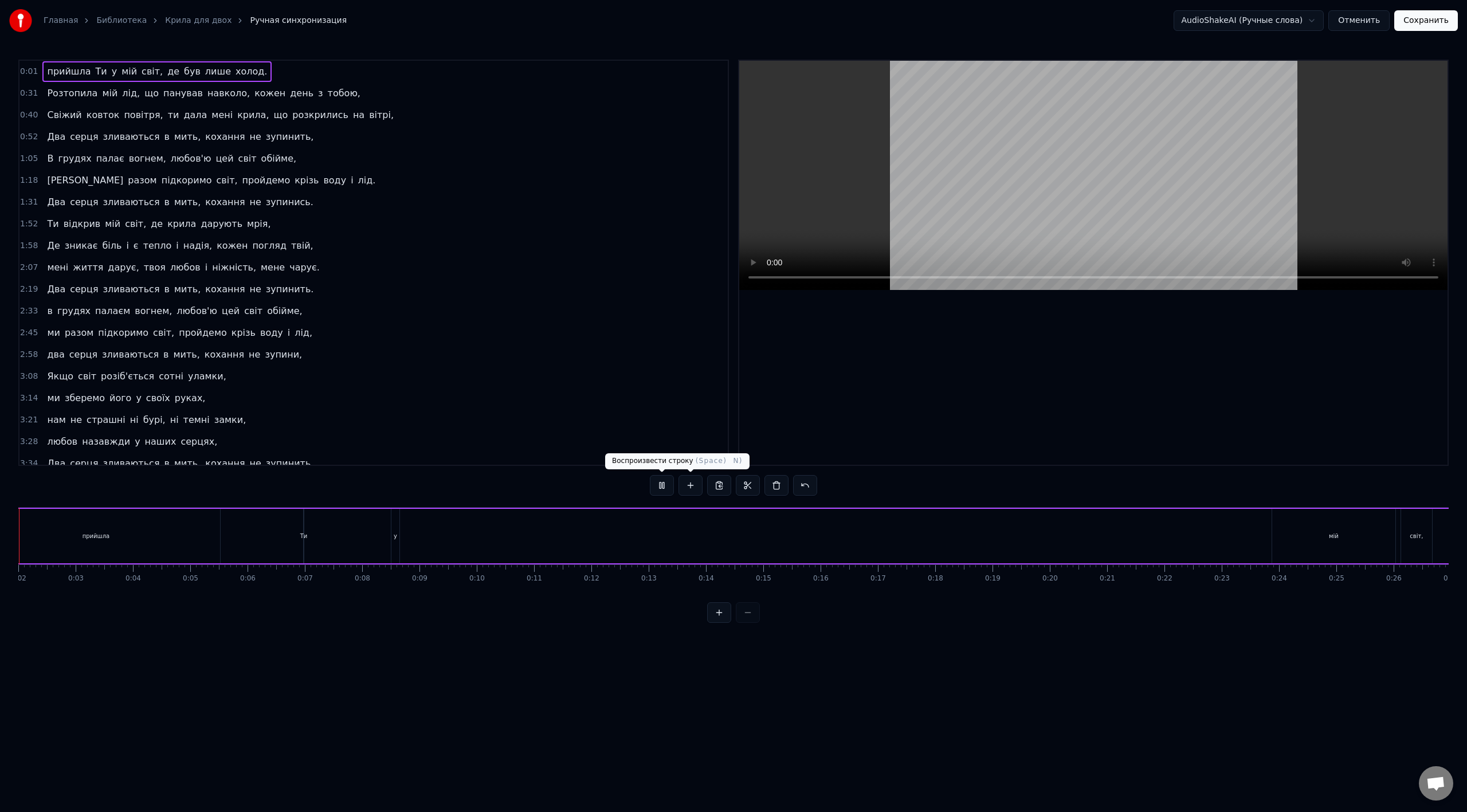
scroll to position [0, 53]
click at [660, 455] on button at bounding box center [661, 485] width 24 height 20
click at [879, 455] on div "прийшла Ти у мій світ, де був лише холод." at bounding box center [866, 535] width 1667 height 56
drag, startPoint x: 646, startPoint y: 482, endPoint x: 656, endPoint y: 485, distance: 10.4
click at [647, 455] on div "0:01 прийшла Ти у мій світ, де був лише холод. 0:31 Розтопила мій лід, що панув…" at bounding box center [733, 341] width 1430 height 563
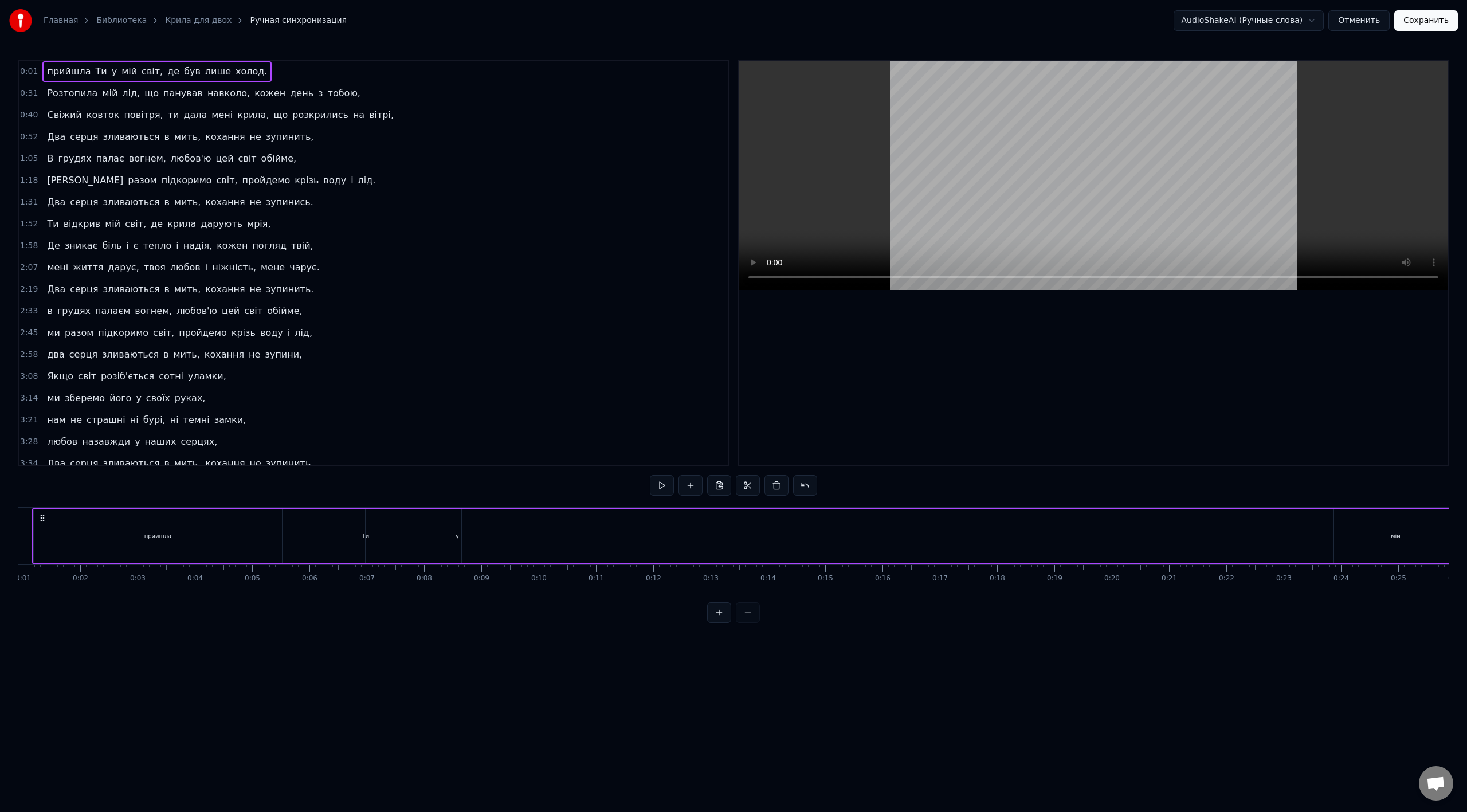
click at [662, 455] on button at bounding box center [661, 485] width 24 height 20
click at [879, 455] on div "прийшла Ти у мій світ, де був лише холод." at bounding box center [910, 535] width 1667 height 56
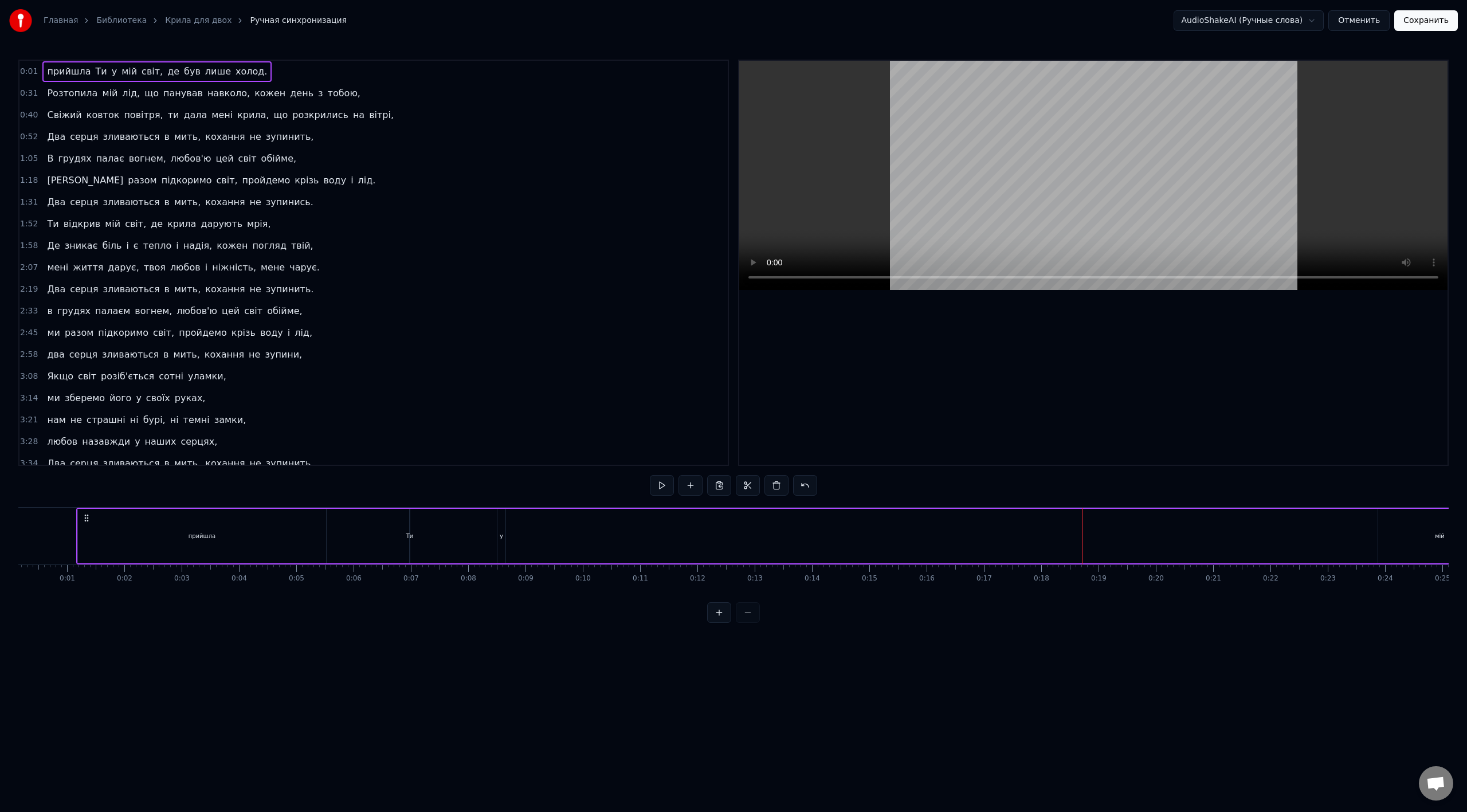
click at [879, 455] on div "прийшла Ти у мій світ, де був лише холод." at bounding box center [910, 535] width 1667 height 56
click at [879, 455] on div at bounding box center [1108, 535] width 1 height 56
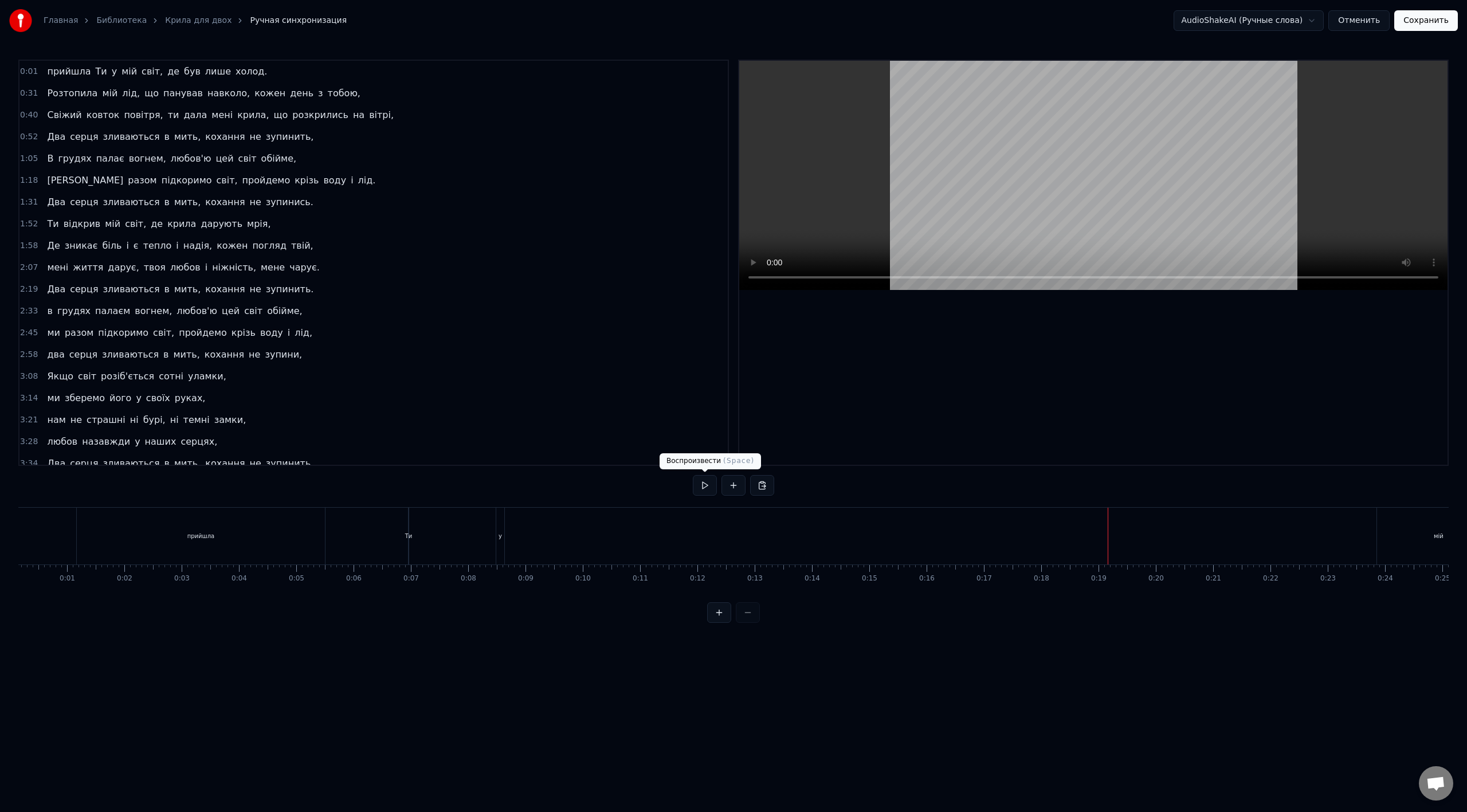
click at [706, 455] on button at bounding box center [704, 485] width 24 height 20
click at [704, 455] on button at bounding box center [704, 485] width 24 height 20
click at [744, 455] on div "мій" at bounding box center [733, 535] width 123 height 56
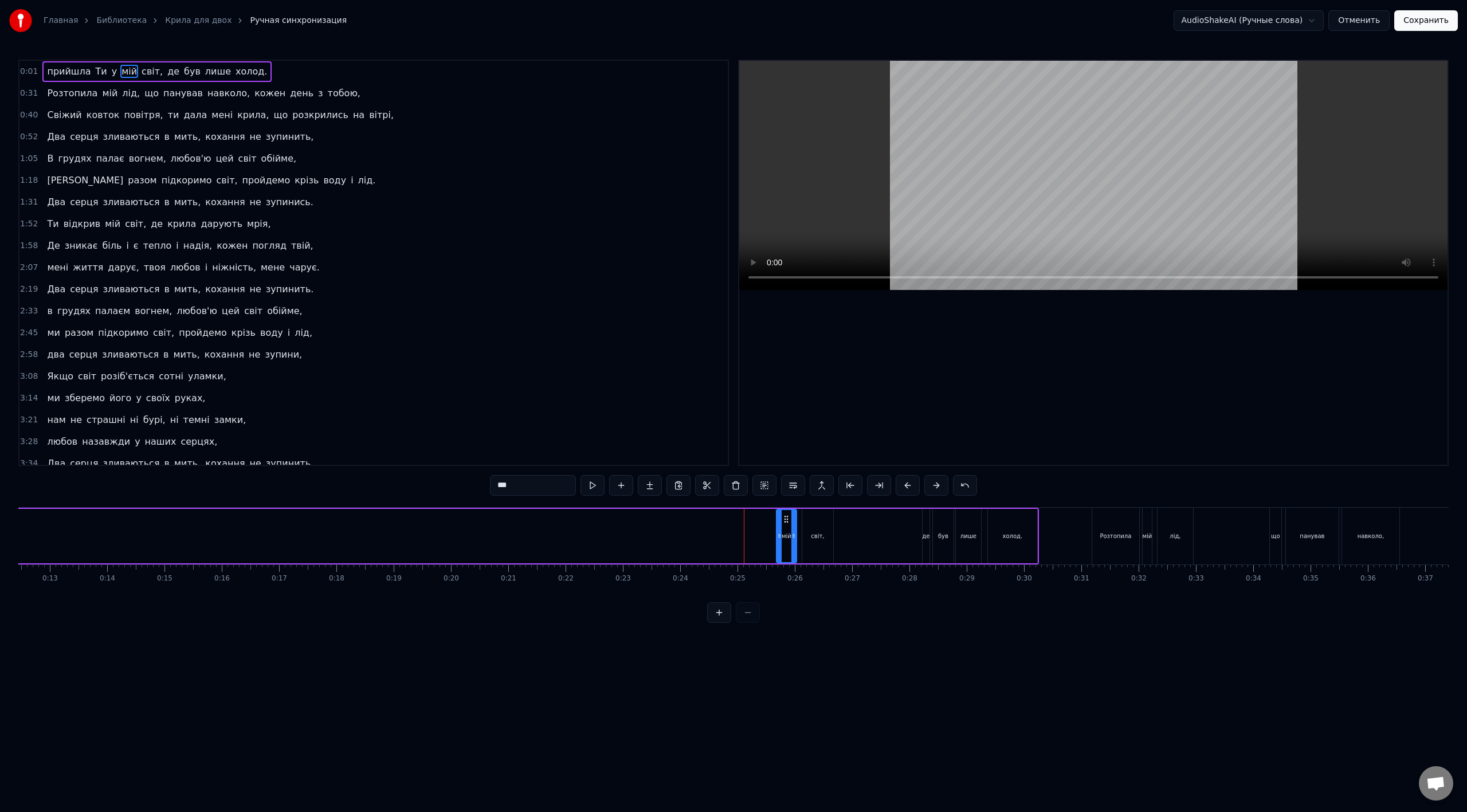
drag, startPoint x: 675, startPoint y: 539, endPoint x: 779, endPoint y: 539, distance: 104.0
click at [779, 455] on icon at bounding box center [779, 535] width 5 height 9
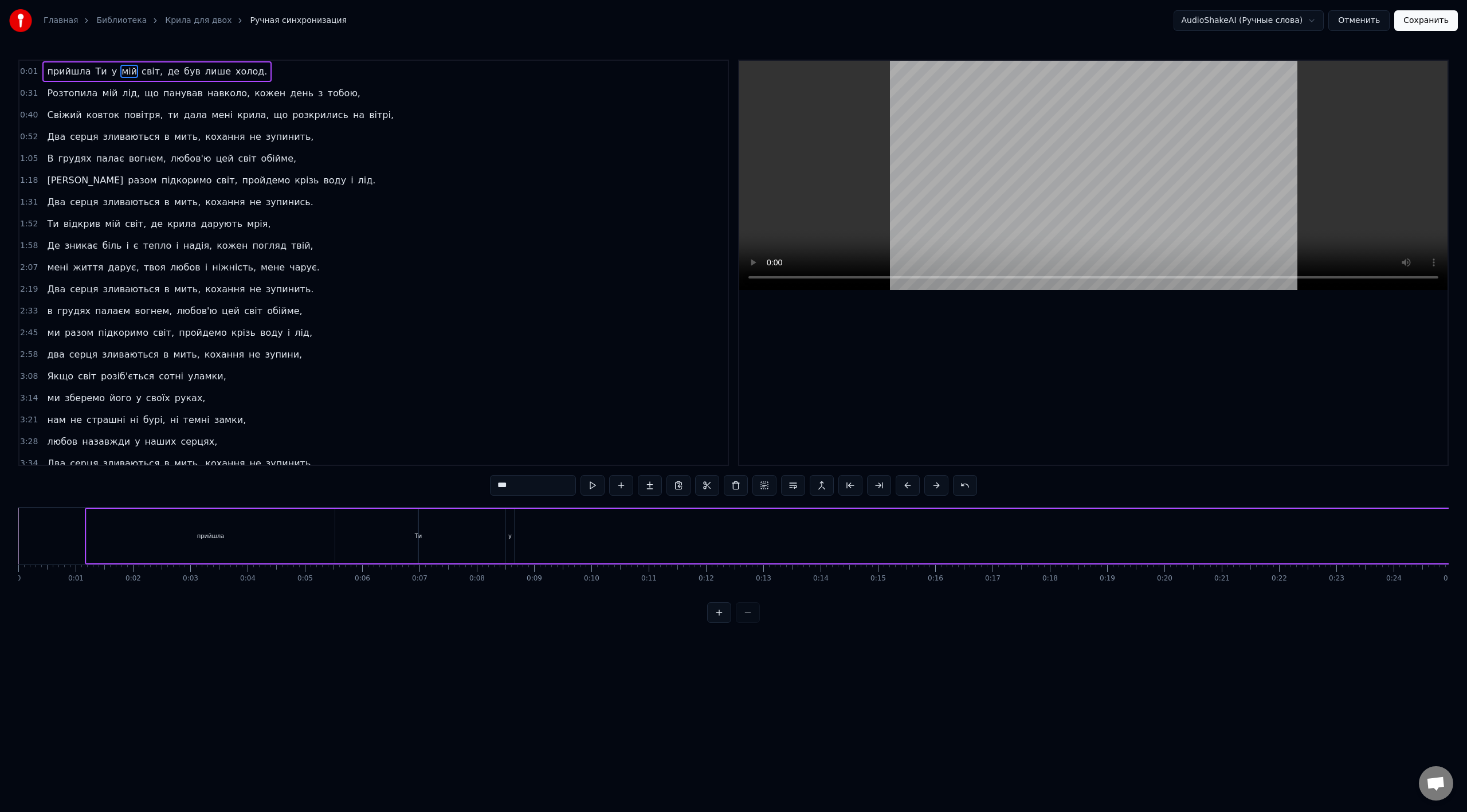
click at [417, 455] on div "Ти" at bounding box center [419, 536] width 7 height 9
type input "**"
drag, startPoint x: 427, startPoint y: 519, endPoint x: 1045, endPoint y: 544, distance: 618.5
drag, startPoint x: 1044, startPoint y: 535, endPoint x: 1049, endPoint y: 532, distance: 5.8
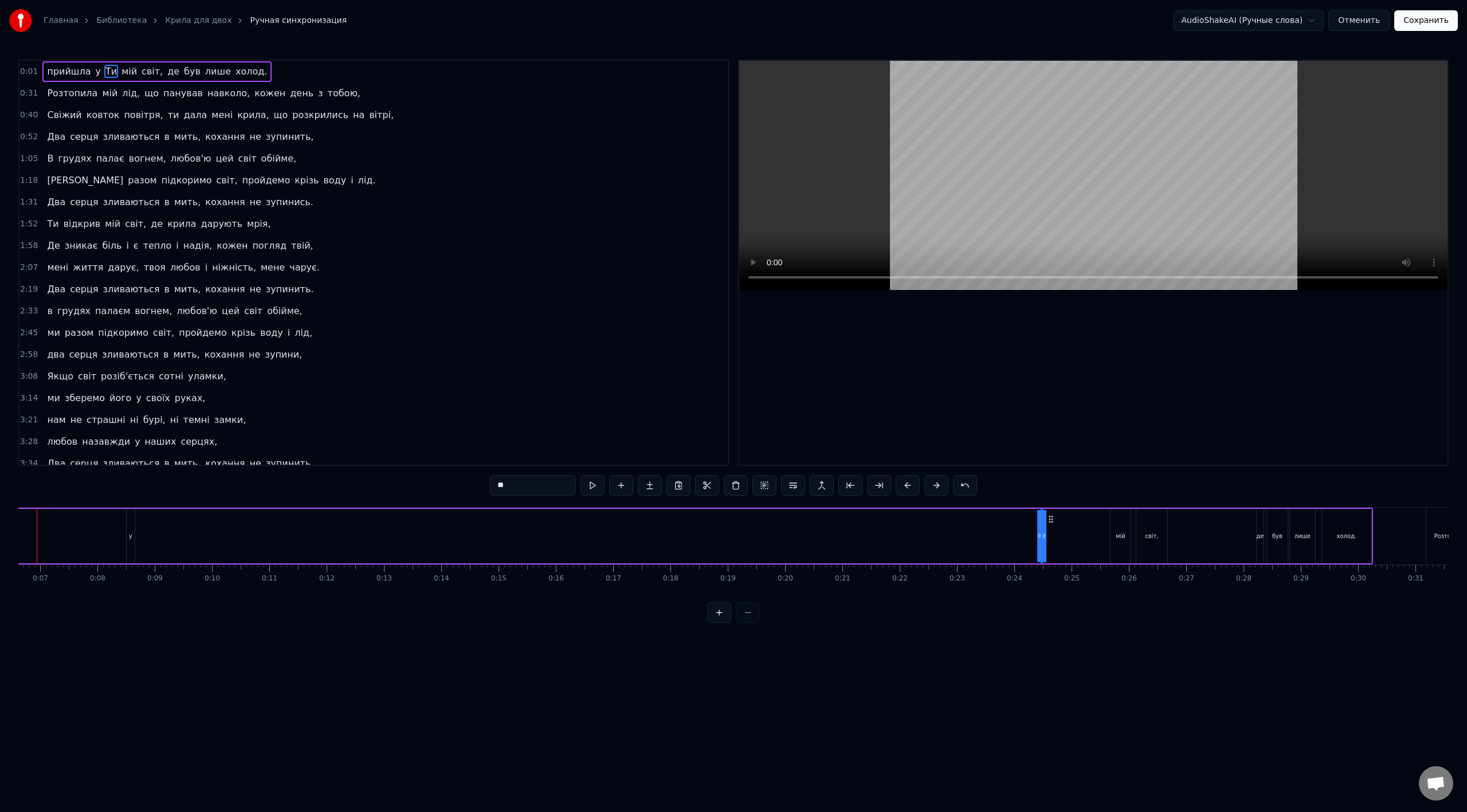
click at [879, 455] on div "прийшла у Ти мій світ, де був лише холод." at bounding box center [540, 535] width 1667 height 56
click at [879, 455] on div "Ти" at bounding box center [1041, 536] width 7 height 9
drag, startPoint x: 1042, startPoint y: 534, endPoint x: 1050, endPoint y: 534, distance: 8.0
click at [879, 455] on div "прийшла у Ти мій світ, де був лише холод." at bounding box center [540, 535] width 1667 height 56
click at [879, 455] on div "Ти" at bounding box center [1041, 536] width 7 height 9
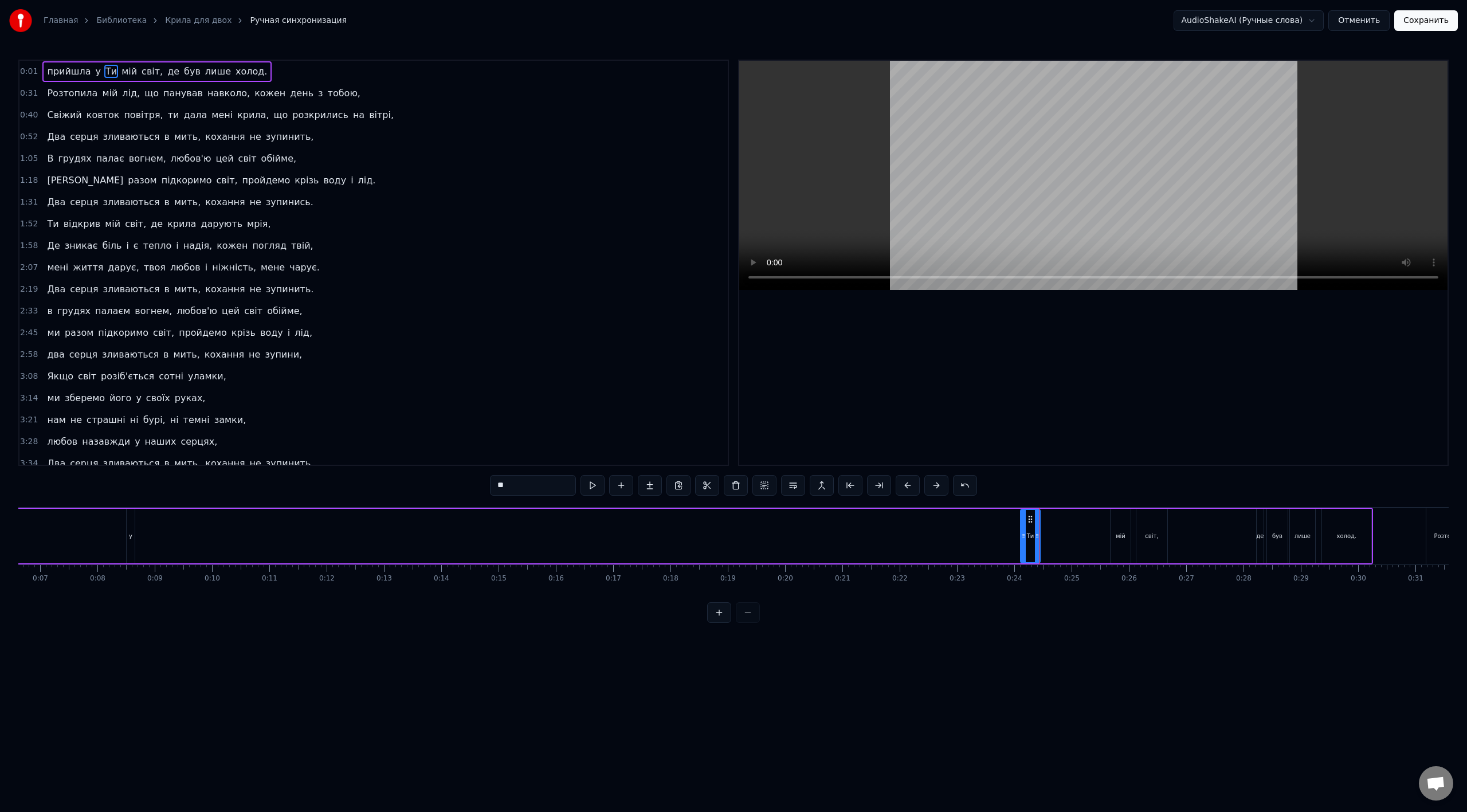
drag, startPoint x: 1044, startPoint y: 535, endPoint x: 1023, endPoint y: 537, distance: 21.1
click at [879, 455] on icon at bounding box center [1023, 535] width 5 height 9
drag, startPoint x: 1029, startPoint y: 517, endPoint x: 1055, endPoint y: 520, distance: 26.2
click at [879, 455] on icon at bounding box center [1055, 518] width 9 height 9
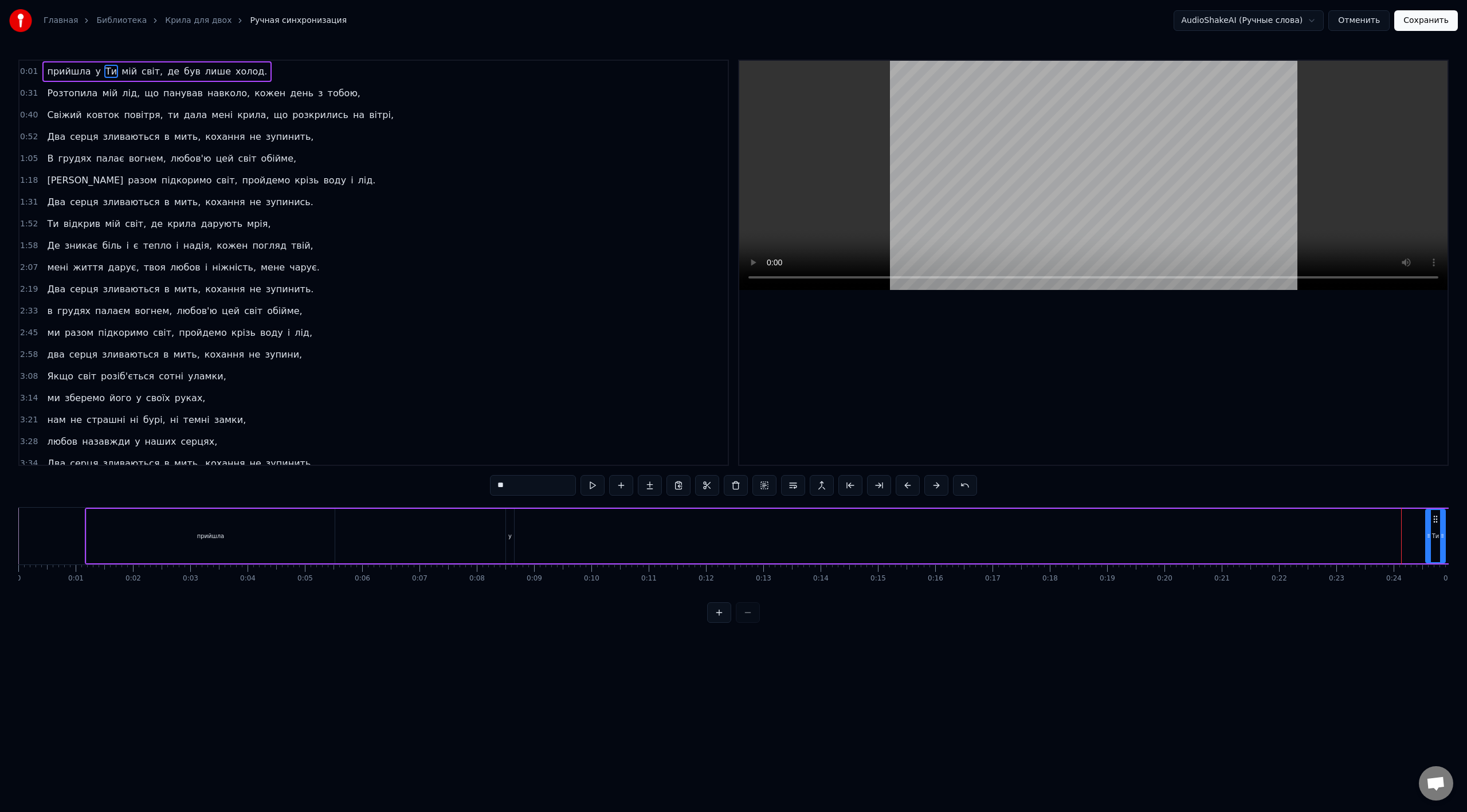
click at [221, 455] on div "прийшла" at bounding box center [210, 536] width 248 height 54
drag, startPoint x: 331, startPoint y: 535, endPoint x: 110, endPoint y: 536, distance: 221.0
click at [115, 455] on div at bounding box center [117, 536] width 5 height 52
drag, startPoint x: 96, startPoint y: 517, endPoint x: 1129, endPoint y: 576, distance: 1034.7
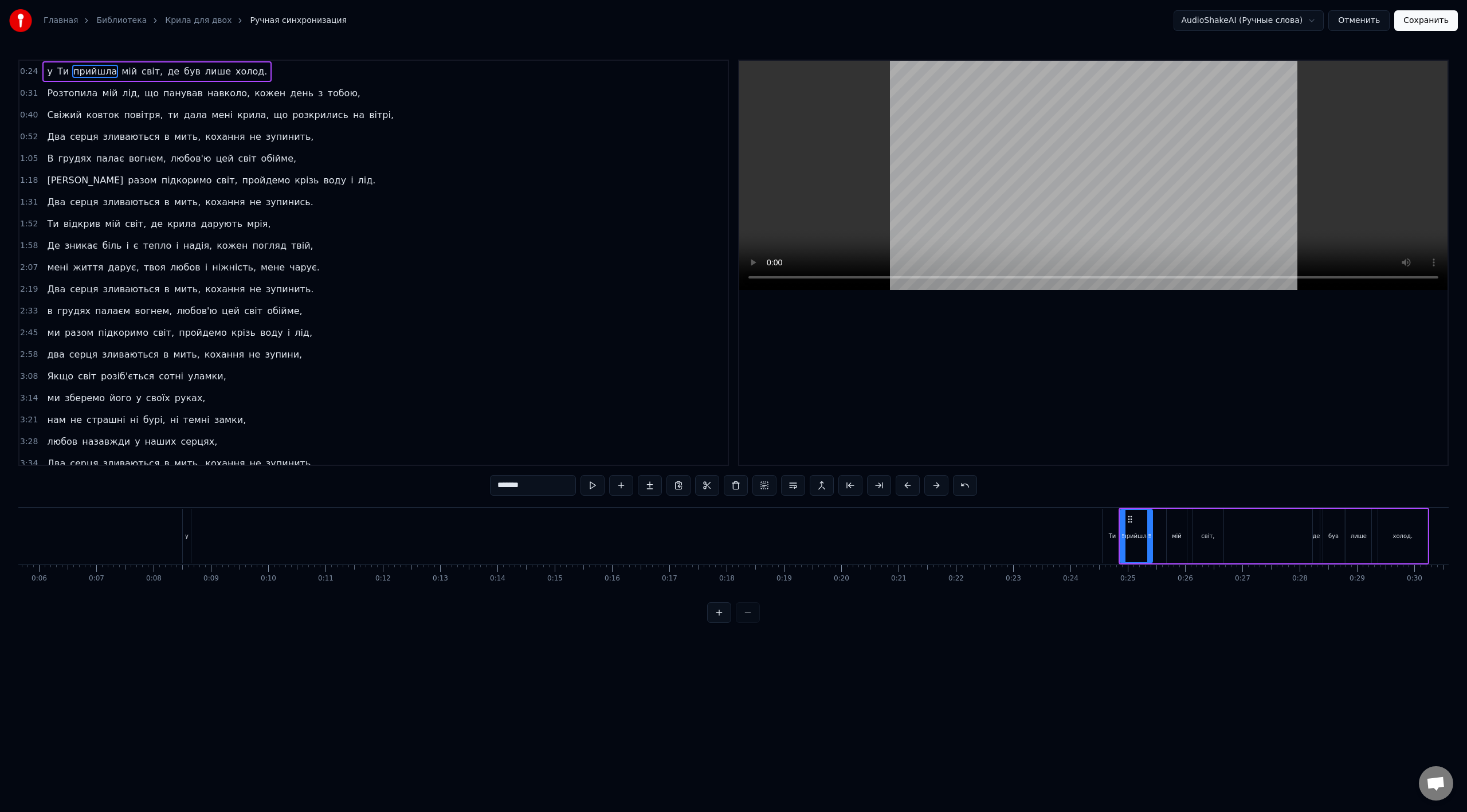
click at [188, 455] on div "у" at bounding box center [187, 536] width 8 height 54
type input "*"
drag, startPoint x: 193, startPoint y: 520, endPoint x: 1161, endPoint y: 550, distance: 968.5
click at [879, 455] on icon at bounding box center [1159, 535] width 5 height 9
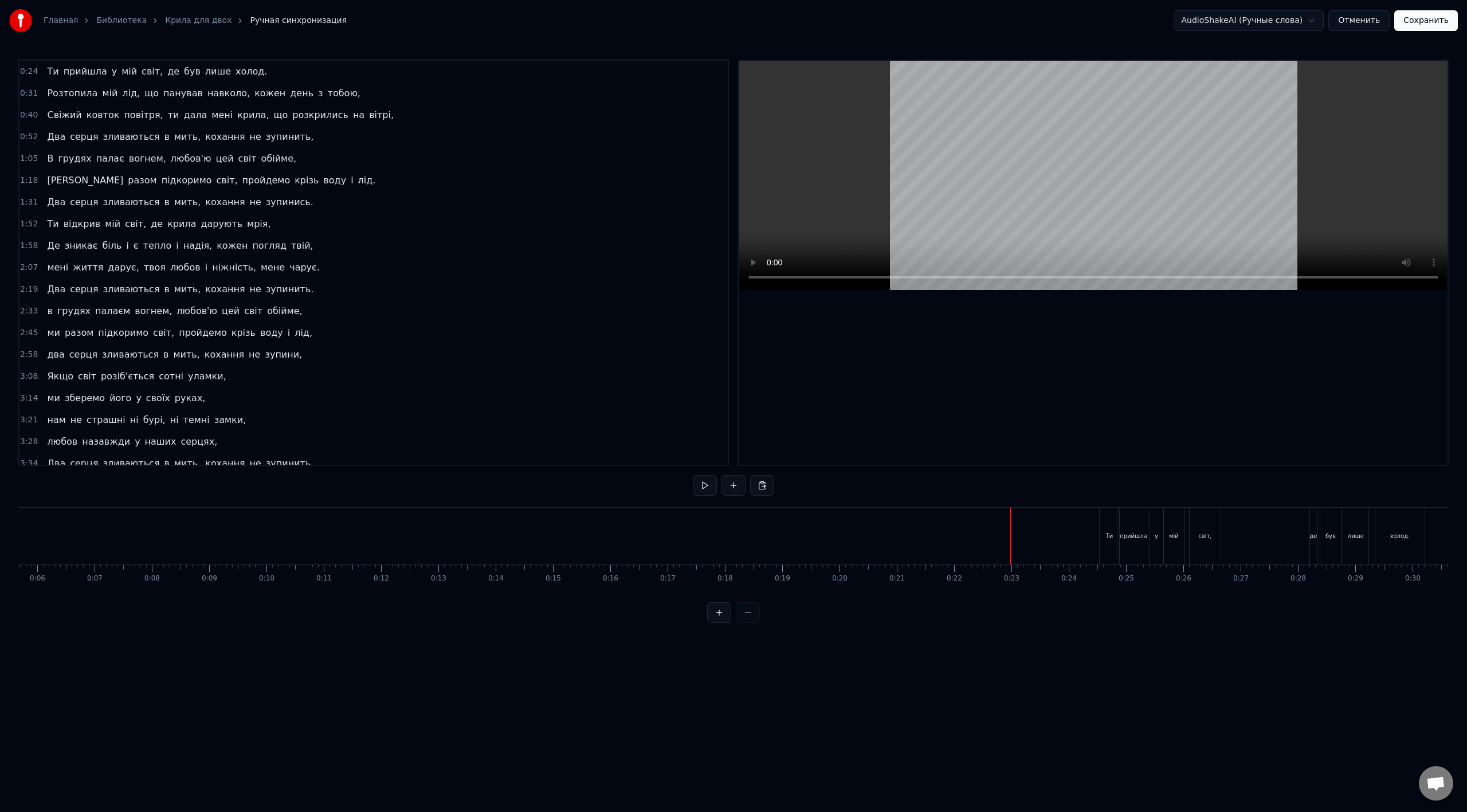
click at [879, 455] on div "Ти" at bounding box center [1109, 536] width 7 height 9
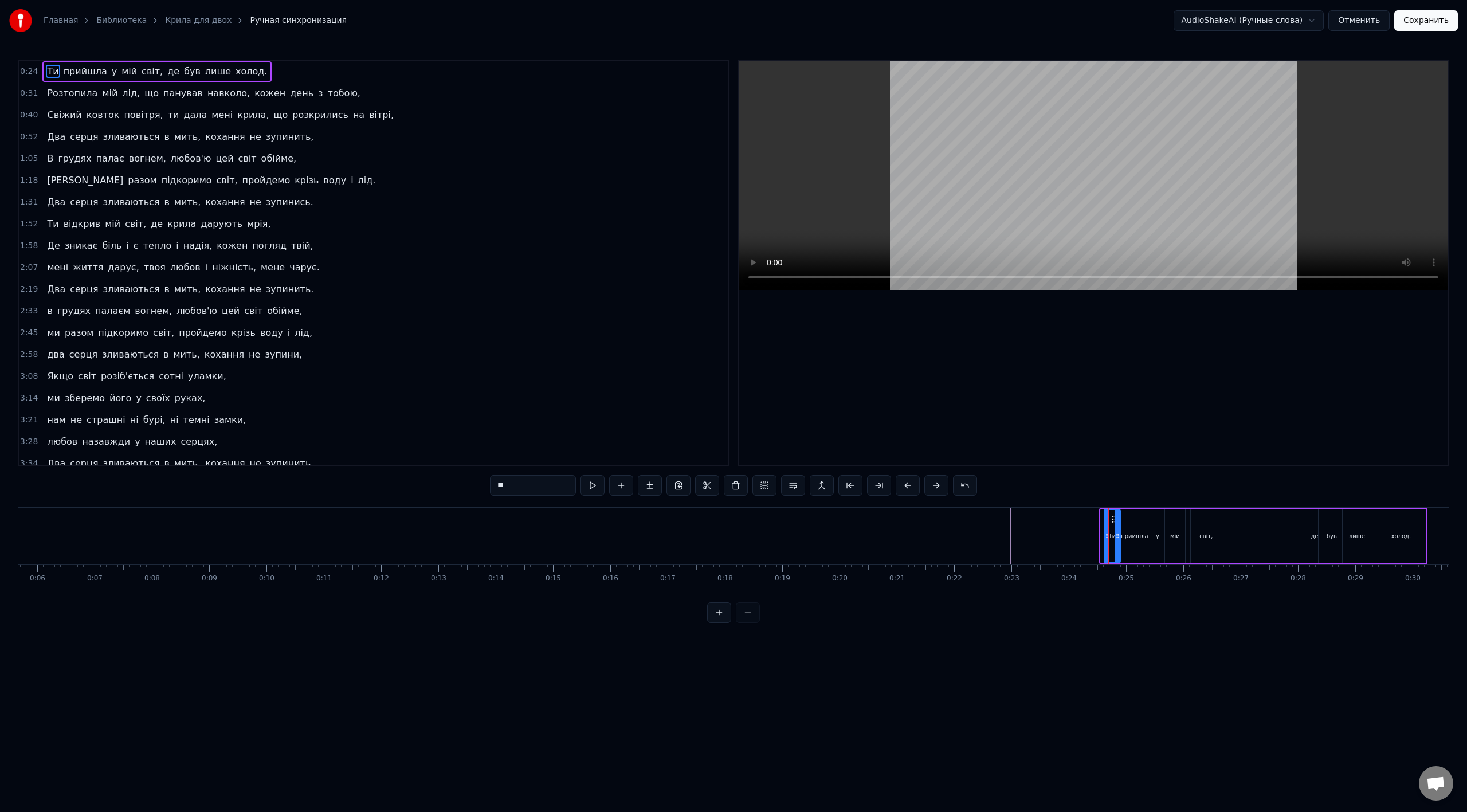
click at [879, 455] on icon at bounding box center [1107, 535] width 5 height 9
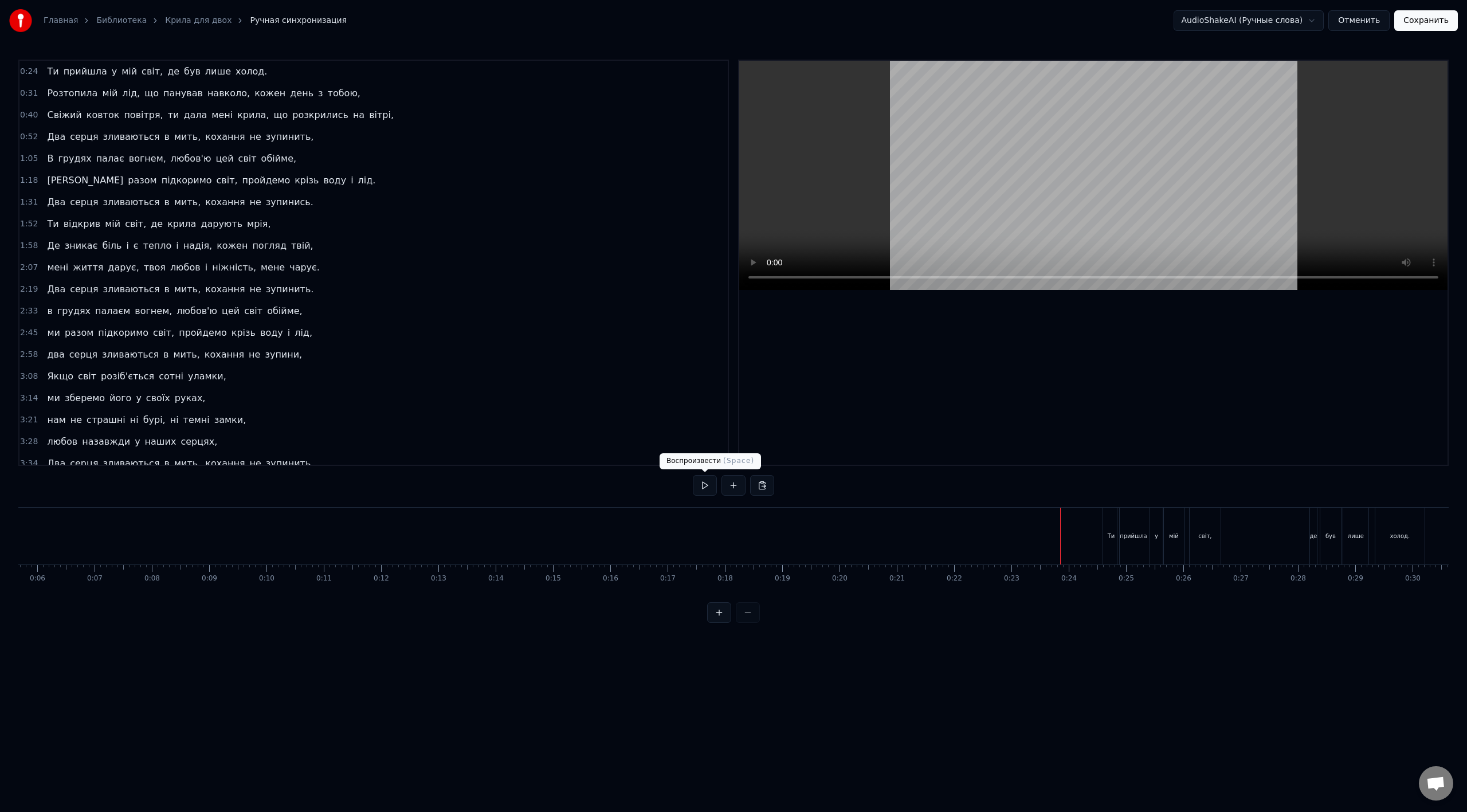
click at [703, 455] on button at bounding box center [704, 485] width 24 height 20
click at [705, 455] on button at bounding box center [704, 485] width 24 height 20
click at [879, 21] on button "Сохранить" at bounding box center [1426, 20] width 64 height 20
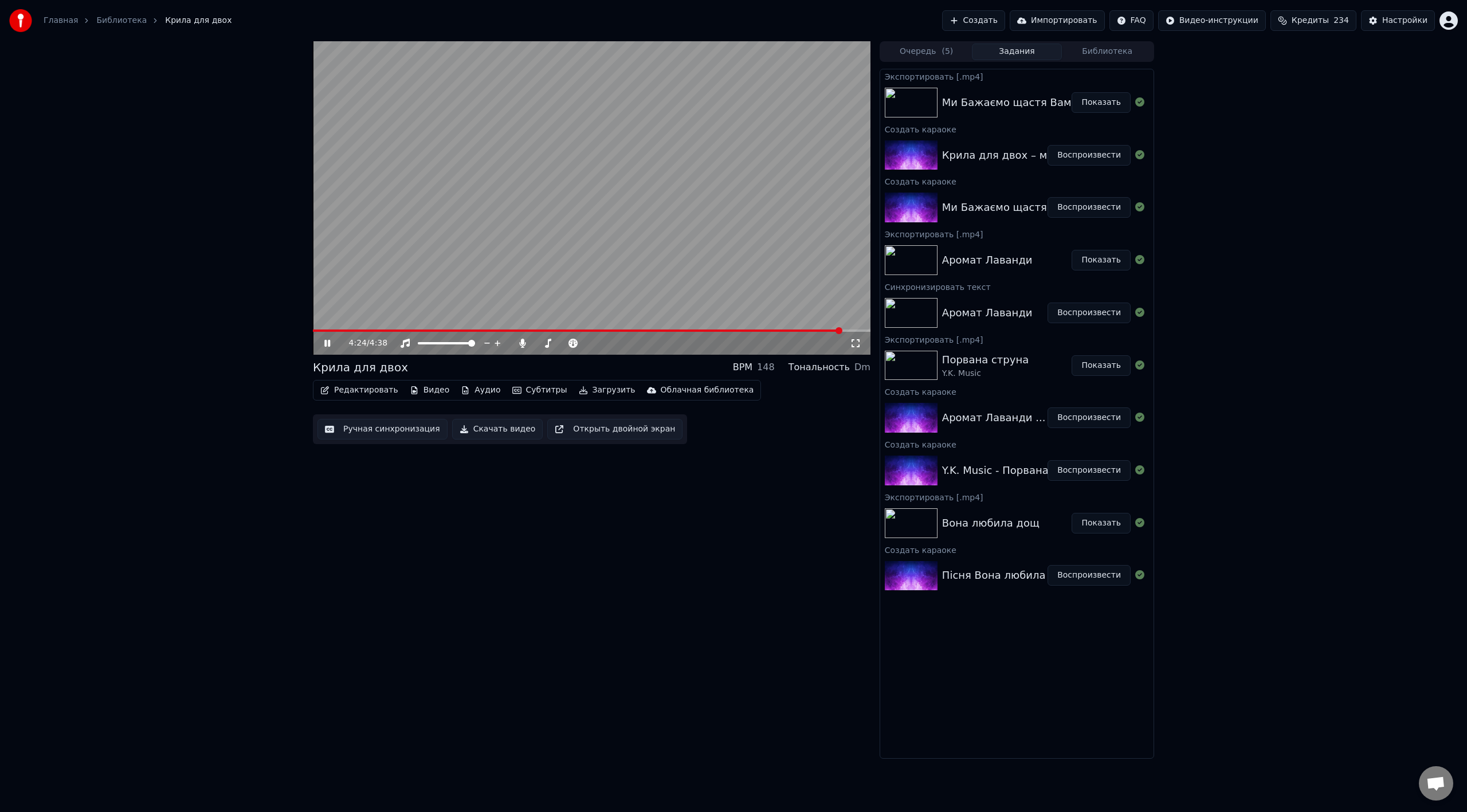
click at [763, 217] on video at bounding box center [591, 198] width 557 height 313
click at [574, 388] on button "Загрузить" at bounding box center [607, 390] width 66 height 16
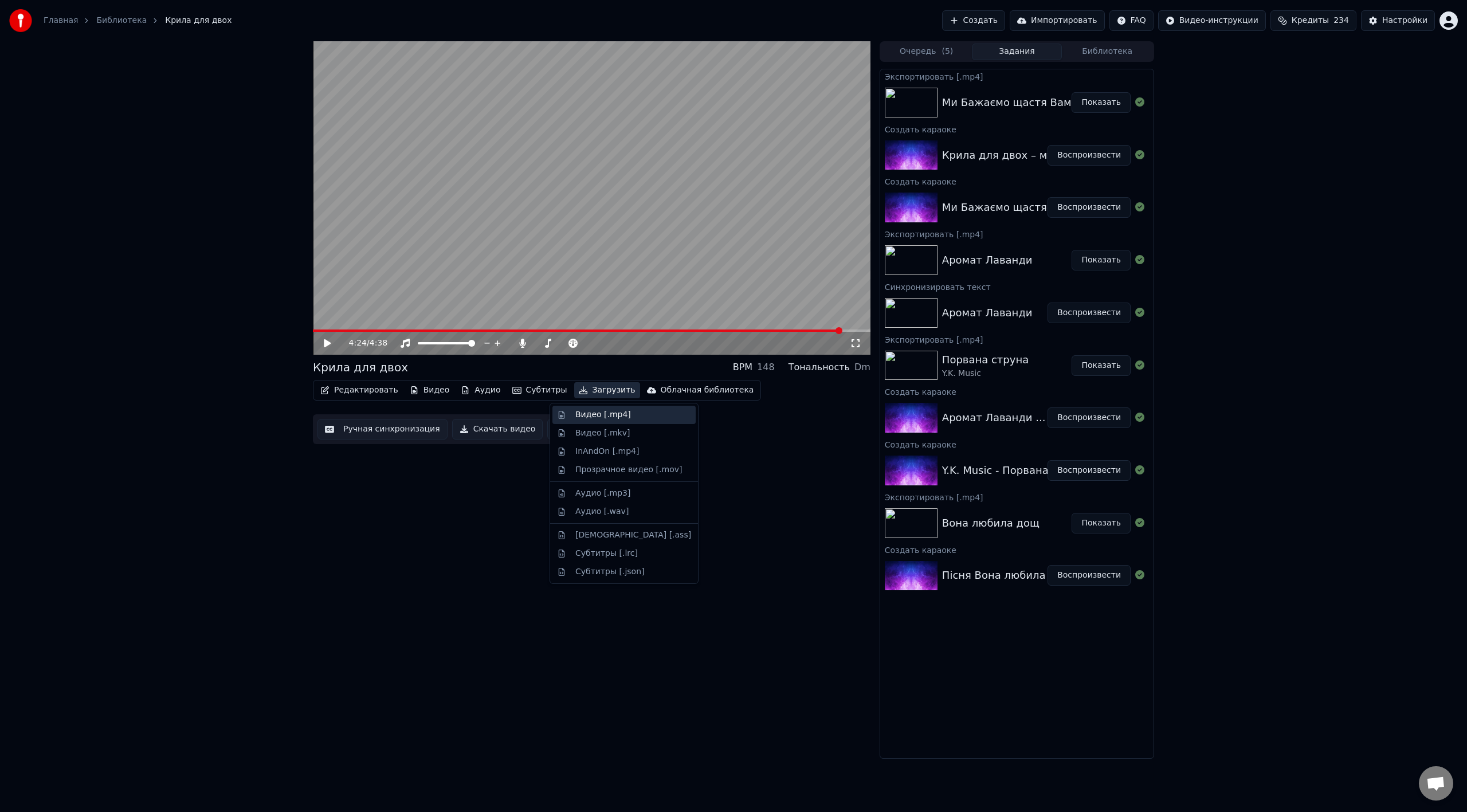
click at [601, 417] on div "Видео [.mp4]" at bounding box center [603, 414] width 56 height 12
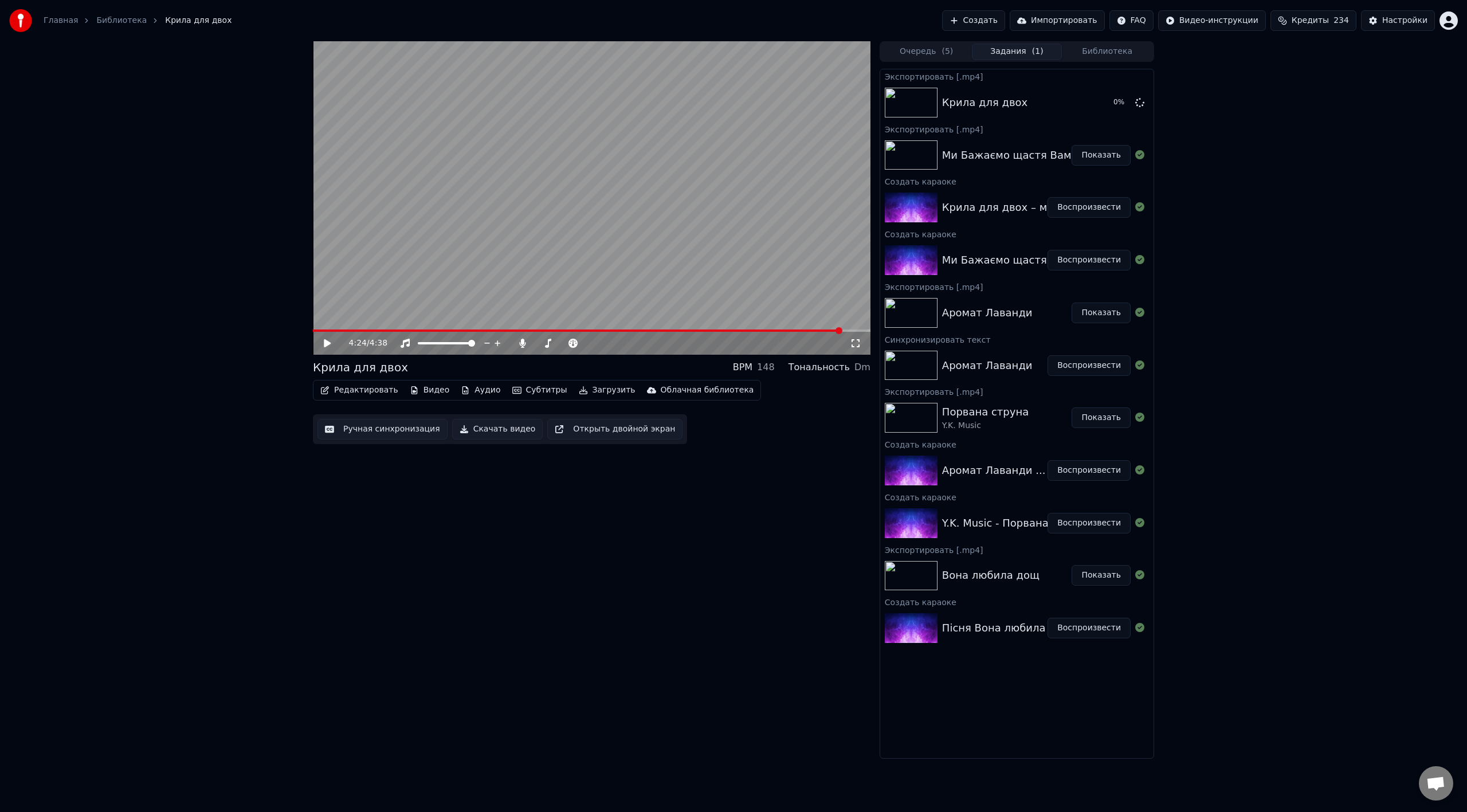
click at [879, 156] on button "Показать" at bounding box center [1101, 155] width 59 height 20
click at [879, 105] on button "Показать" at bounding box center [1101, 103] width 59 height 20
click at [879, 12] on button "Создать" at bounding box center [973, 20] width 63 height 20
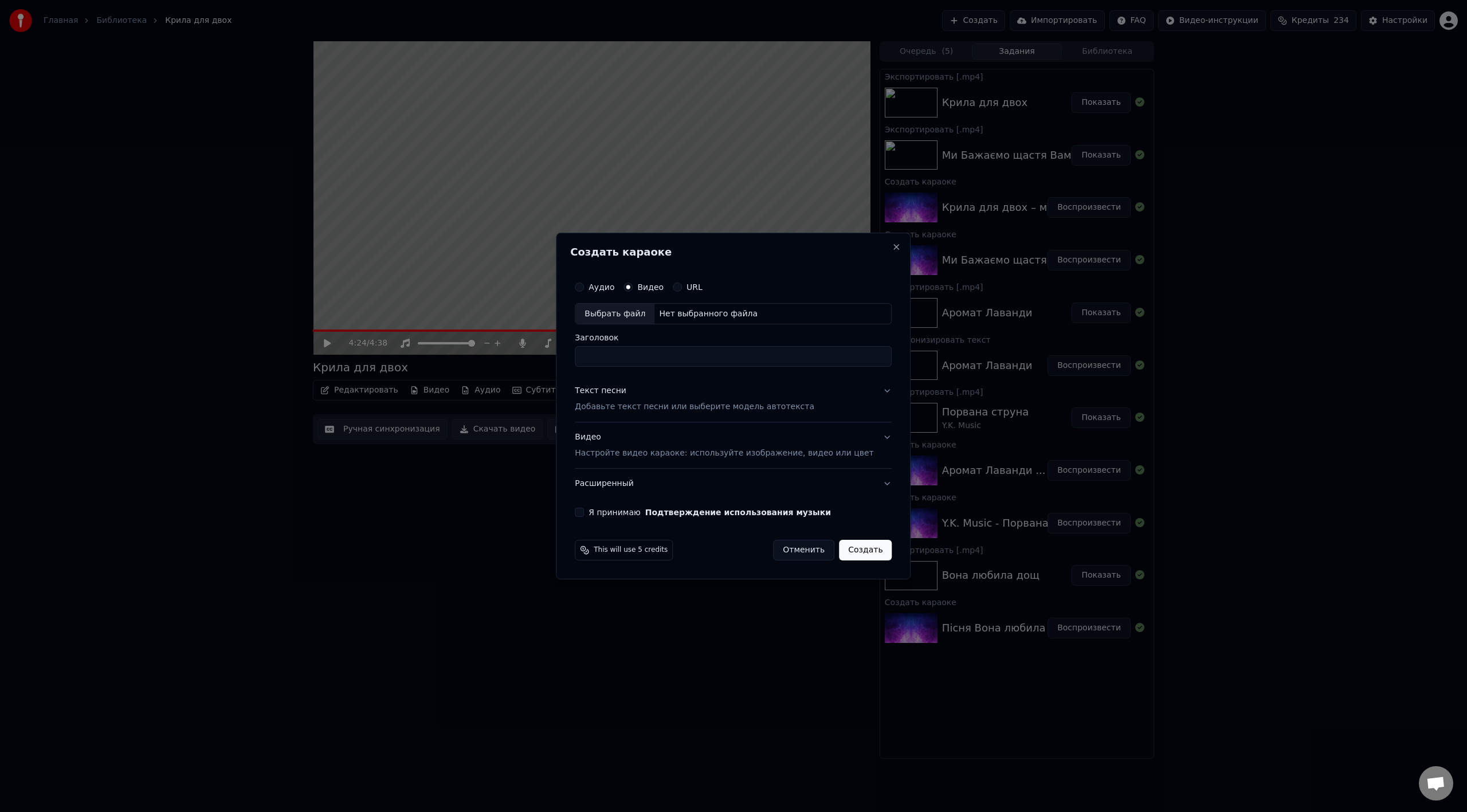
click at [629, 316] on div "Выбрать файл" at bounding box center [615, 314] width 79 height 20
drag, startPoint x: 624, startPoint y: 357, endPoint x: 521, endPoint y: 357, distance: 103.0
click at [521, 357] on body "Главная Библиотека Крила для двох Создать Импортировать FAQ Видео-инструкции Кр…" at bounding box center [733, 406] width 1467 height 812
drag, startPoint x: 660, startPoint y: 357, endPoint x: 889, endPoint y: 359, distance: 229.0
click at [879, 359] on div "**********" at bounding box center [733, 406] width 355 height 347
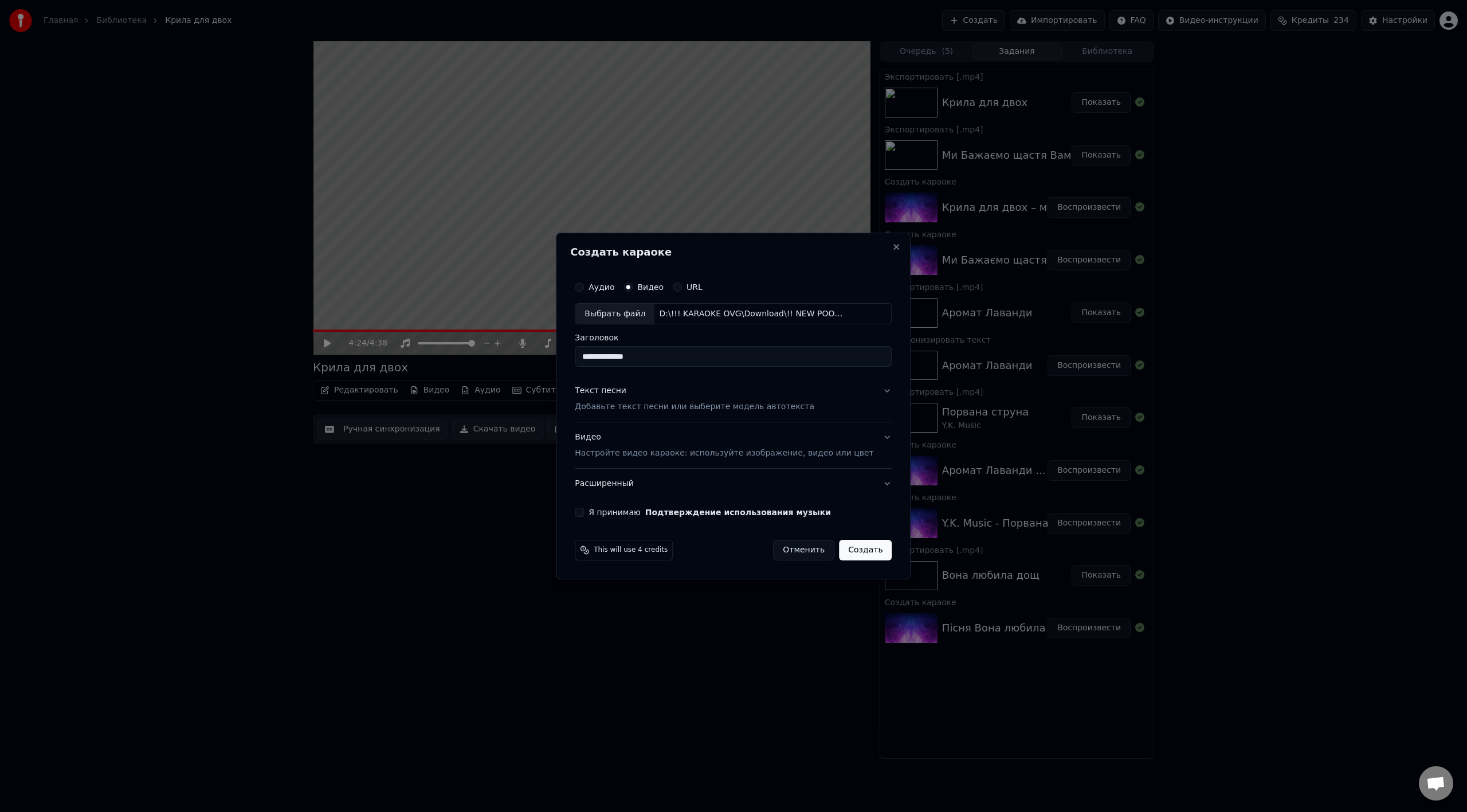
type input "**********"
click at [667, 397] on div "Текст песни Добавьте текст песни или выберите модель автотекста" at bounding box center [694, 400] width 239 height 27
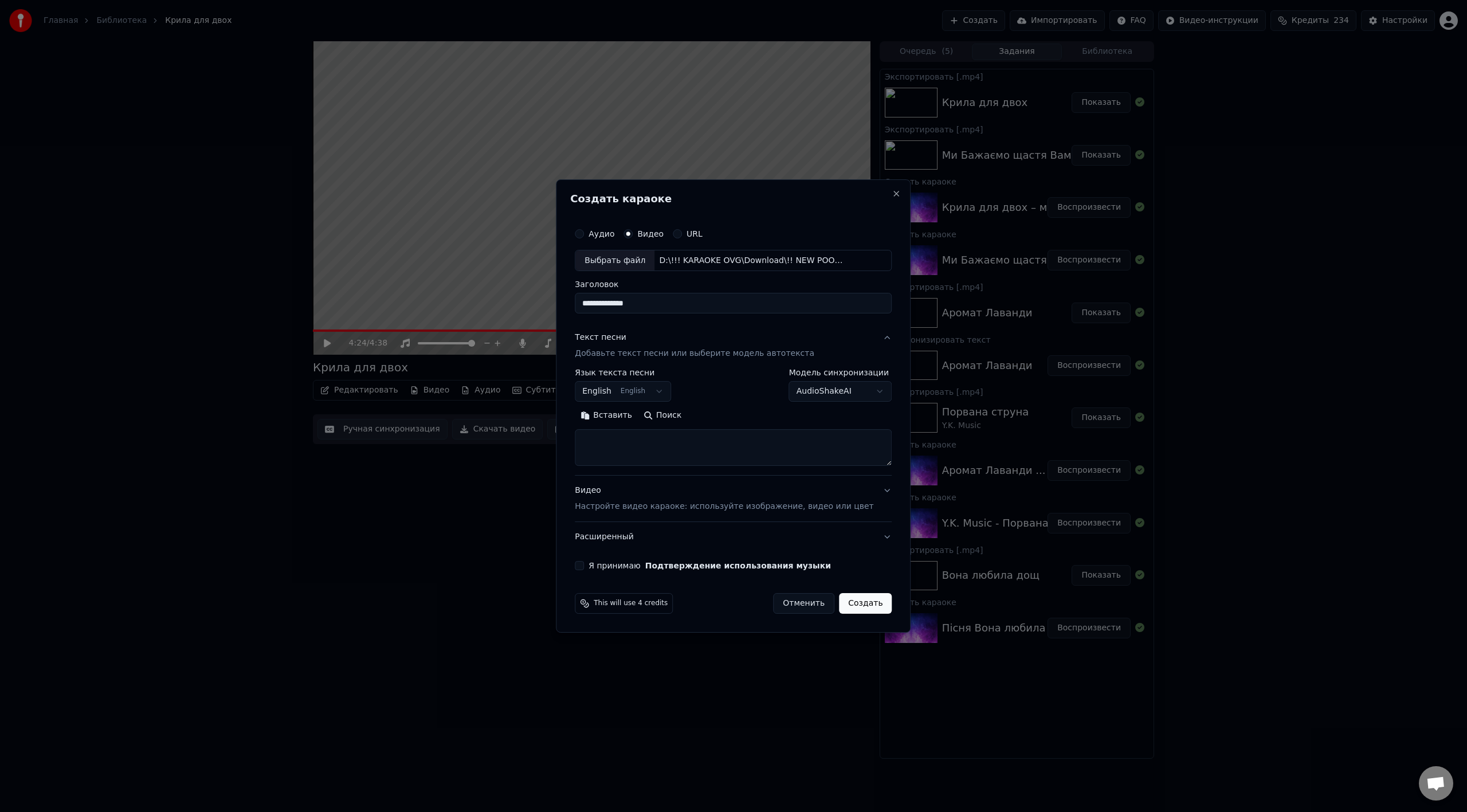
click at [628, 414] on button "Вставить" at bounding box center [606, 416] width 63 height 18
click at [673, 383] on body "Главная Библиотека Крила для двох Создать Импортировать FAQ Видео-инструкции Кр…" at bounding box center [733, 406] width 1467 height 812
drag, startPoint x: 721, startPoint y: 461, endPoint x: 706, endPoint y: 595, distance: 134.8
click at [756, 455] on div at bounding box center [758, 570] width 4 height 26
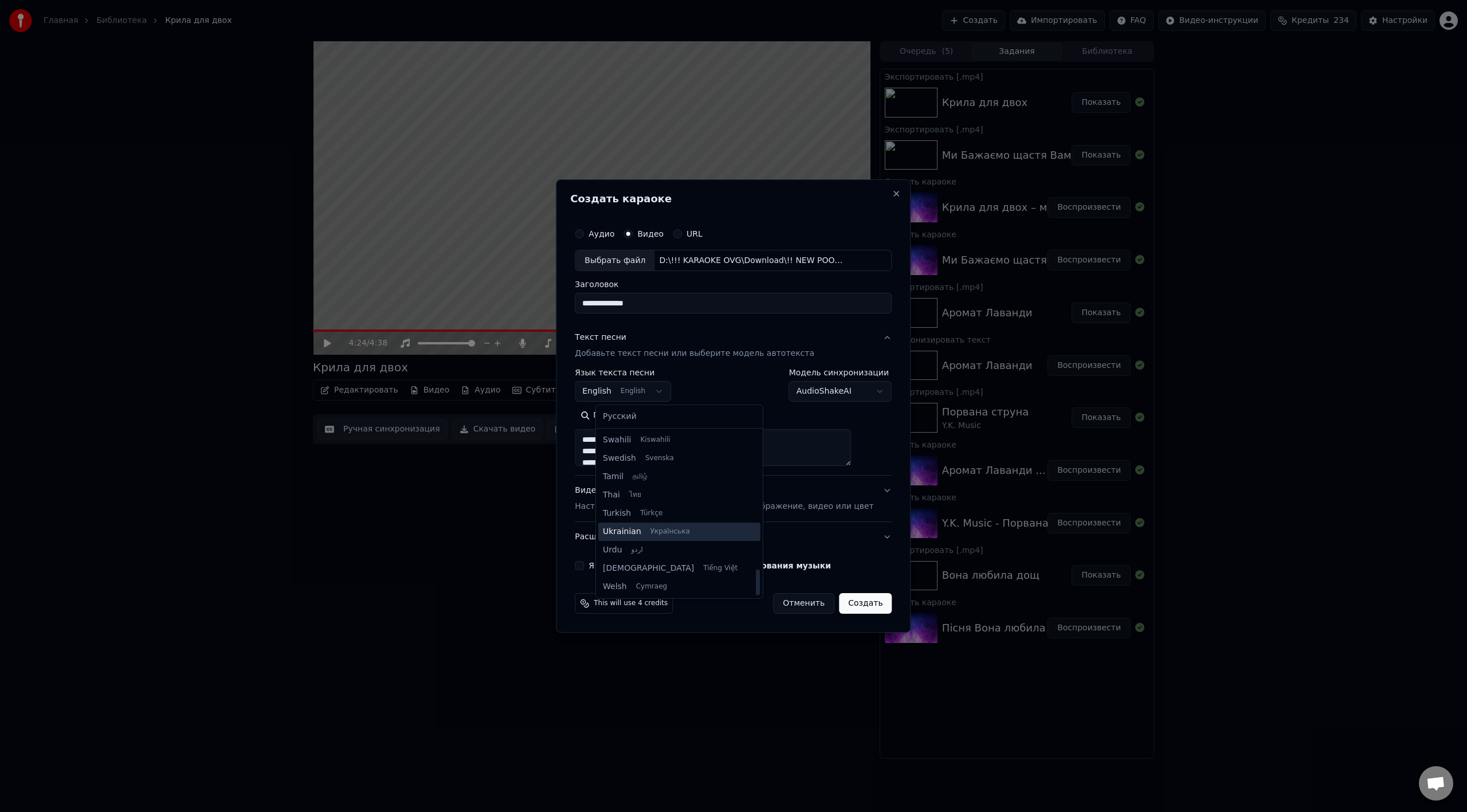
type textarea "**********"
select select "**"
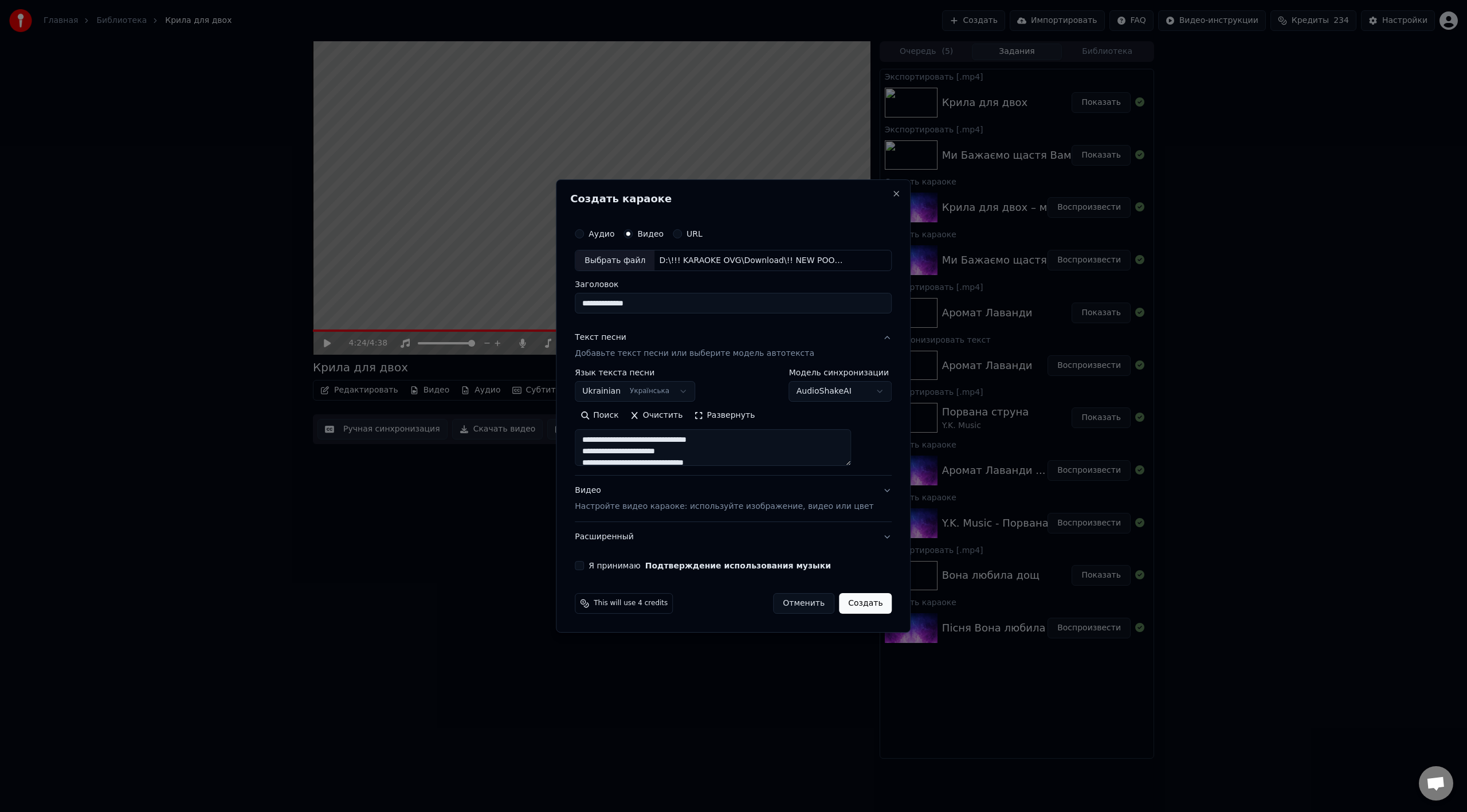
click at [609, 455] on div "Видео Настройте видео караоке: используйте изображение, видео или цвет" at bounding box center [724, 499] width 298 height 27
type textarea "**********"
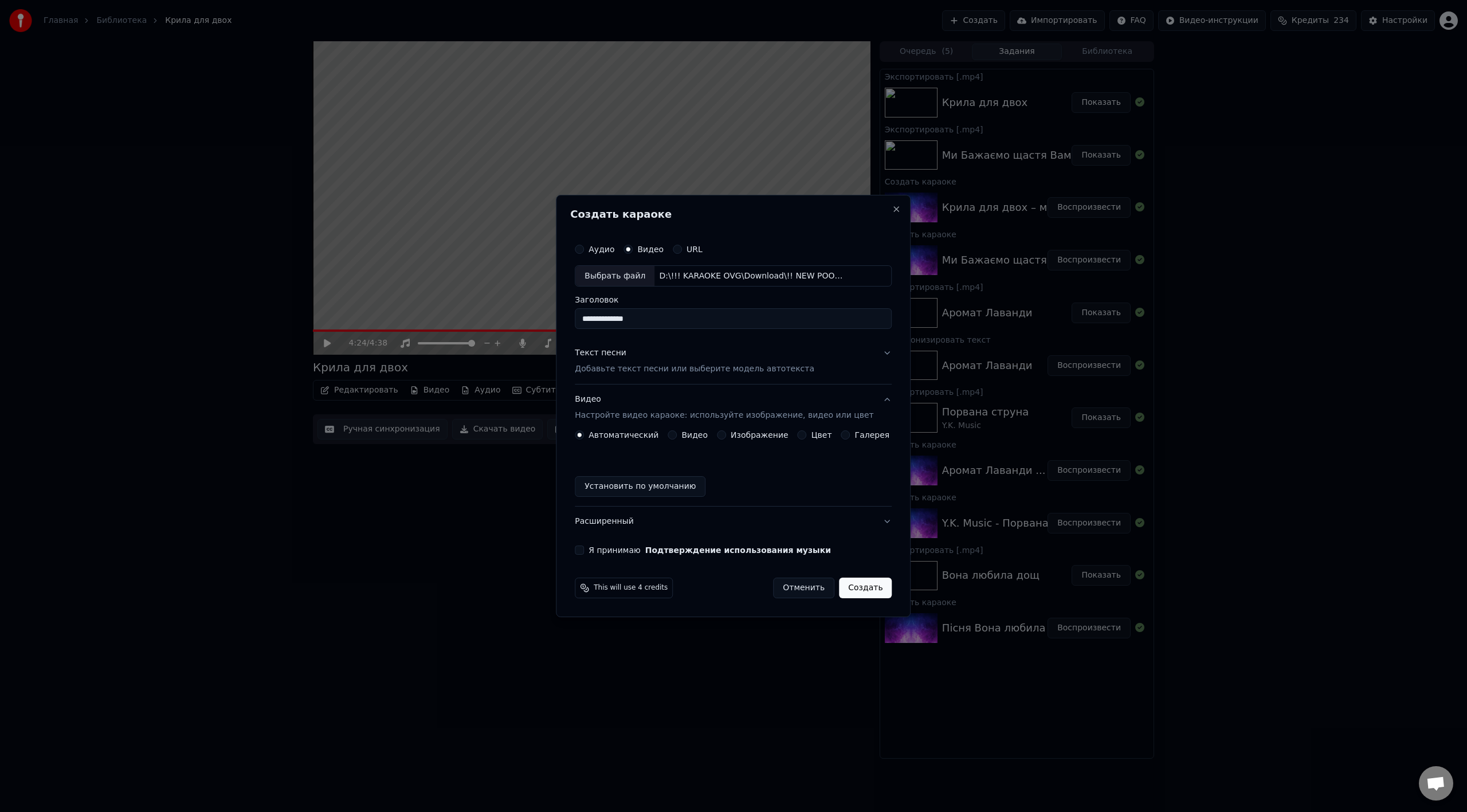
click at [618, 455] on button "Установить по умолчанию" at bounding box center [640, 487] width 130 height 20
click at [584, 455] on button "Я принимаю Подтверждение использования музыки" at bounding box center [579, 550] width 9 height 9
drag, startPoint x: 853, startPoint y: 592, endPoint x: 865, endPoint y: 601, distance: 15.0
click at [854, 455] on button "Создать" at bounding box center [866, 588] width 53 height 20
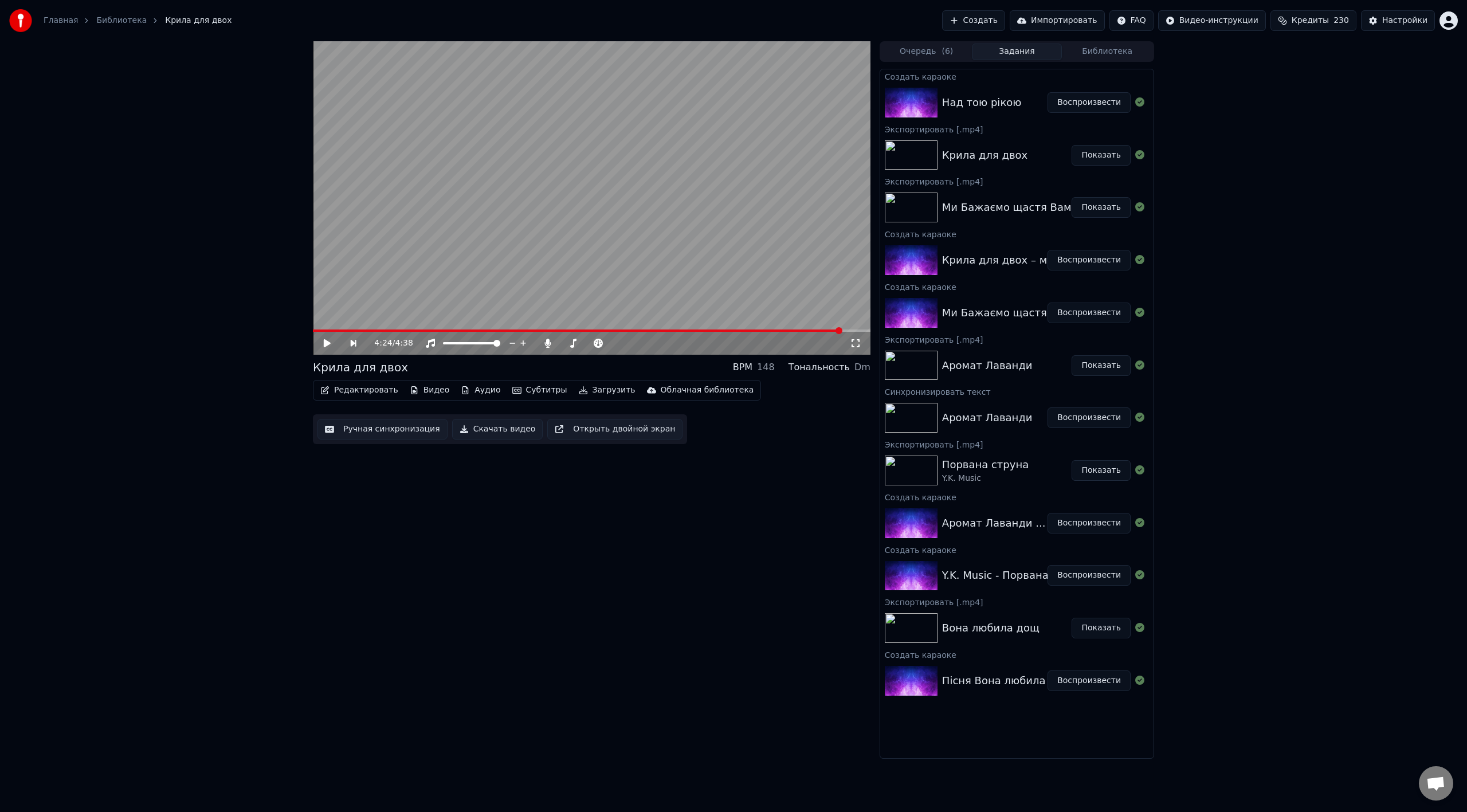
click at [879, 20] on button "Создать" at bounding box center [973, 20] width 63 height 20
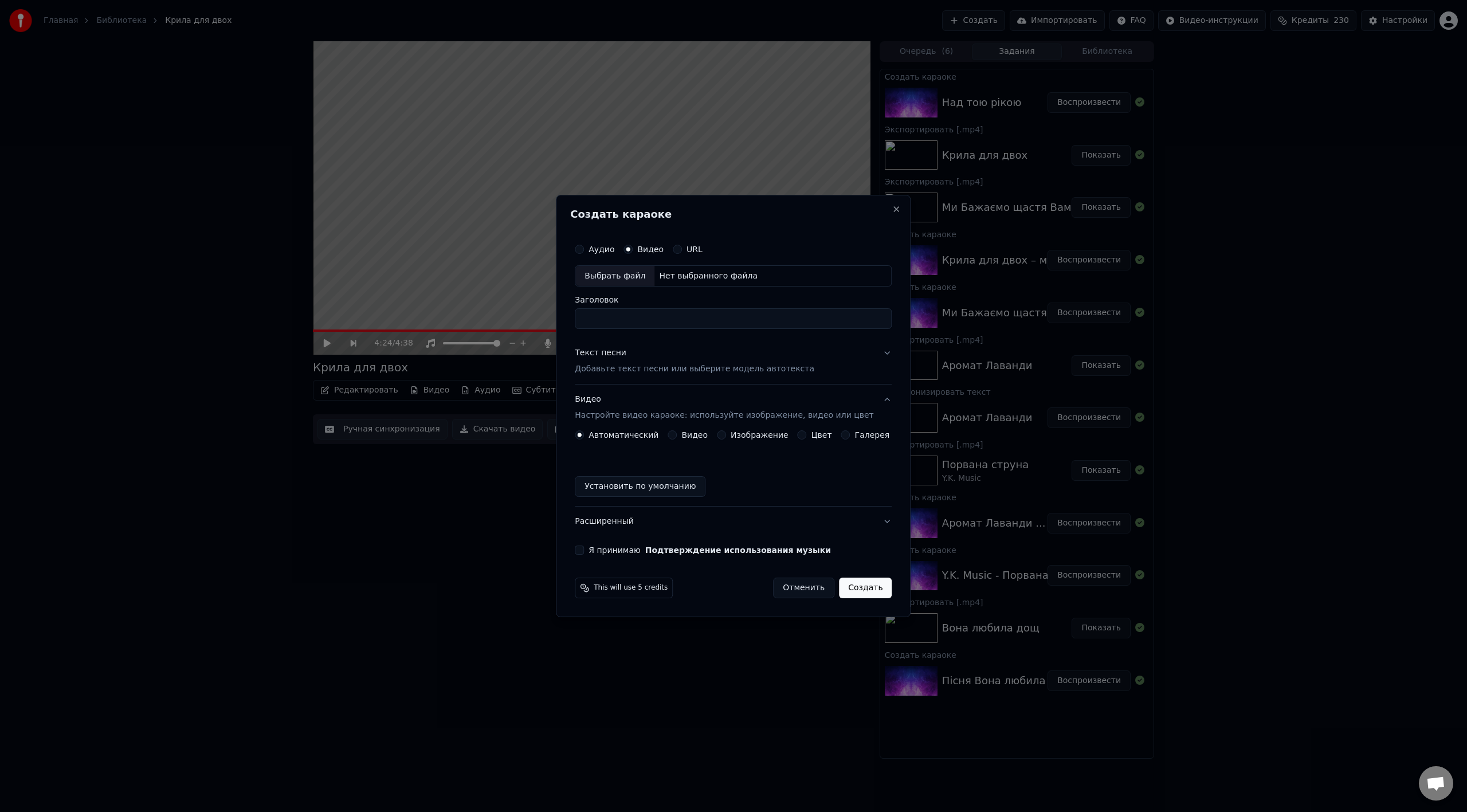
click at [633, 270] on div "Выбрать файл" at bounding box center [615, 276] width 79 height 20
type input "**********"
click at [620, 360] on div "Текст песни Добавьте текст песни или выберите модель автотекста" at bounding box center [694, 361] width 239 height 27
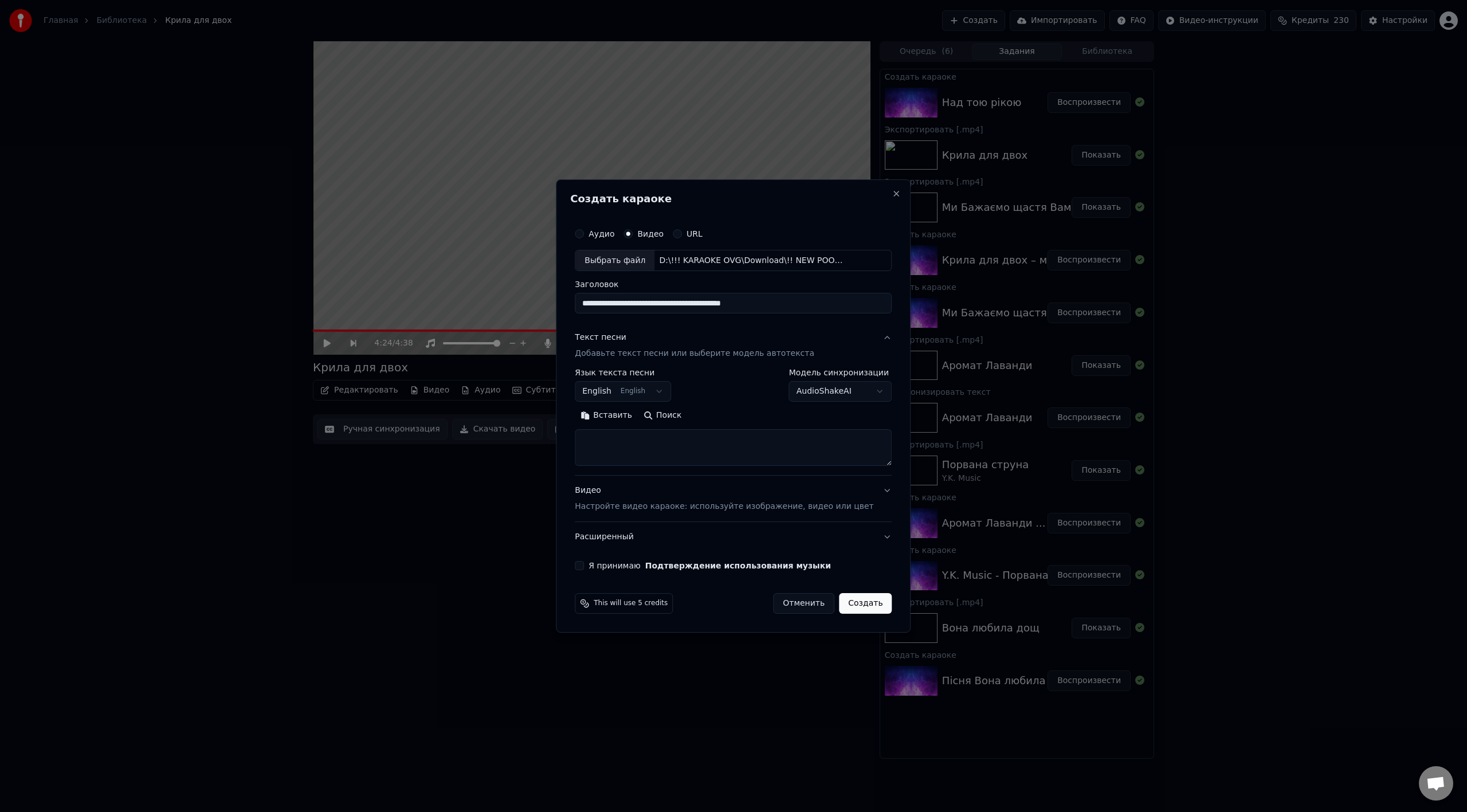
click at [629, 410] on button "Вставить" at bounding box center [606, 416] width 63 height 18
click at [671, 395] on body "Главная Библиотека Крила для двох Создать Импортировать FAQ Видео-инструкции Кр…" at bounding box center [733, 406] width 1467 height 812
type textarea "**********"
drag, startPoint x: 724, startPoint y: 470, endPoint x: 722, endPoint y: 582, distance: 112.0
click at [756, 455] on div at bounding box center [758, 578] width 4 height 26
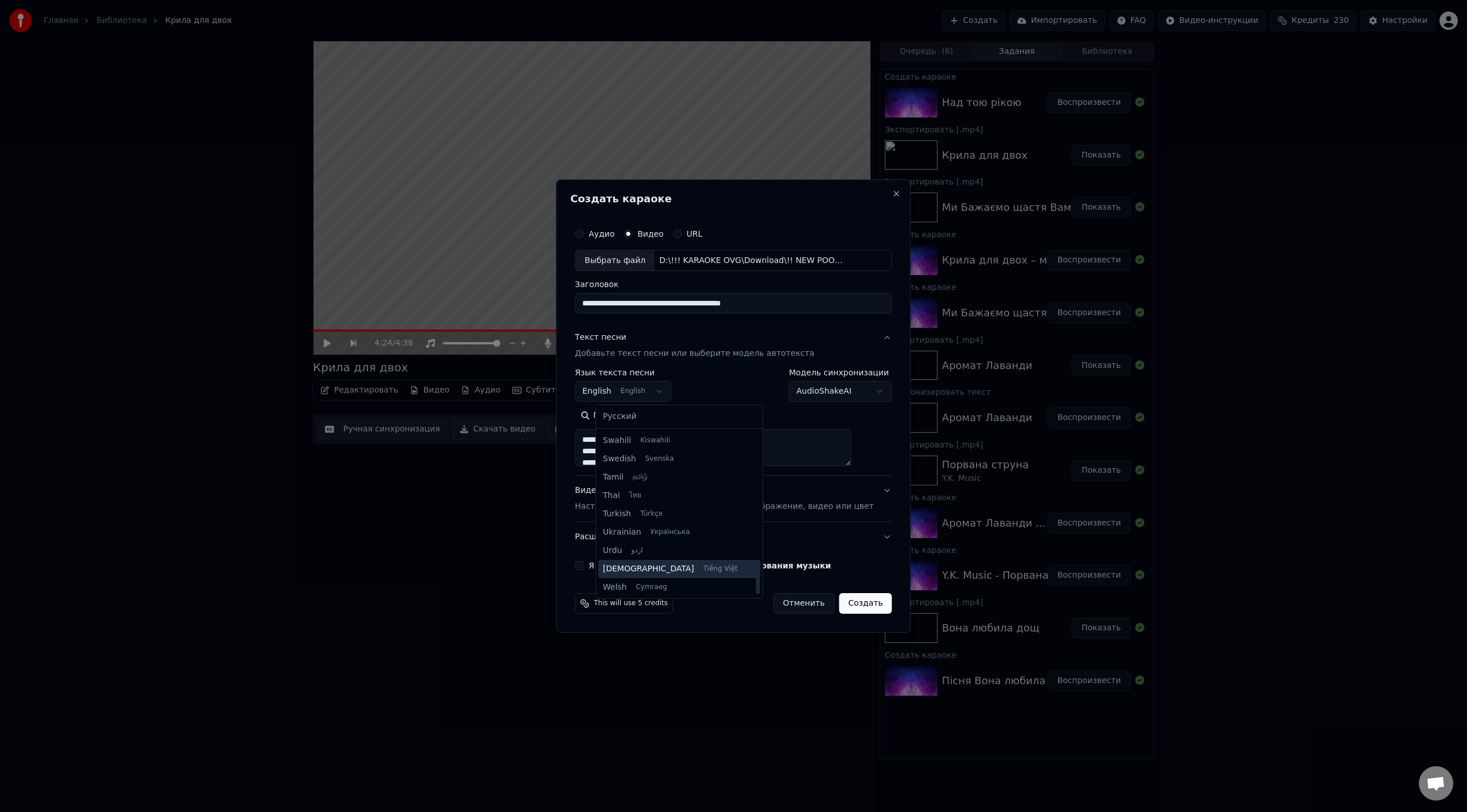
scroll to position [872, 0]
select select "**"
click at [625, 455] on p "Настройте видео караоке: используйте изображение, видео или цвет" at bounding box center [724, 506] width 298 height 12
type textarea "**********"
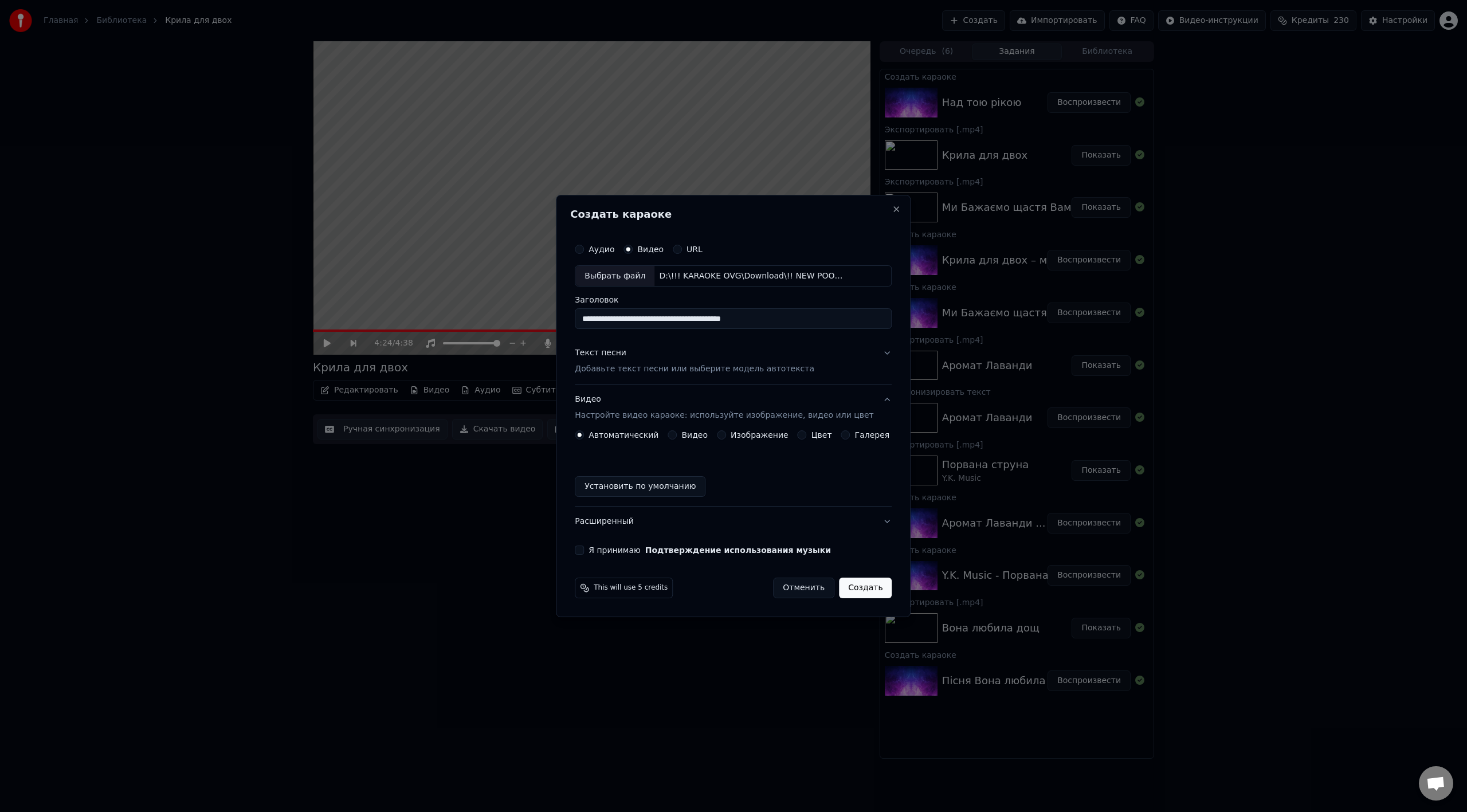
click at [616, 455] on button "Установить по умолчанию" at bounding box center [640, 487] width 130 height 20
click at [612, 455] on label "Я принимаю Подтверждение использования музыки" at bounding box center [709, 550] width 243 height 8
click at [584, 455] on button "Я принимаю Подтверждение использования музыки" at bounding box center [579, 550] width 9 height 9
click at [854, 455] on button "Создать" at bounding box center [866, 588] width 53 height 20
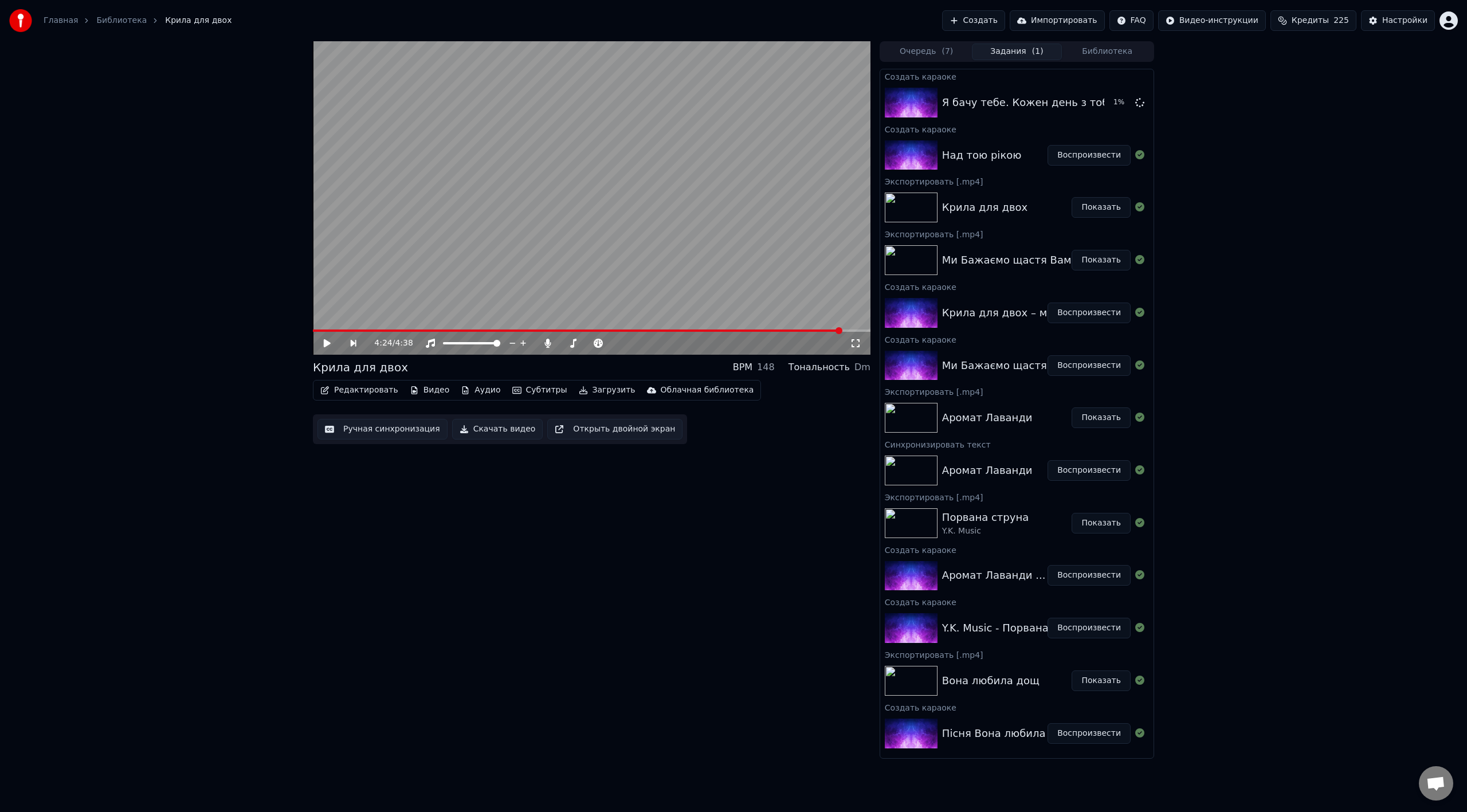
click at [879, 157] on button "Воспроизвести" at bounding box center [1089, 155] width 83 height 20
click at [457, 389] on button "Аудио" at bounding box center [480, 390] width 49 height 16
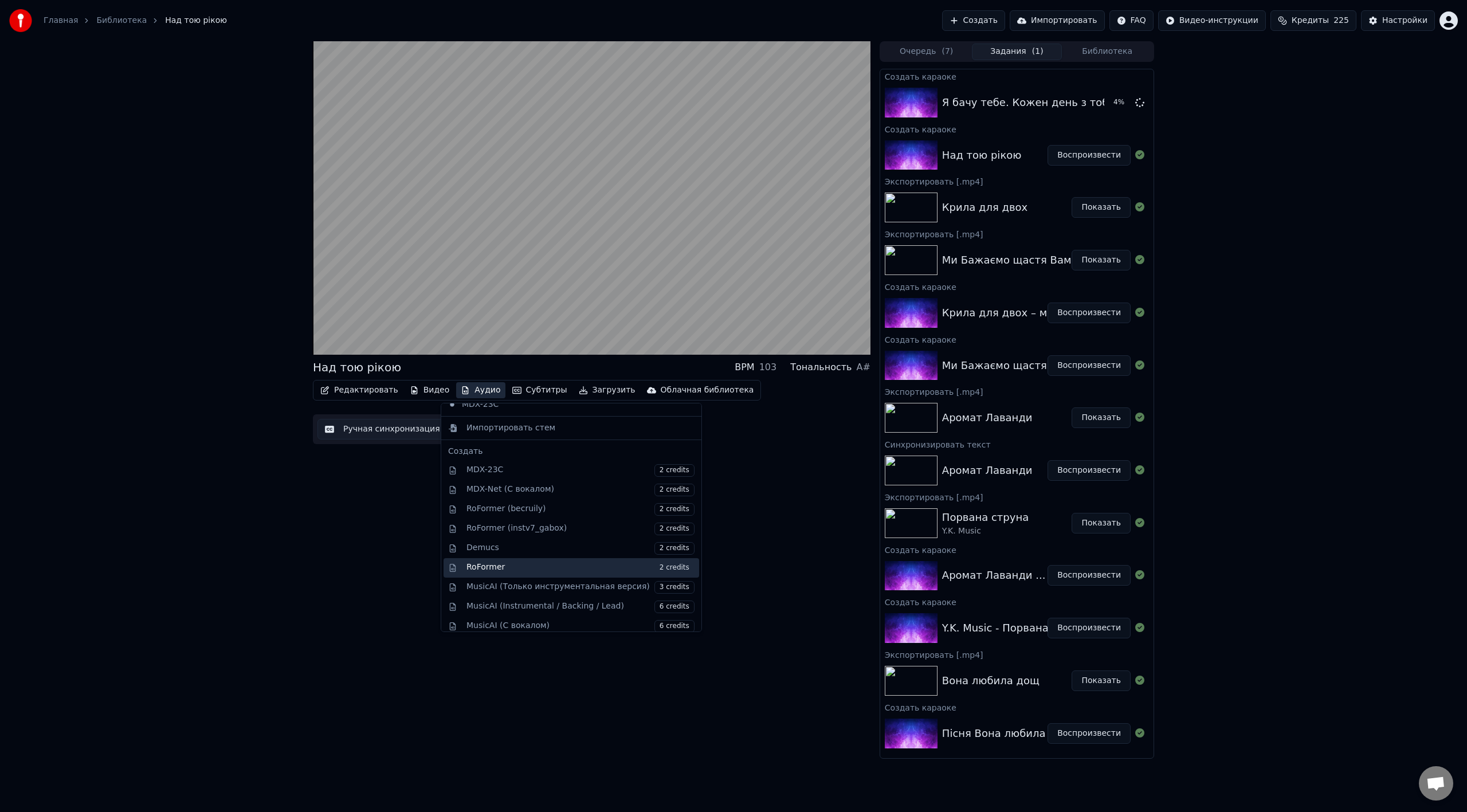
scroll to position [116, 0]
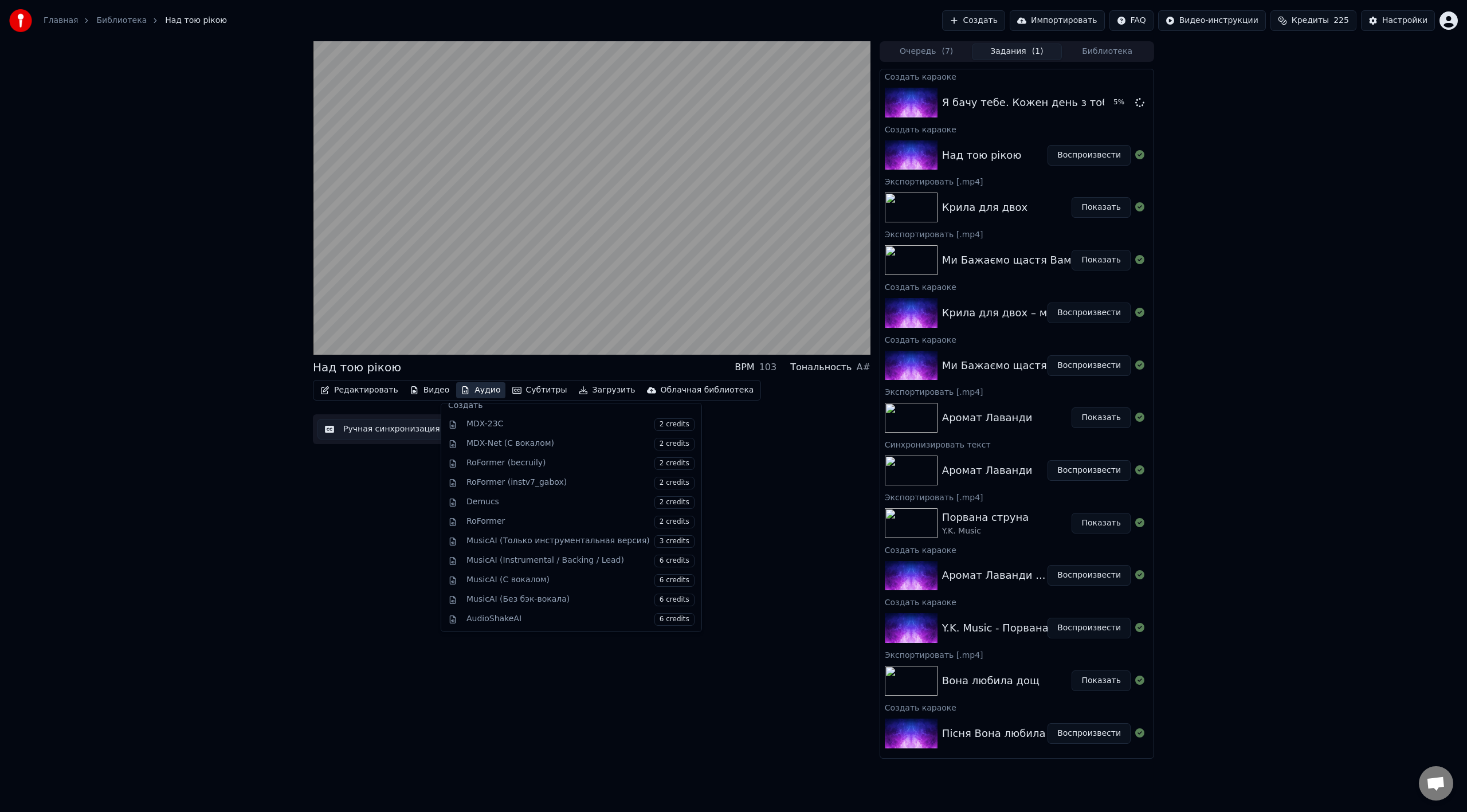
click at [311, 455] on div "Над тою рікою BPM 103 Тональность A# Редактировать Видео Аудио Субтитры Загрузи…" at bounding box center [733, 400] width 860 height 718
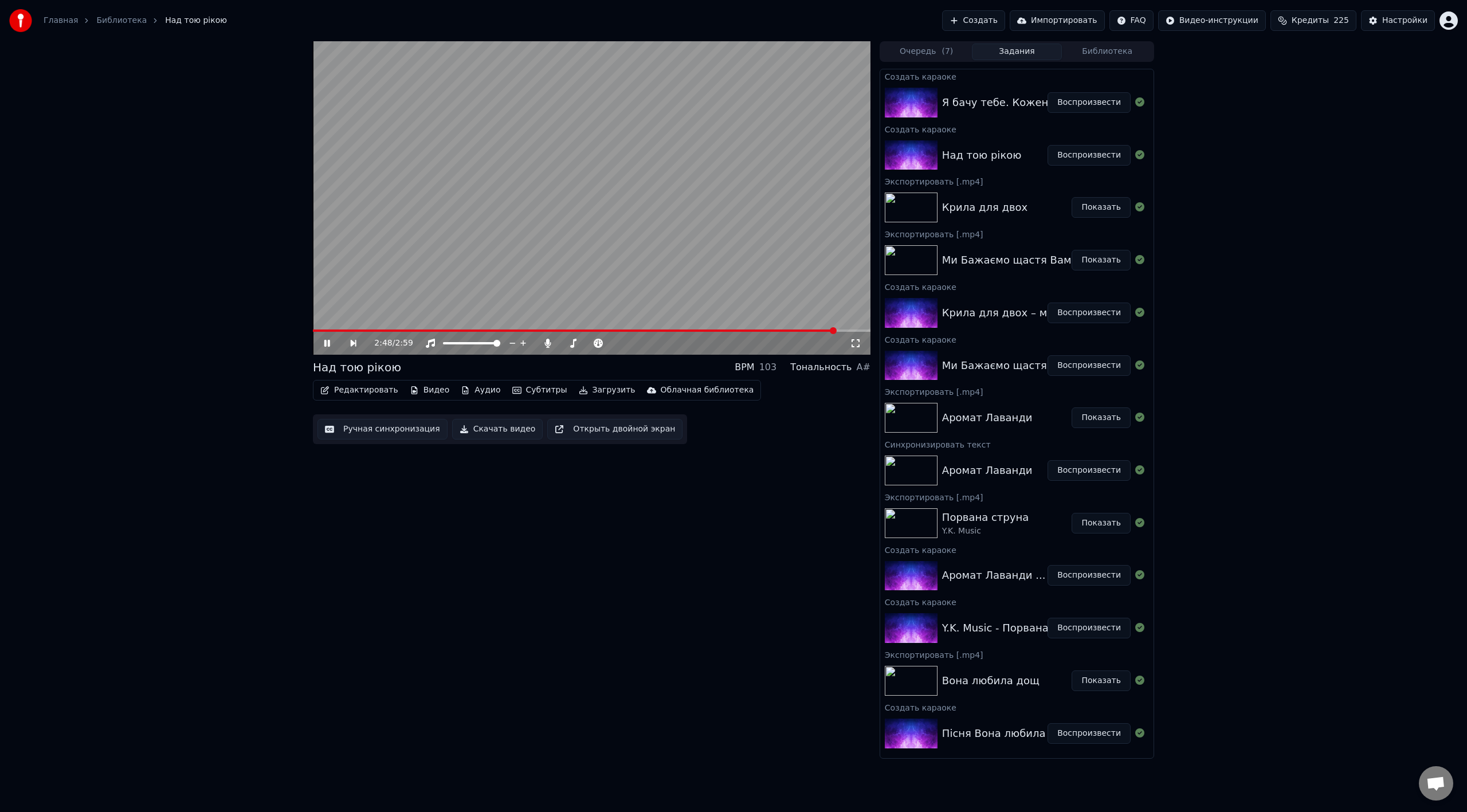
click at [654, 211] on video at bounding box center [591, 198] width 557 height 313
click at [585, 395] on button "Загрузить" at bounding box center [607, 390] width 66 height 16
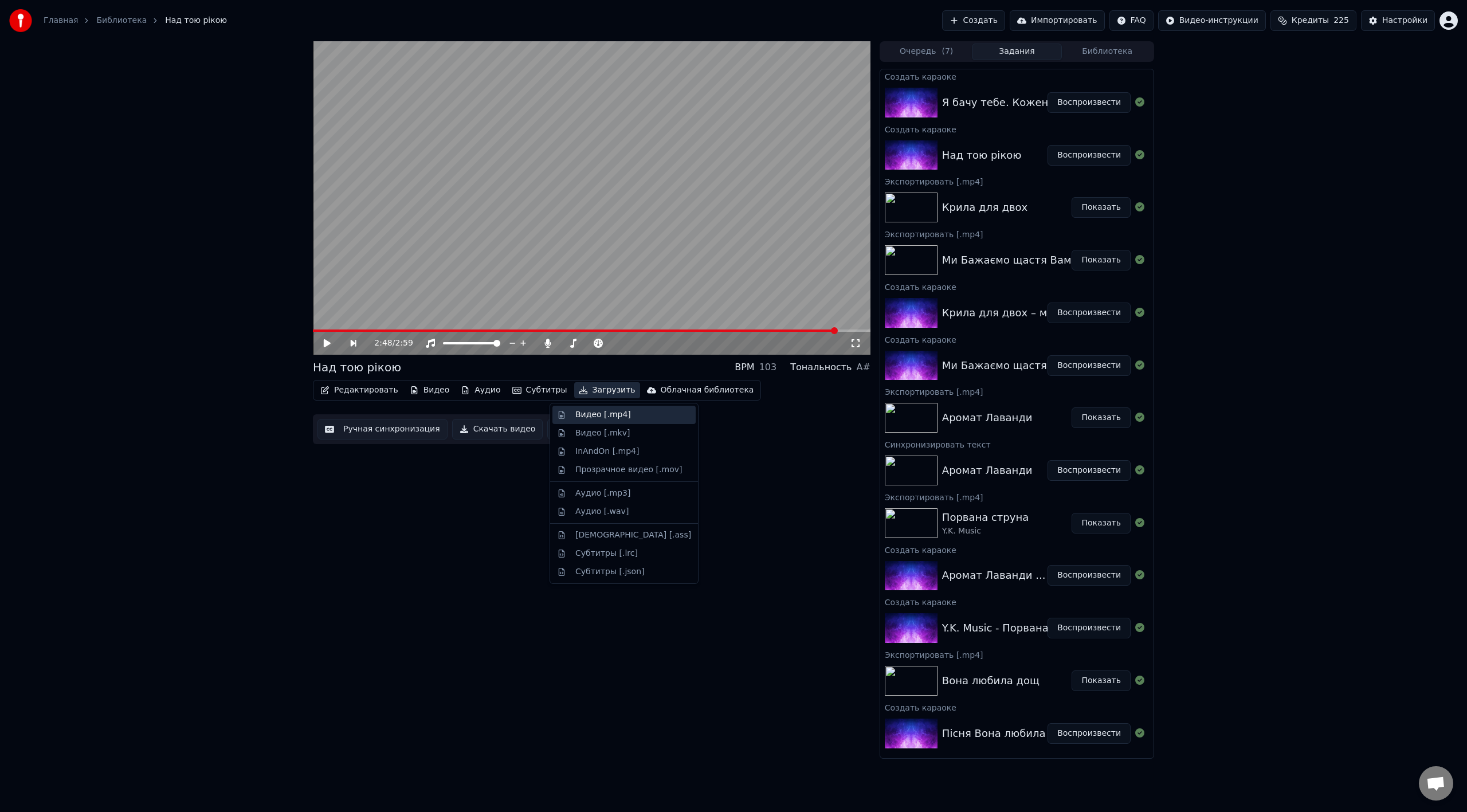
click at [612, 414] on div "Видео [.mp4]" at bounding box center [603, 414] width 56 height 12
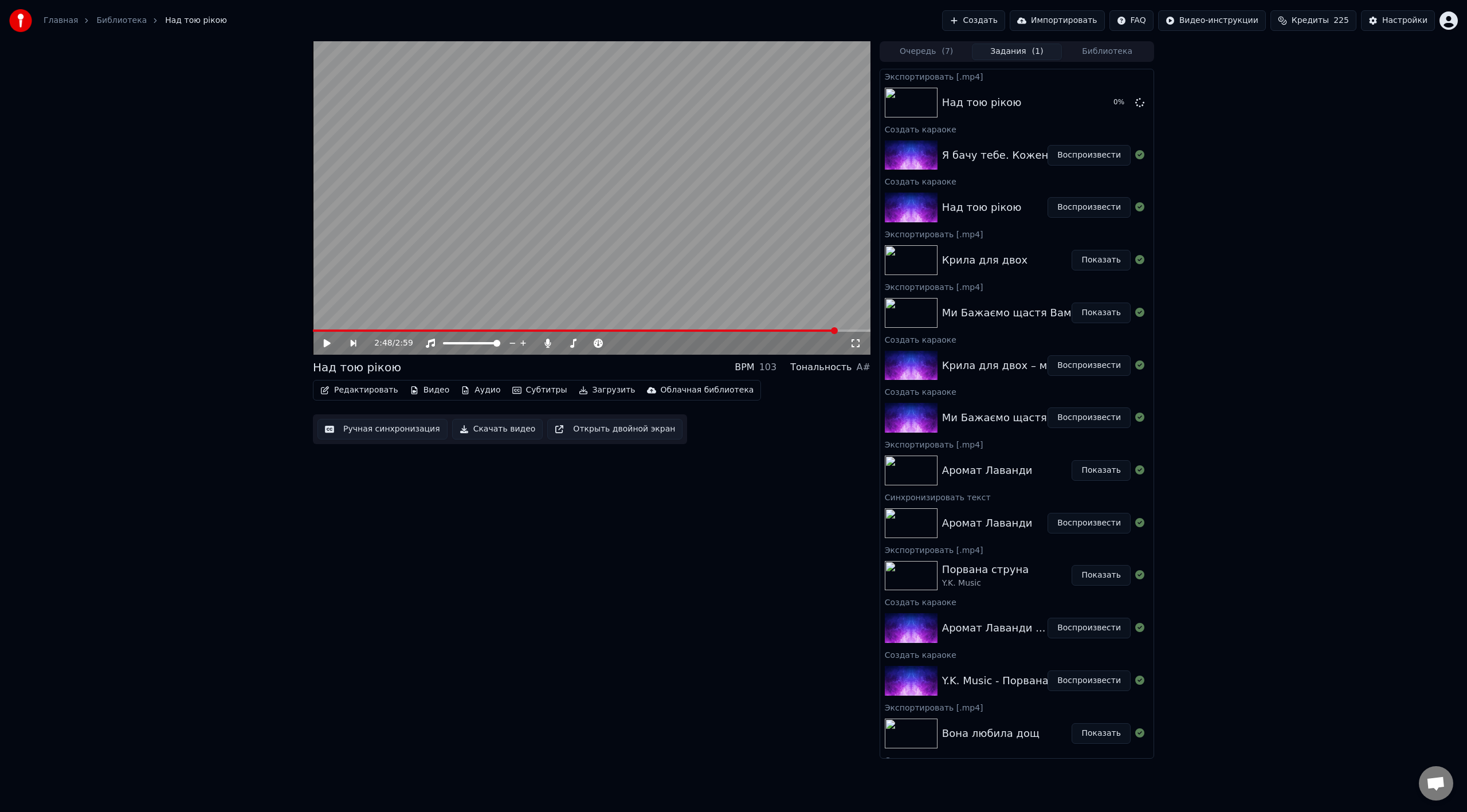
click at [879, 152] on button "Воспроизвести" at bounding box center [1089, 155] width 83 height 20
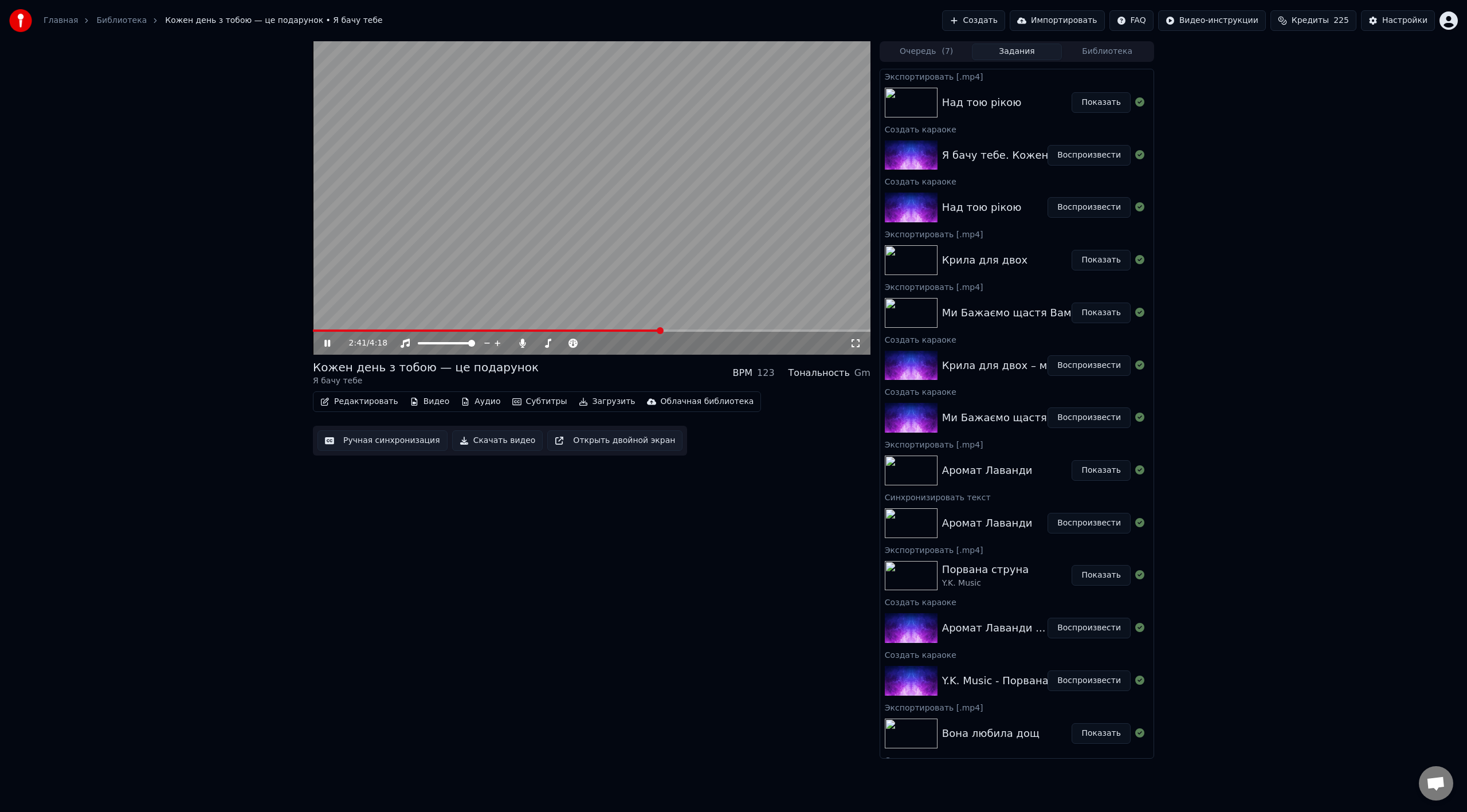
click at [676, 330] on span at bounding box center [591, 330] width 557 height 2
click at [688, 186] on video at bounding box center [591, 198] width 557 height 313
click at [749, 273] on video at bounding box center [591, 198] width 557 height 313
click at [719, 276] on video at bounding box center [591, 198] width 557 height 313
click at [580, 405] on button "Загрузить" at bounding box center [607, 402] width 66 height 16
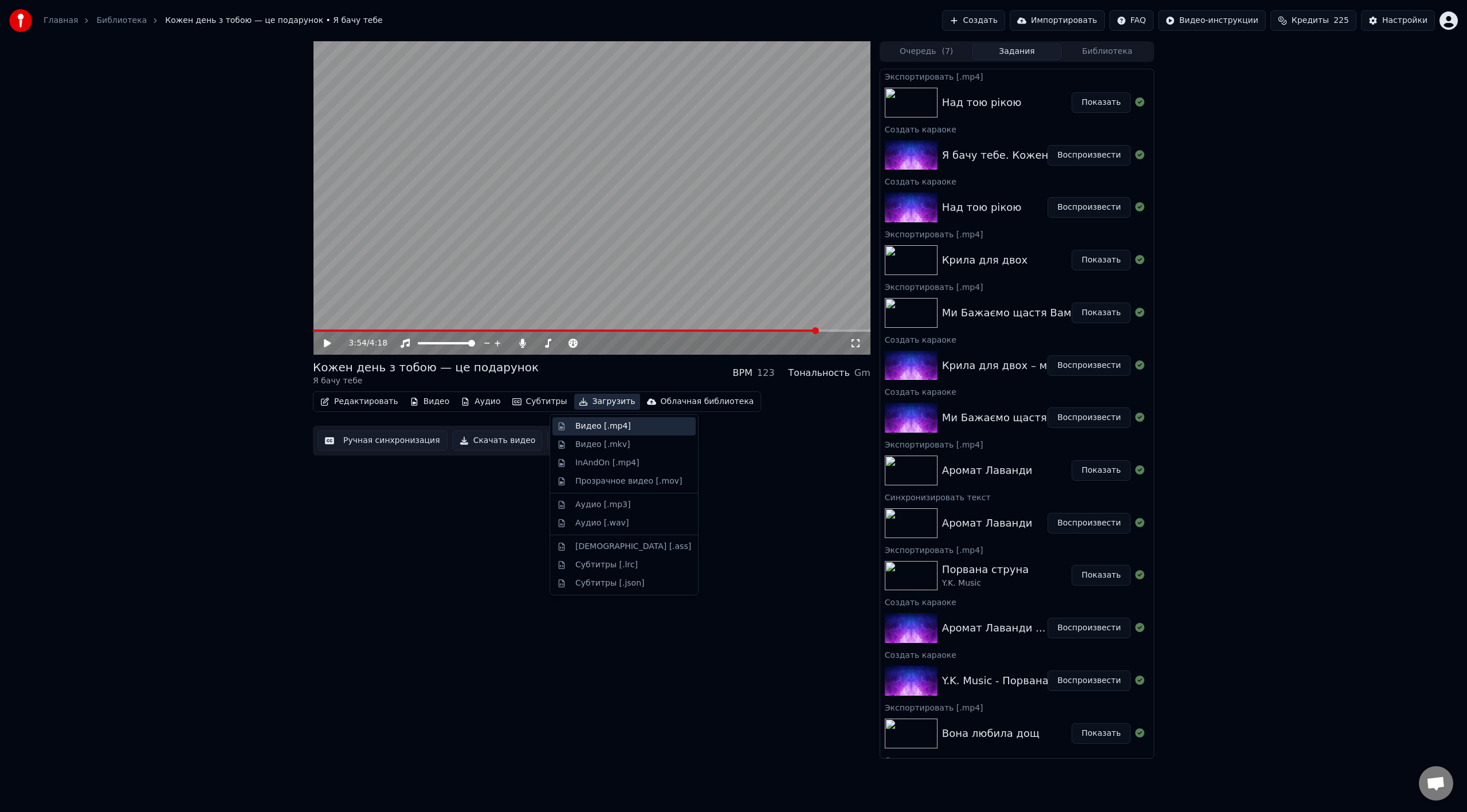
click at [595, 421] on div "Видео [.mp4]" at bounding box center [603, 426] width 56 height 12
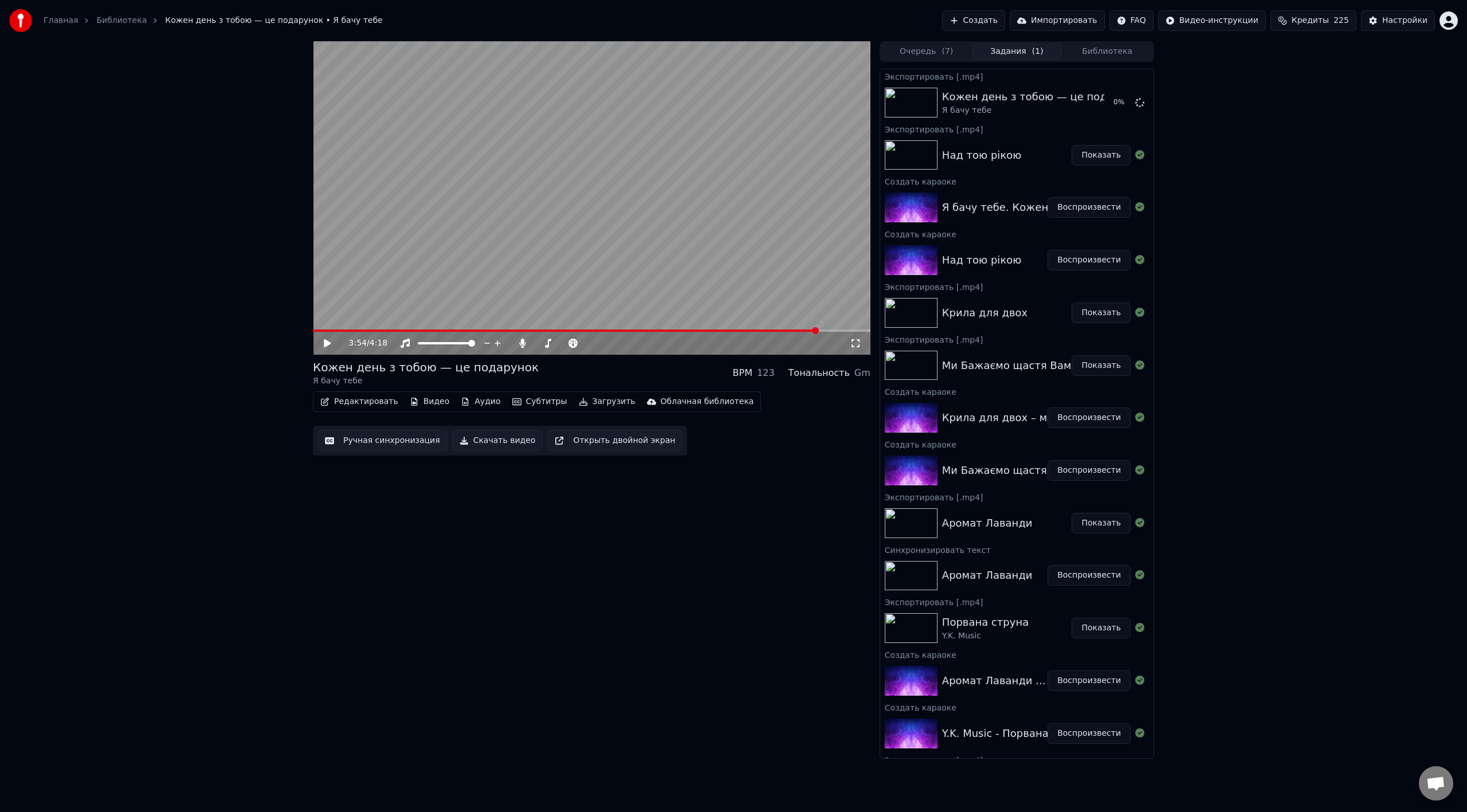
click at [879, 154] on button "Показать" at bounding box center [1101, 155] width 59 height 20
click at [879, 103] on button "Показать" at bounding box center [1101, 103] width 59 height 20
